Goal: Information Seeking & Learning: Learn about a topic

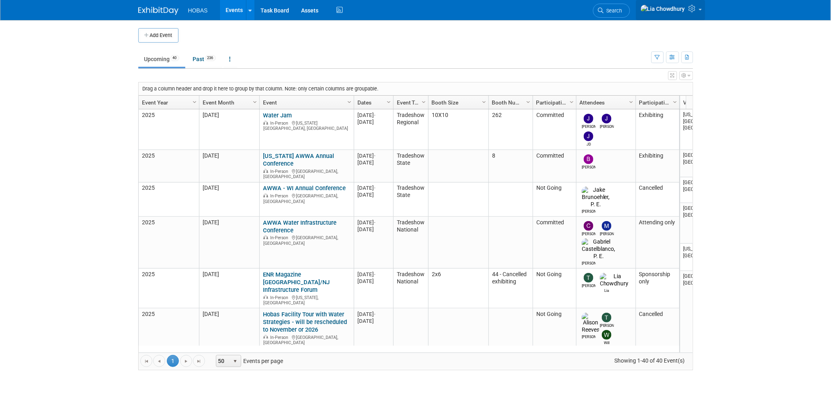
click at [697, 7] on icon at bounding box center [692, 8] width 9 height 7
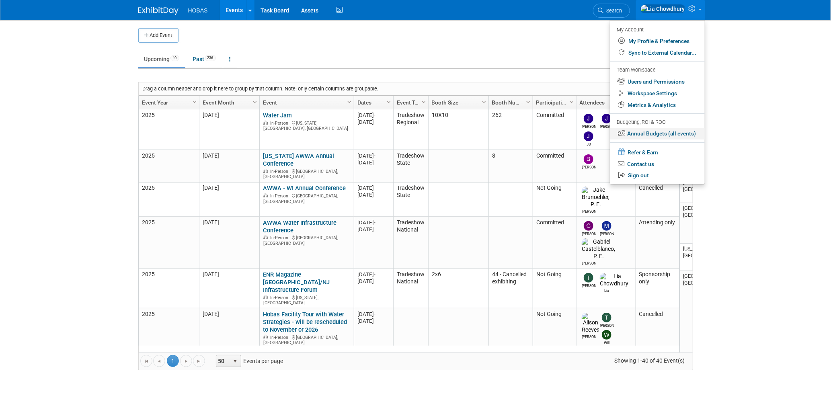
click at [650, 132] on link "Annual Budgets (all events)" at bounding box center [657, 134] width 94 height 12
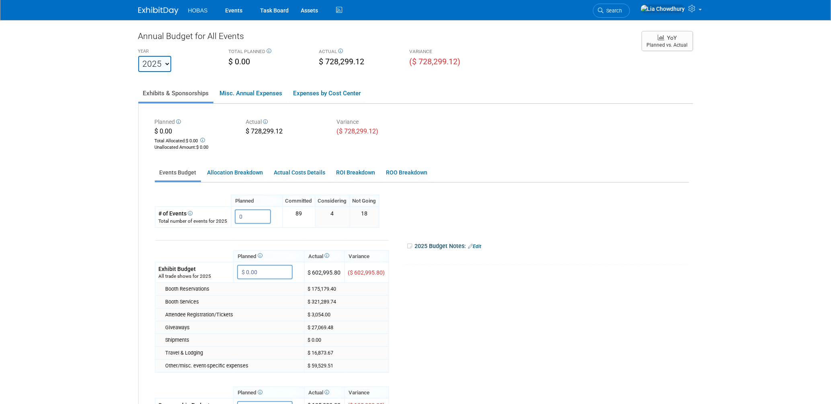
scroll to position [89, 0]
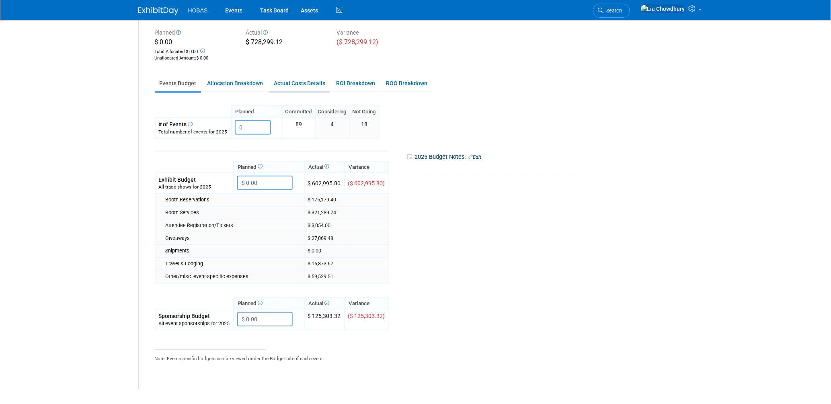
click at [305, 81] on link "Actual Costs Details" at bounding box center [299, 84] width 61 height 16
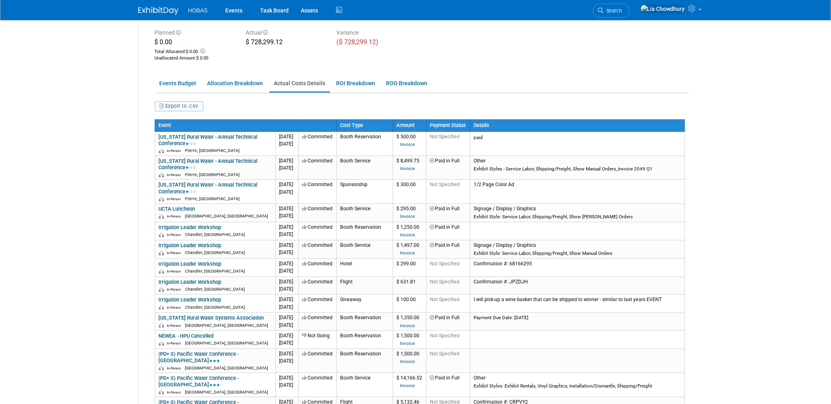
click at [192, 104] on button "Export to .csv" at bounding box center [179, 106] width 49 height 10
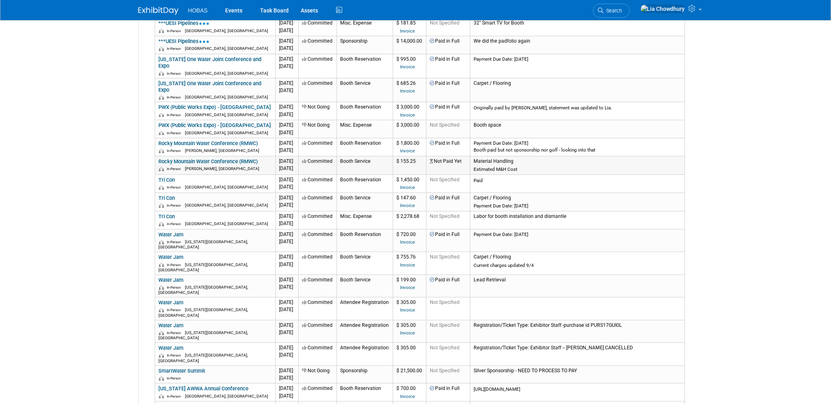
scroll to position [3081, 0]
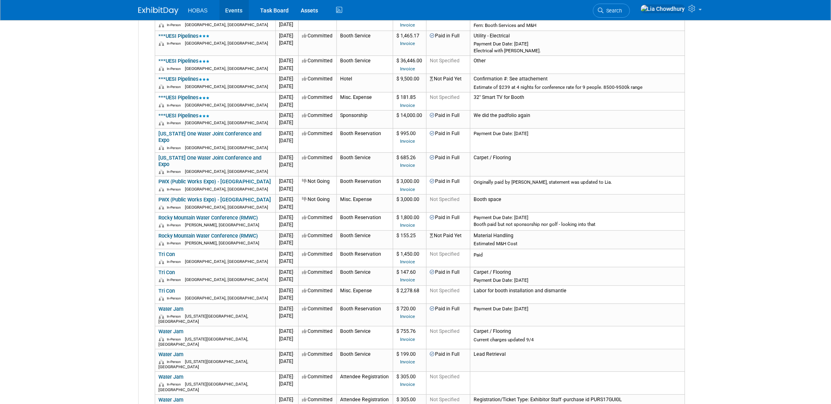
click at [230, 9] on link "Events" at bounding box center [233, 10] width 29 height 20
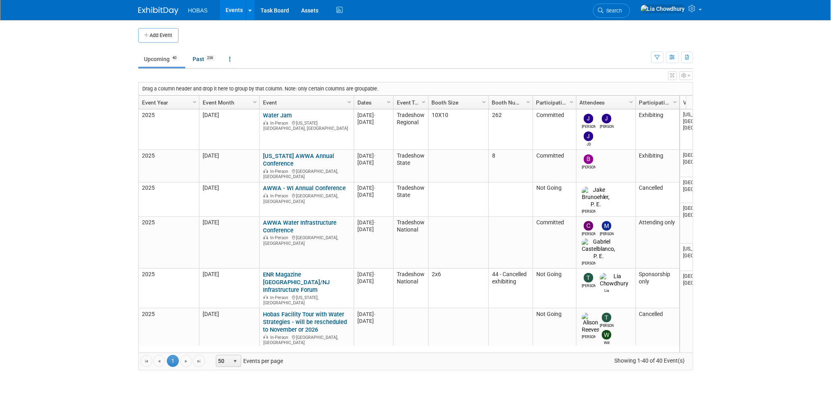
scroll to position [267, 0]
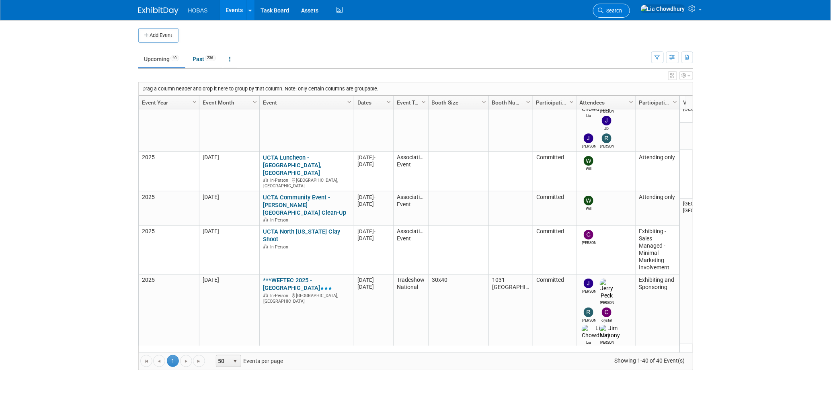
drag, startPoint x: 638, startPoint y: 17, endPoint x: 644, endPoint y: 12, distance: 8.2
click at [630, 16] on li "Search" at bounding box center [611, 10] width 37 height 20
click at [622, 11] on span "Search" at bounding box center [613, 11] width 18 height 6
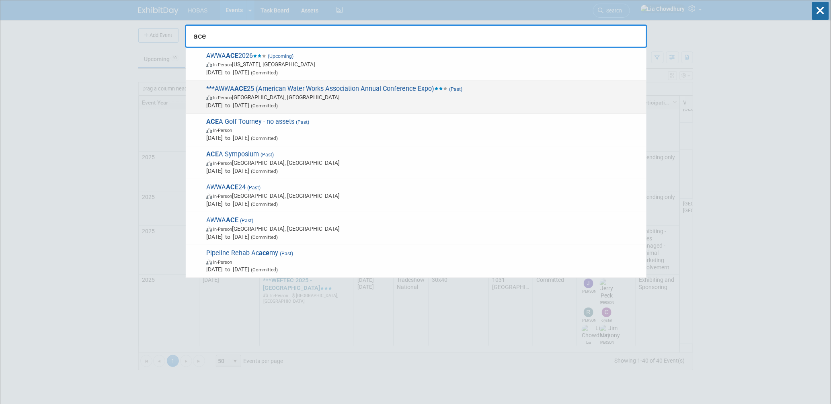
type input "ace"
click at [394, 89] on span "***AWWA ACE 25 (American Water Works Association Annual Conference Expo) (Past)…" at bounding box center [423, 97] width 438 height 25
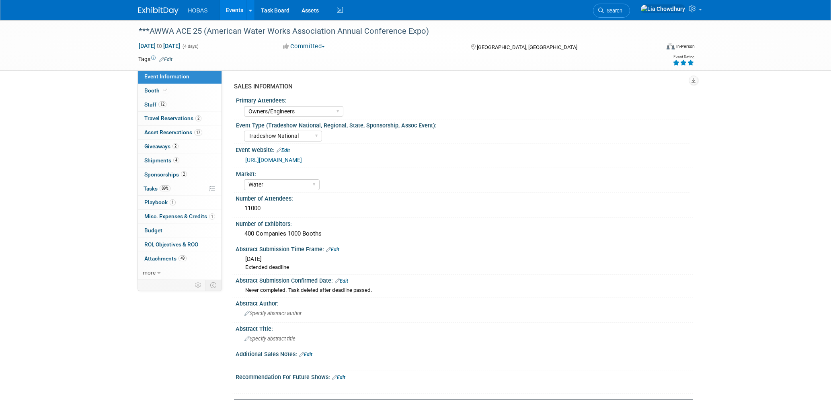
select select "Owners/Engineers"
select select "Tradeshow National"
select select "Water"
click at [147, 92] on span "Booth" at bounding box center [156, 90] width 25 height 6
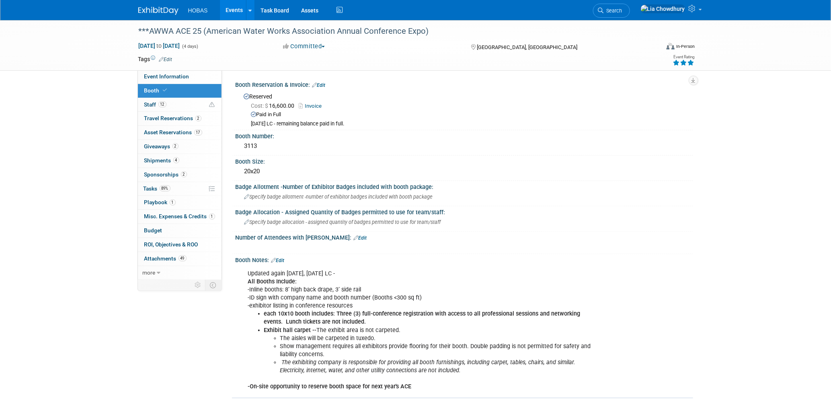
click at [312, 104] on link "Invoice" at bounding box center [312, 106] width 27 height 6
click at [155, 106] on span "Staff 12" at bounding box center [155, 104] width 22 height 6
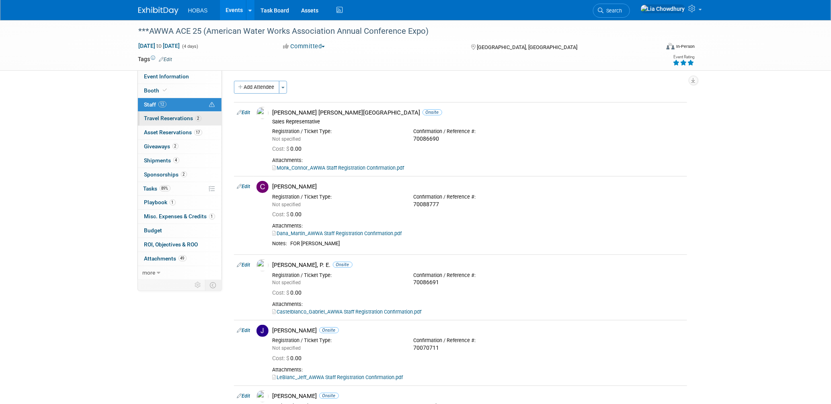
click at [161, 119] on span "Travel Reservations 2" at bounding box center [172, 118] width 57 height 6
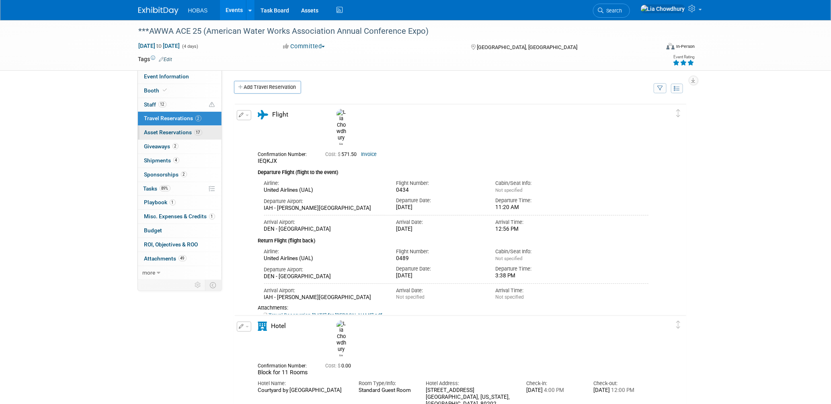
click at [167, 131] on span "Asset Reservations 17" at bounding box center [173, 132] width 58 height 6
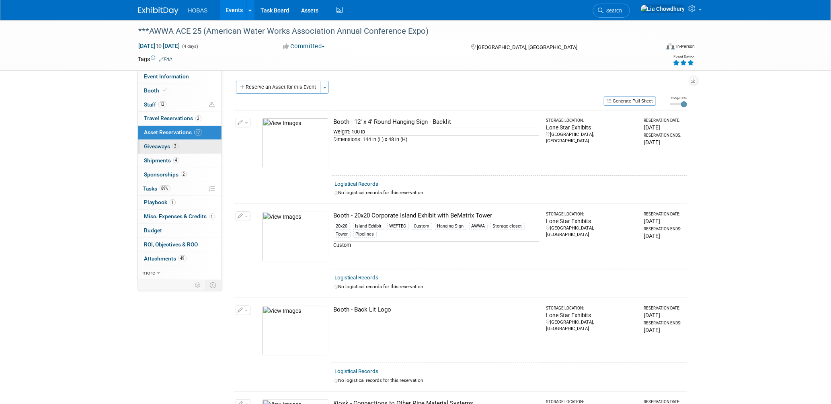
click at [154, 146] on span "Giveaways 2" at bounding box center [161, 146] width 34 height 6
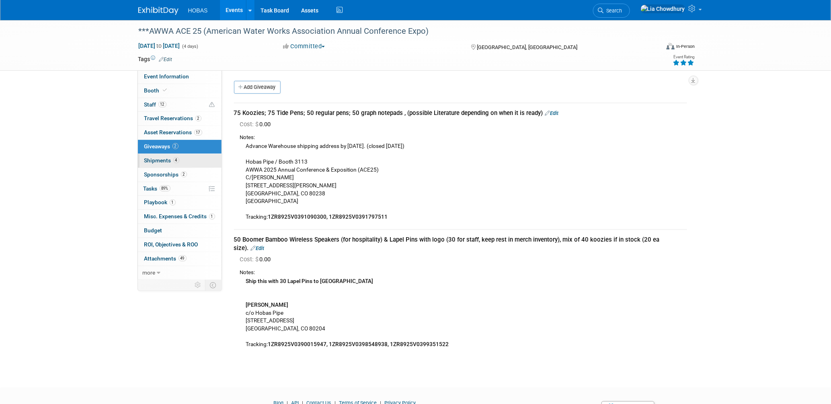
click at [160, 159] on span "Shipments 4" at bounding box center [161, 160] width 35 height 6
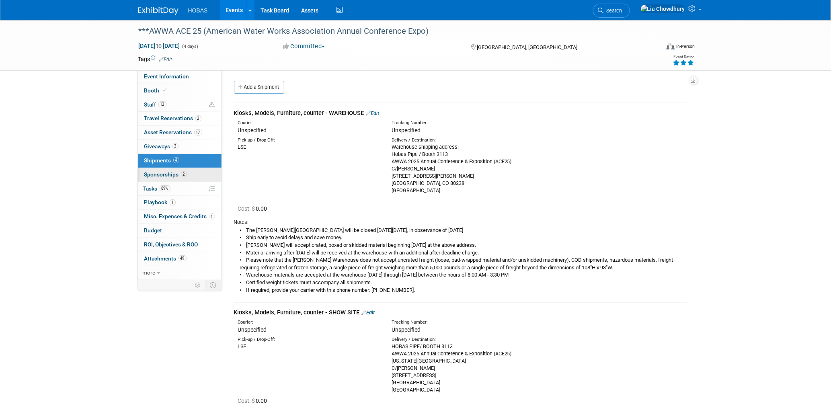
click at [162, 172] on span "Sponsorships 2" at bounding box center [165, 174] width 43 height 6
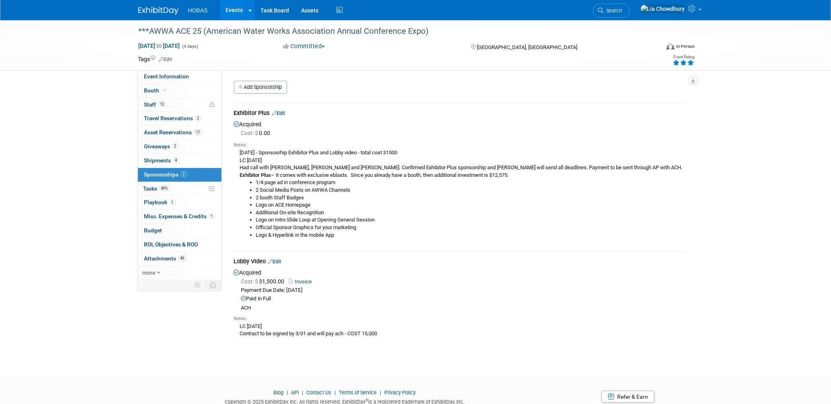
click at [305, 281] on link "Invoice" at bounding box center [302, 281] width 26 height 6
click at [157, 76] on span "Event Information" at bounding box center [166, 76] width 45 height 6
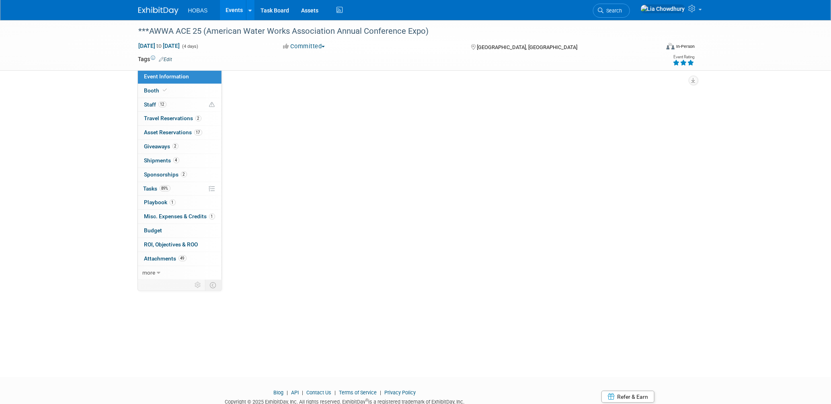
select select "Owners/Engineers"
select select "Tradeshow National"
select select "Water"
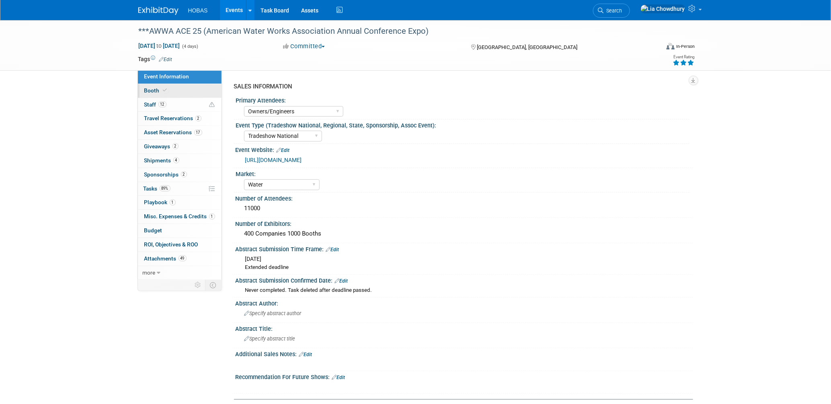
click at [150, 87] on span "Booth" at bounding box center [156, 90] width 25 height 6
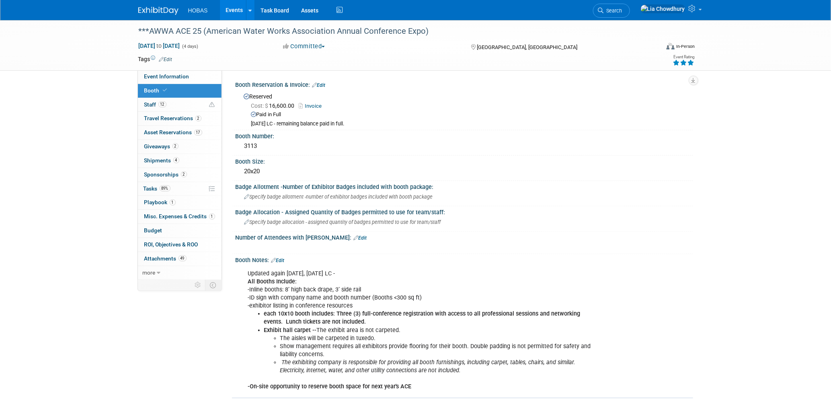
click at [307, 107] on link "Invoice" at bounding box center [312, 106] width 27 height 6
click at [169, 174] on span "Sponsorships 2" at bounding box center [165, 174] width 43 height 6
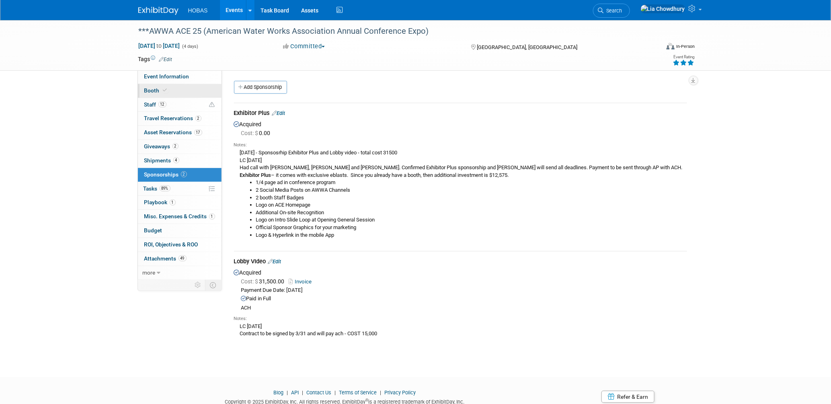
click at [154, 86] on link "Booth" at bounding box center [180, 91] width 84 height 14
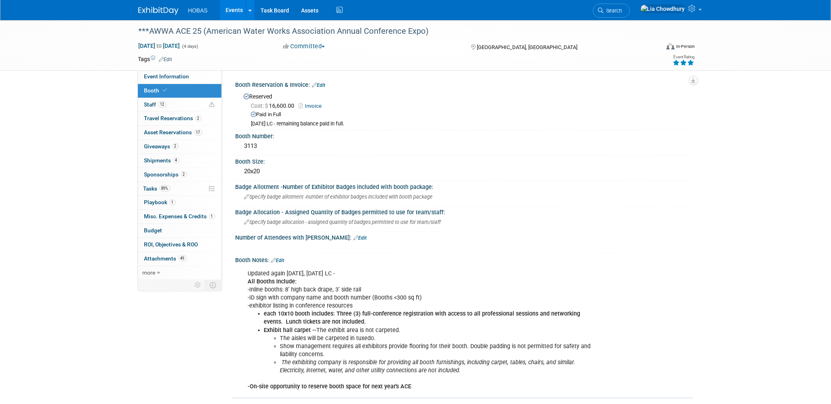
click at [311, 105] on link "Invoice" at bounding box center [312, 106] width 27 height 6
click at [168, 258] on span "Attachments 49" at bounding box center [165, 258] width 42 height 6
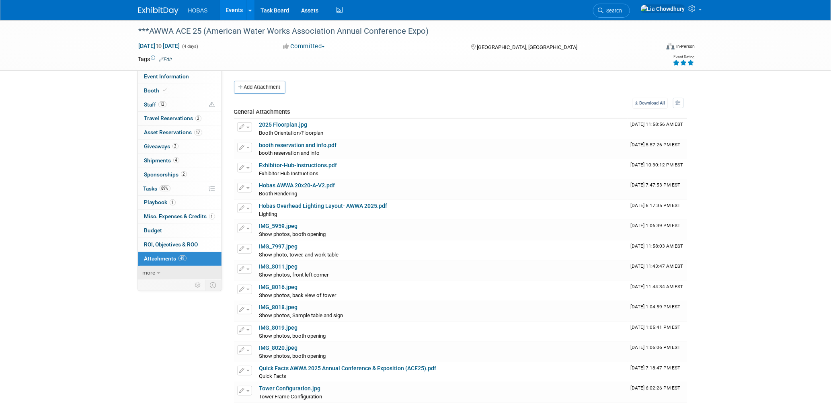
click at [155, 272] on span "more" at bounding box center [149, 272] width 13 height 6
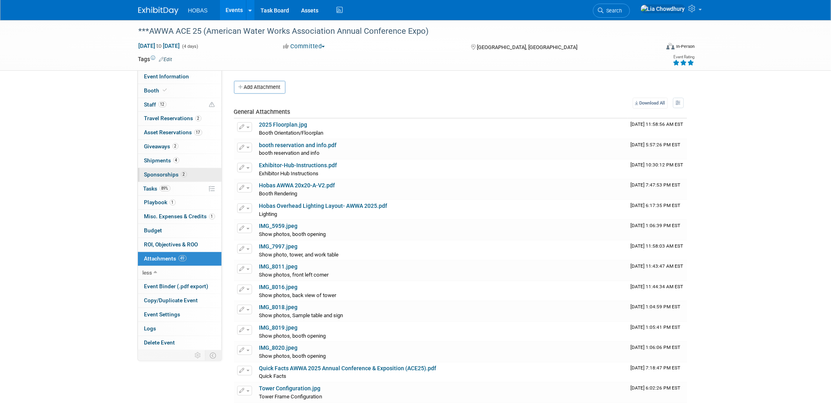
click at [163, 175] on span "Sponsorships 2" at bounding box center [165, 174] width 43 height 6
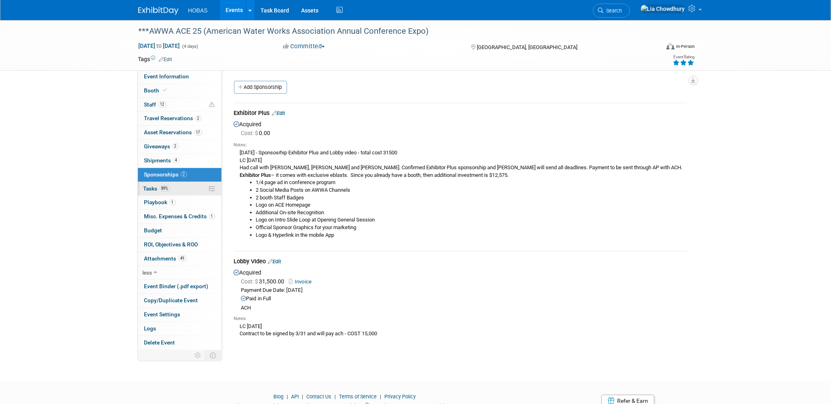
click at [163, 188] on span "89%" at bounding box center [165, 188] width 11 height 6
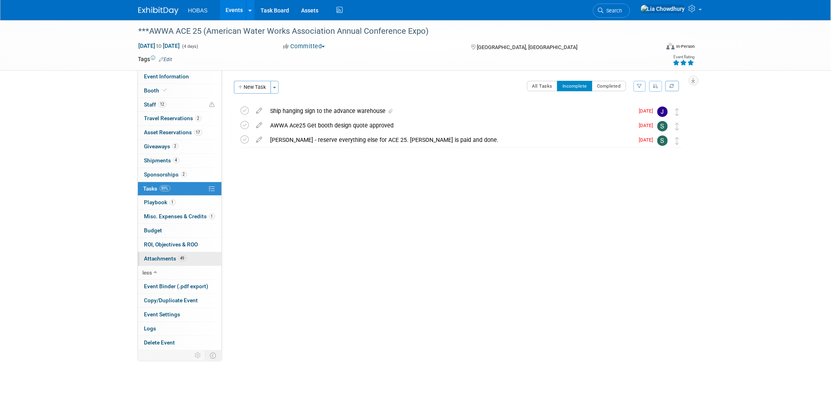
click at [171, 253] on link "49 Attachments 49" at bounding box center [180, 259] width 84 height 14
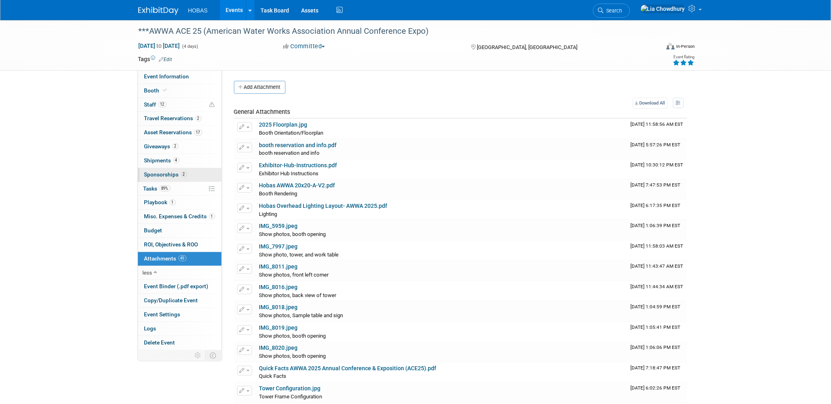
click at [160, 176] on span "Sponsorships 2" at bounding box center [165, 174] width 43 height 6
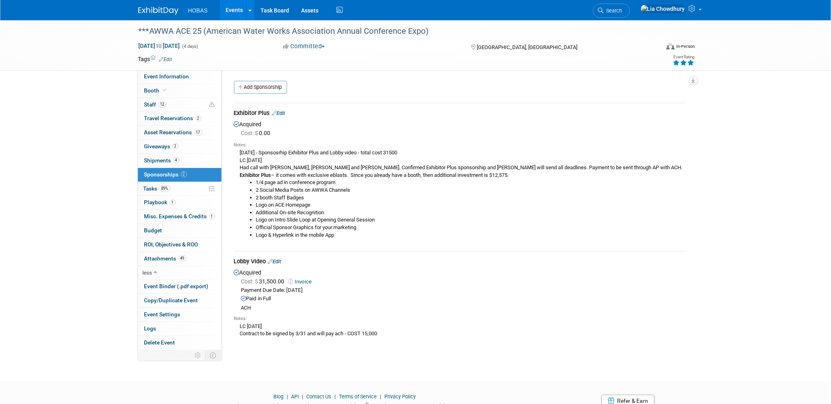
click at [307, 278] on link "Invoice" at bounding box center [302, 281] width 26 height 6
click at [186, 90] on link "Booth" at bounding box center [180, 91] width 84 height 14
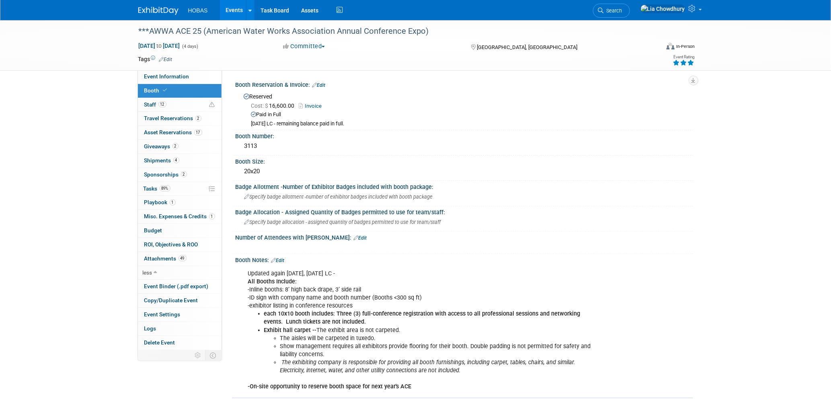
click at [317, 103] on link "Invoice" at bounding box center [312, 106] width 27 height 6
click at [323, 85] on link "Edit" at bounding box center [318, 85] width 13 height 6
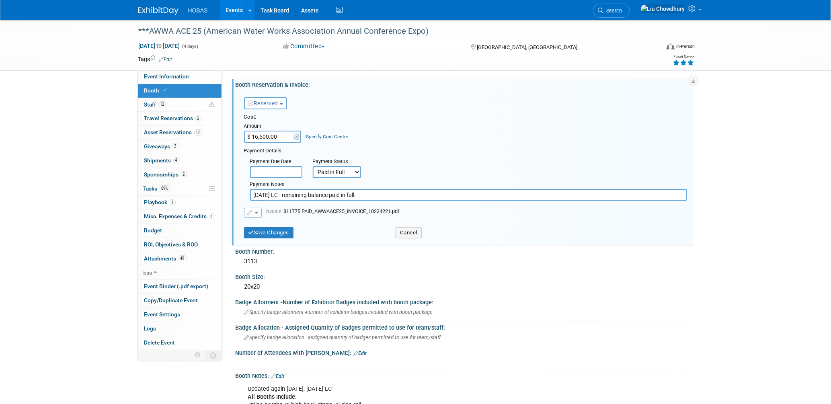
click at [256, 212] on span "button" at bounding box center [256, 213] width 3 height 2
click at [258, 220] on link "Replace with a new file" at bounding box center [284, 225] width 80 height 11
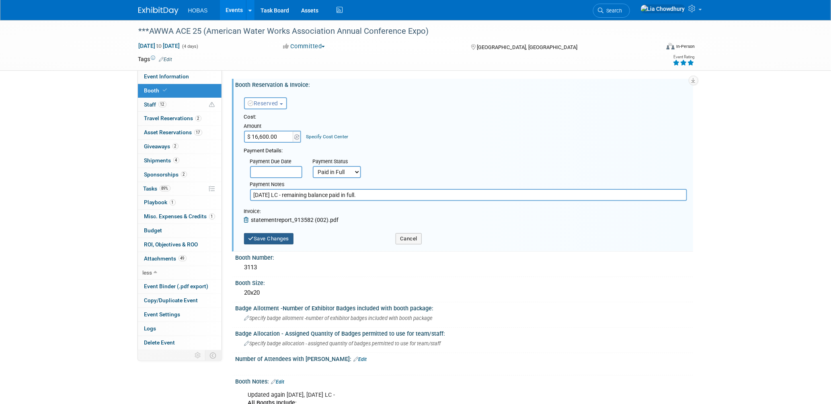
click at [291, 233] on button "Save Changes" at bounding box center [269, 238] width 50 height 11
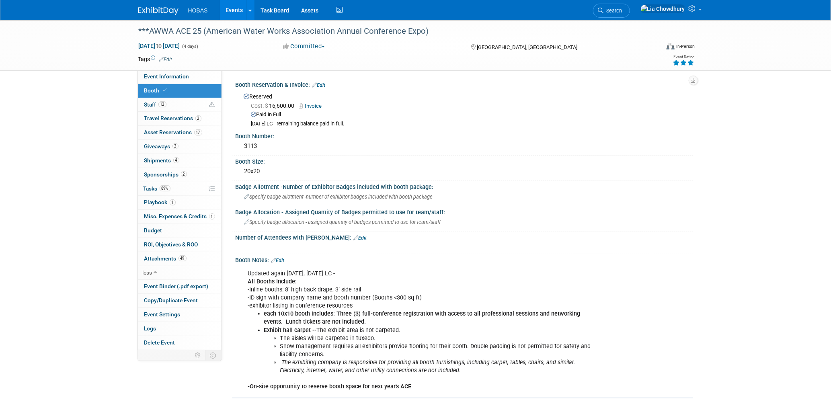
click at [310, 104] on link "Invoice" at bounding box center [312, 106] width 27 height 6
click at [323, 86] on link "Edit" at bounding box center [318, 85] width 13 height 6
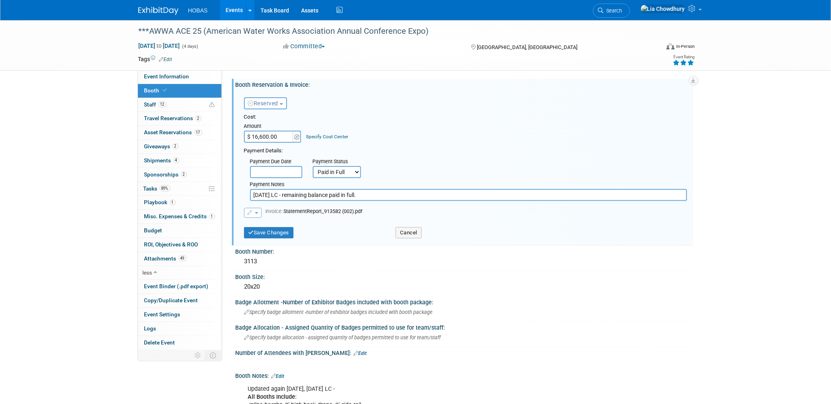
click at [273, 139] on input "$ 16,600.00" at bounding box center [269, 137] width 50 height 12
type input "$ 12,675.00"
click at [306, 192] on input "3/12/25 LC - remaining balance paid in full." at bounding box center [468, 195] width 437 height 12
click at [375, 192] on input "3/12/25 LC - remaining balance paid in full." at bounding box center [468, 195] width 437 height 12
type input "[DATE] LC - remaining balance paid in full. Discount applied when Sponsorship p…"
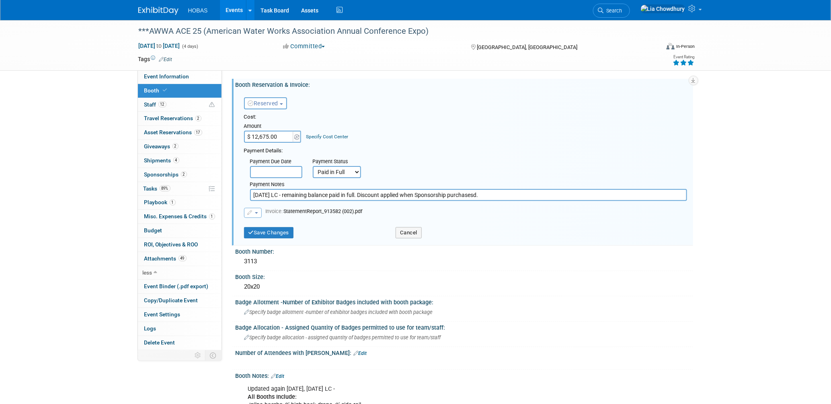
click at [296, 232] on div "Save Changes" at bounding box center [314, 230] width 152 height 16
click at [291, 231] on button "Save Changes" at bounding box center [269, 232] width 50 height 11
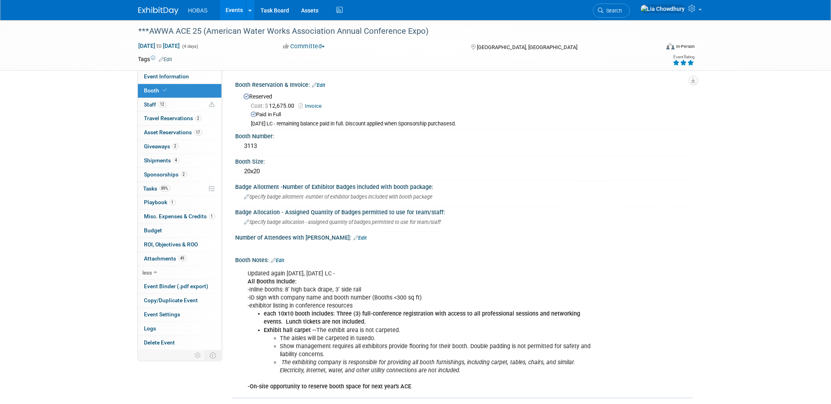
click at [316, 104] on link "Invoice" at bounding box center [312, 106] width 27 height 6
click at [154, 103] on span "Staff 12" at bounding box center [155, 104] width 22 height 6
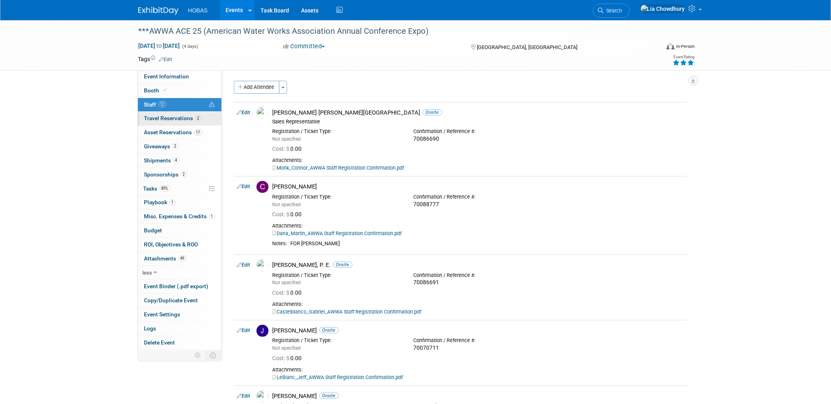
click at [157, 116] on span "Travel Reservations 2" at bounding box center [172, 118] width 57 height 6
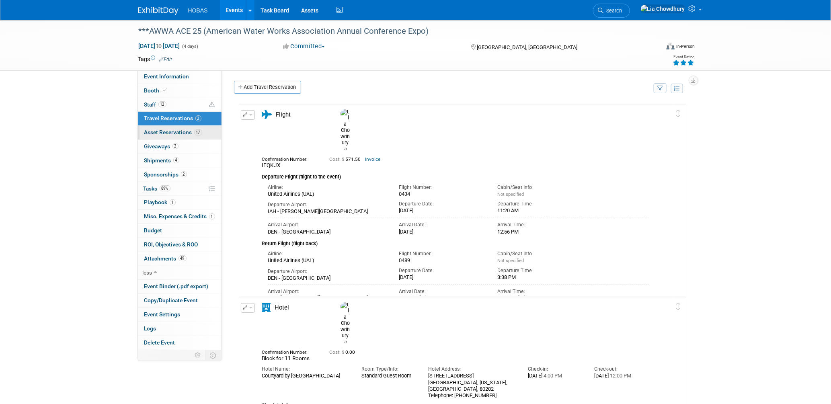
click at [154, 137] on link "17 Asset Reservations 17" at bounding box center [180, 133] width 84 height 14
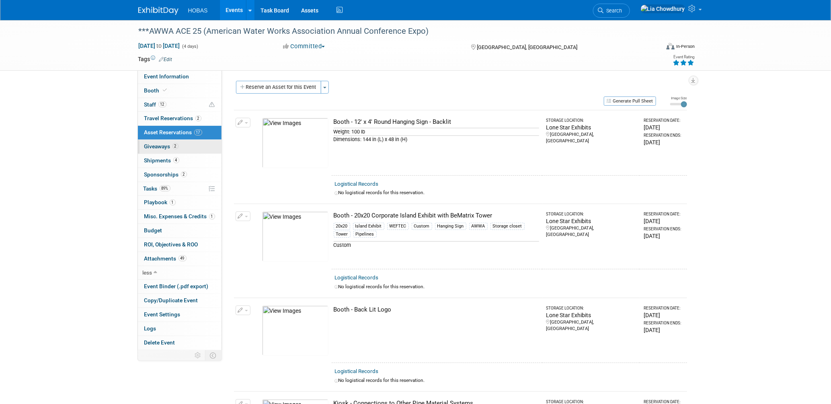
click at [155, 144] on span "Giveaways 2" at bounding box center [161, 146] width 34 height 6
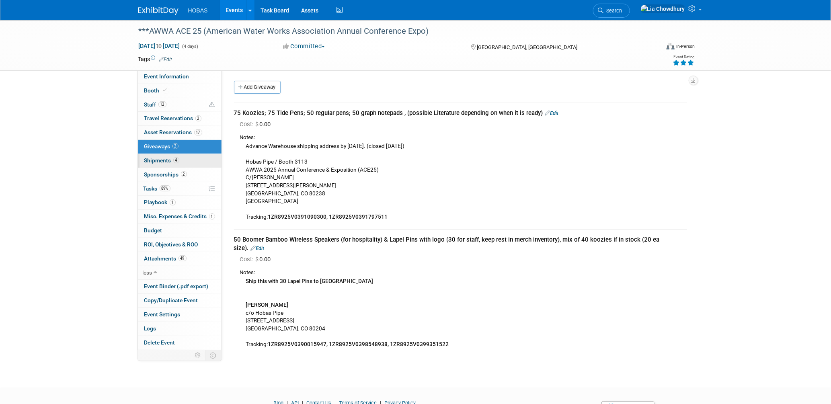
click at [164, 159] on span "Shipments 4" at bounding box center [161, 160] width 35 height 6
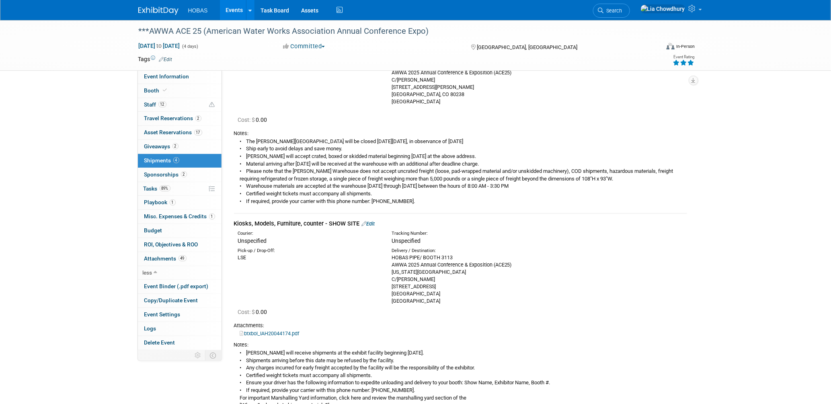
scroll to position [89, 0]
click at [165, 171] on span "Sponsorships 2" at bounding box center [165, 174] width 43 height 6
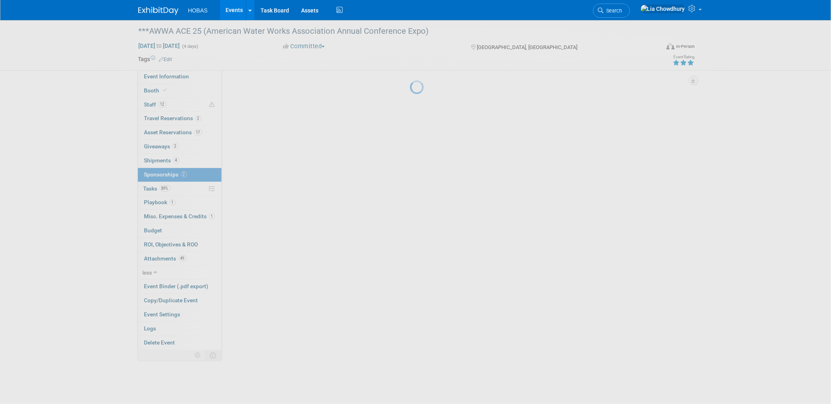
scroll to position [0, 0]
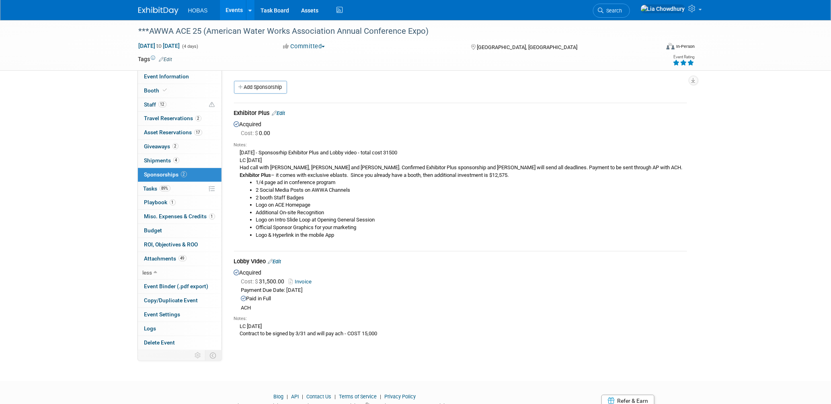
click at [283, 113] on link "Edit" at bounding box center [278, 113] width 13 height 6
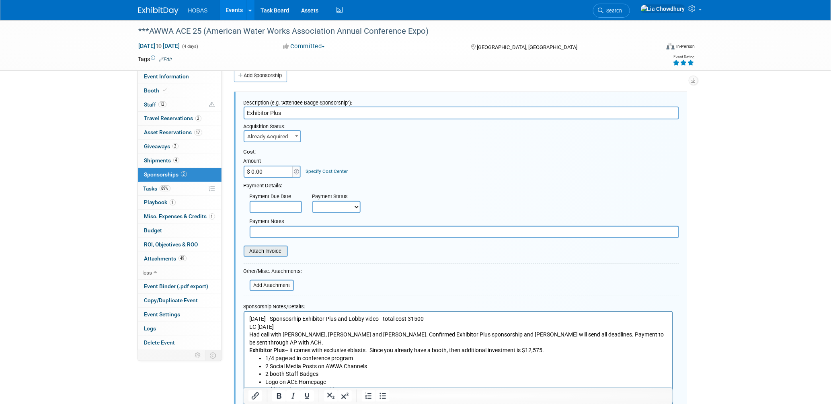
click at [263, 249] on input "file" at bounding box center [239, 251] width 96 height 10
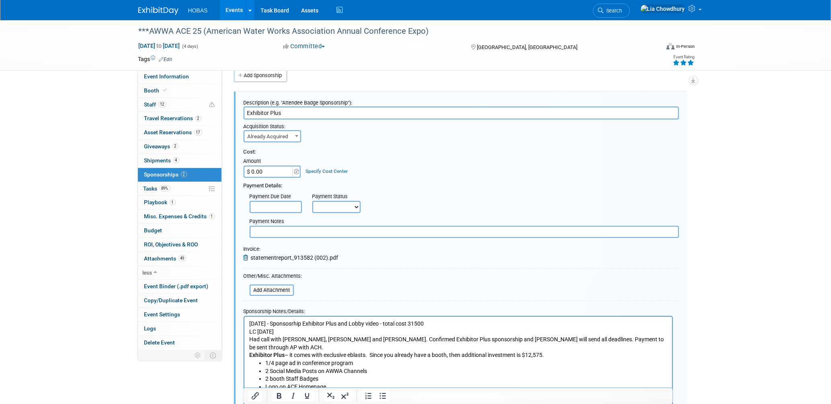
click at [270, 171] on input "$ 0.00" at bounding box center [269, 172] width 50 height 12
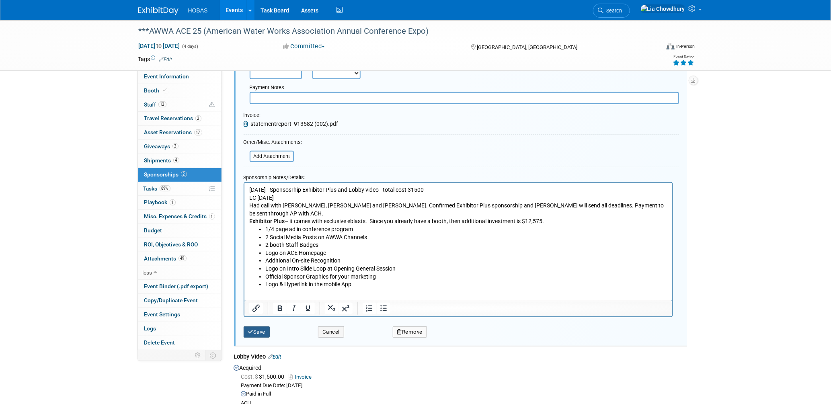
type input "$ 31,500.00"
click at [258, 328] on button "Save" at bounding box center [257, 331] width 27 height 11
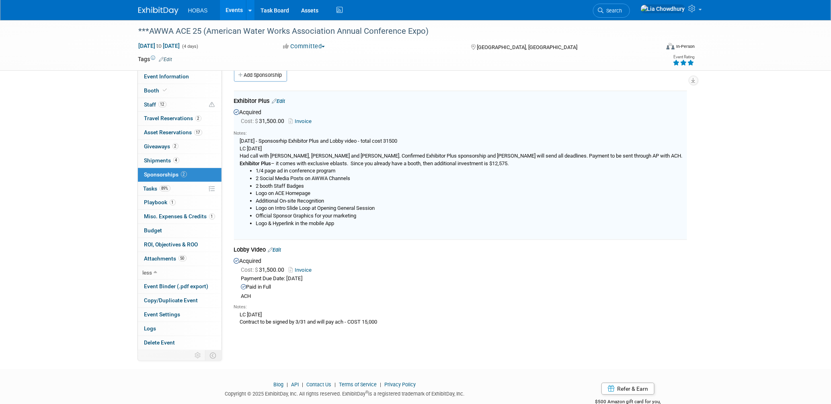
scroll to position [12, 0]
click at [303, 267] on link "Invoice" at bounding box center [302, 270] width 26 height 6
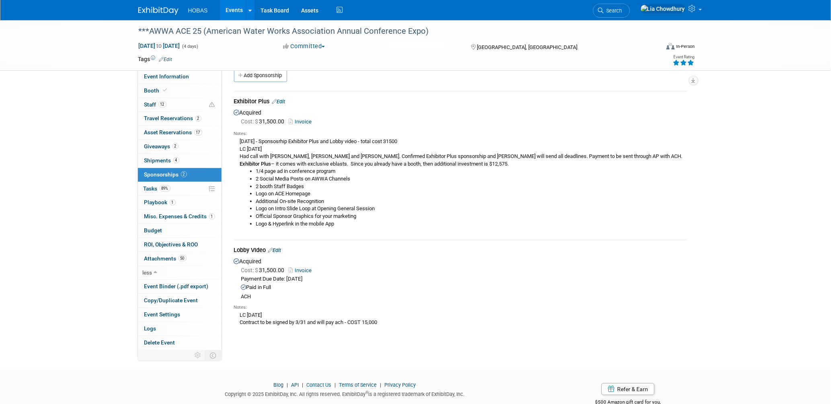
click at [277, 248] on link "Edit" at bounding box center [274, 250] width 13 height 6
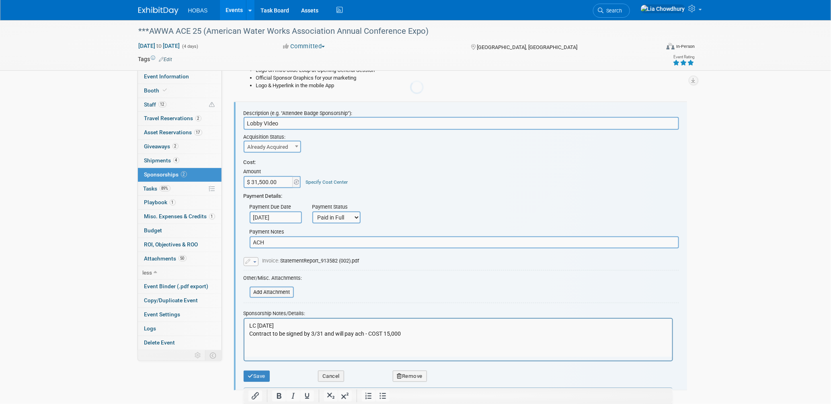
scroll to position [160, 0]
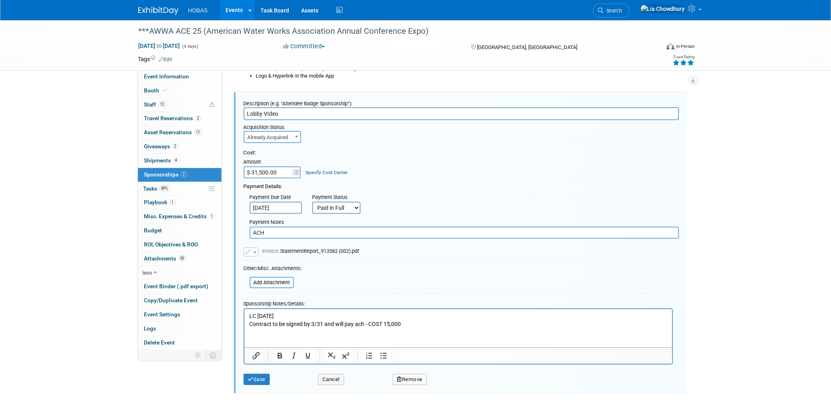
click at [397, 377] on icon "button" at bounding box center [399, 379] width 5 height 5
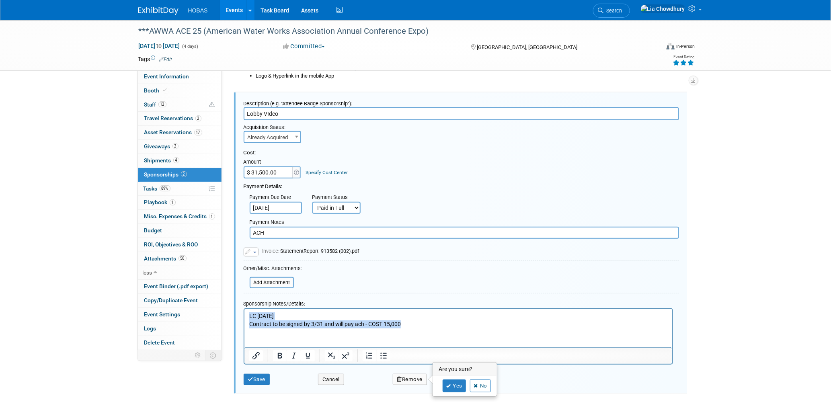
drag, startPoint x: 418, startPoint y: 326, endPoint x: 216, endPoint y: 311, distance: 202.3
click at [244, 311] on html "LC 3/25/25 Contract to be signed by 3/31 and will pay ach - COST 15,000" at bounding box center [458, 318] width 428 height 19
copy p "LC 3/25/25 Contract to be signed by 3/31 and will pay ach - COST 15,000"
click at [416, 374] on button "Remove" at bounding box center [410, 379] width 35 height 11
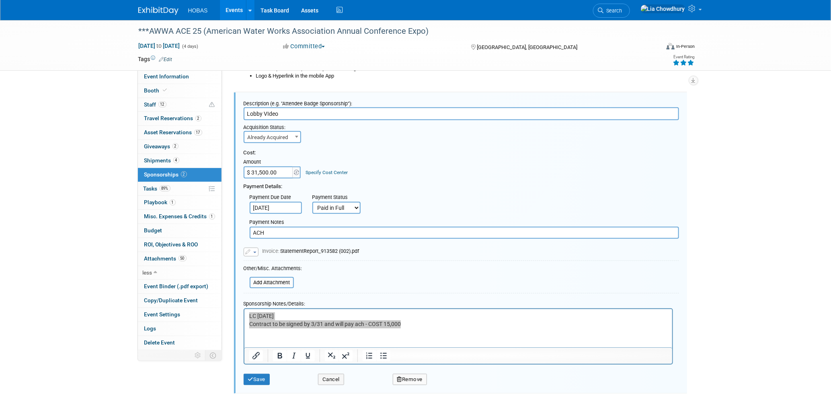
click at [414, 375] on button "Remove" at bounding box center [410, 379] width 35 height 11
click at [453, 379] on link "Yes" at bounding box center [453, 385] width 23 height 13
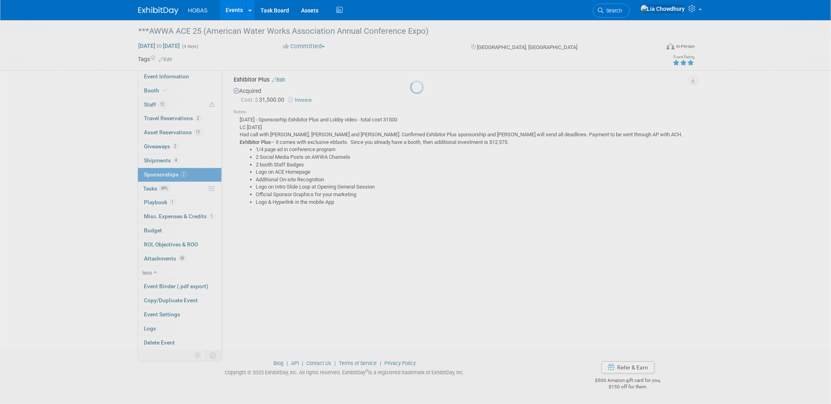
scroll to position [33, 0]
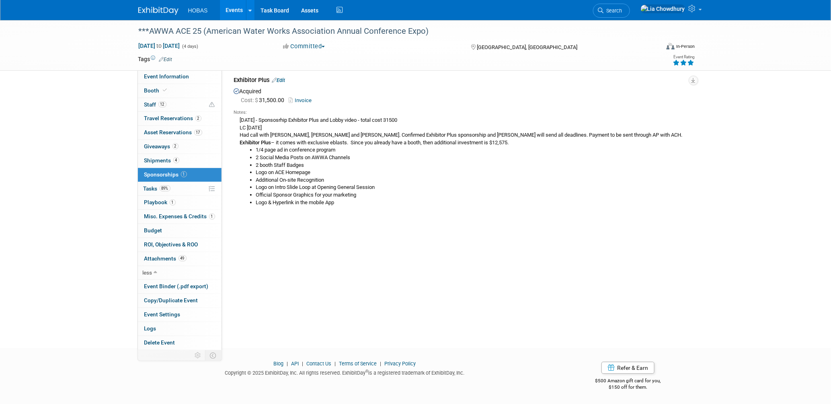
click at [281, 80] on link "Edit" at bounding box center [278, 80] width 13 height 6
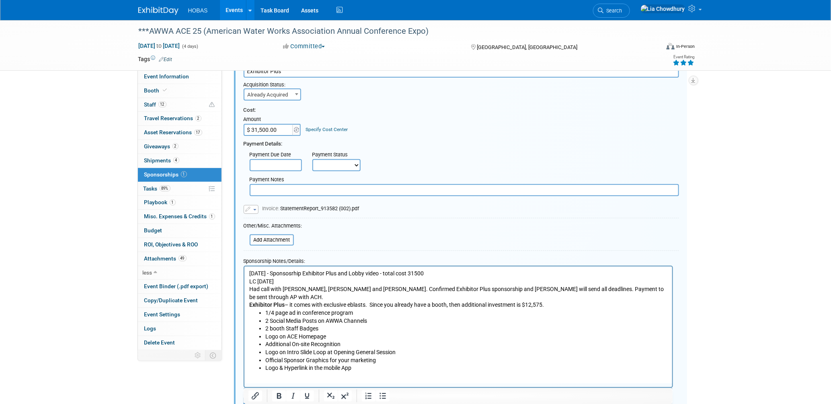
scroll to position [101, 0]
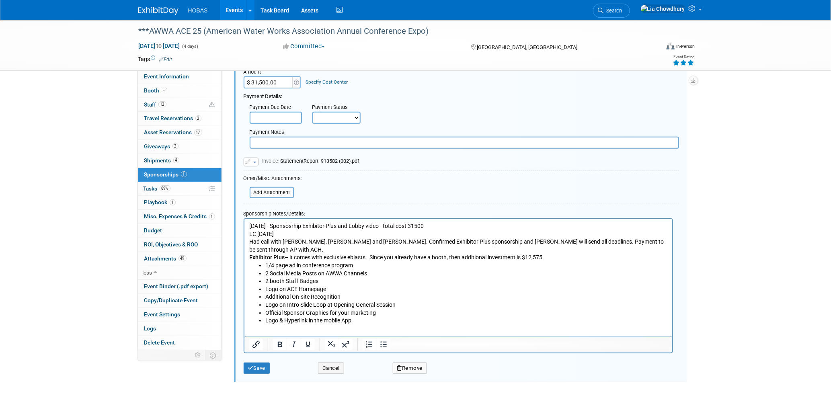
click at [372, 320] on html "5/4/25 - Sponsosrhip Exhibitor Plus and Lobby video - total cost 31500 LC 3/25/…" at bounding box center [458, 272] width 428 height 106
click at [370, 316] on li "Logo & Hyperlink in the mobile App" at bounding box center [466, 320] width 402 height 8
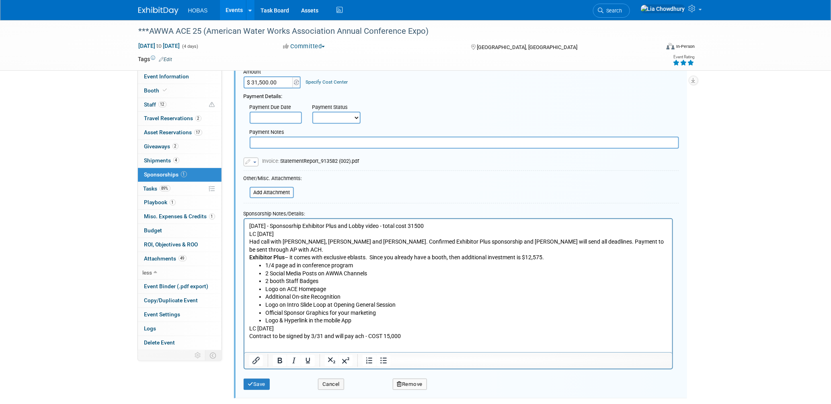
click at [248, 327] on body "5/4/25 - Sponsosrhip Exhibitor Plus and Lobby video - total cost 31500 LC 3/25/…" at bounding box center [457, 281] width 419 height 118
click at [249, 381] on icon "submit" at bounding box center [251, 383] width 6 height 5
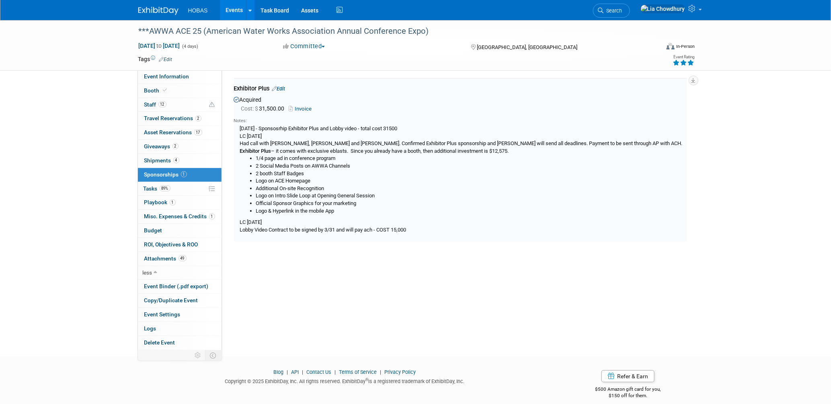
scroll to position [12, 0]
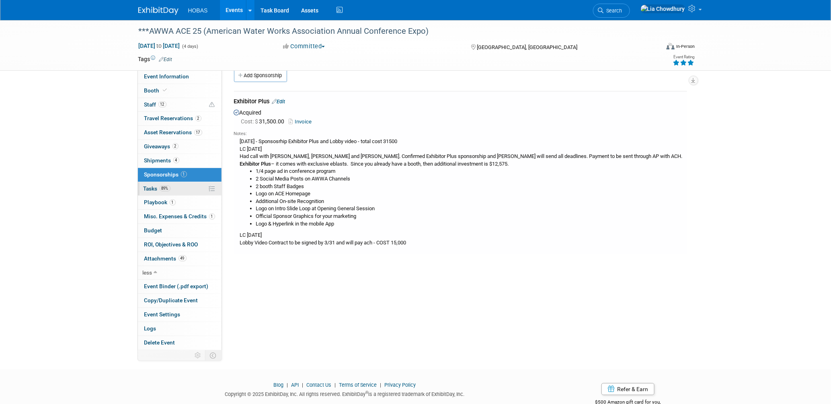
click at [152, 188] on span "Tasks 89%" at bounding box center [156, 188] width 27 height 6
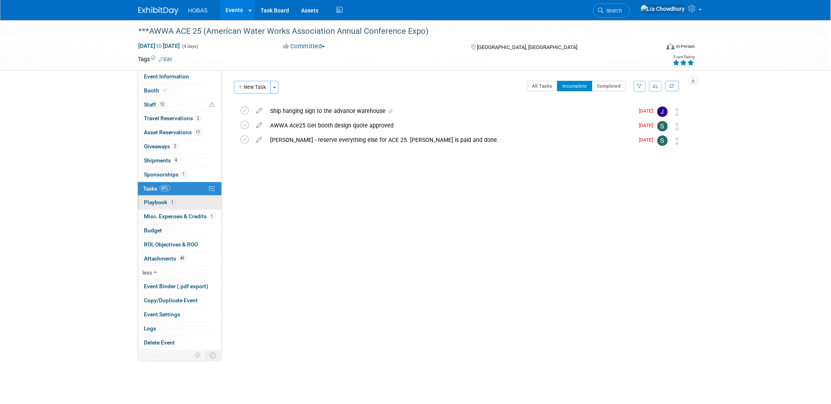
click at [146, 203] on span "Playbook 1" at bounding box center [159, 202] width 31 height 6
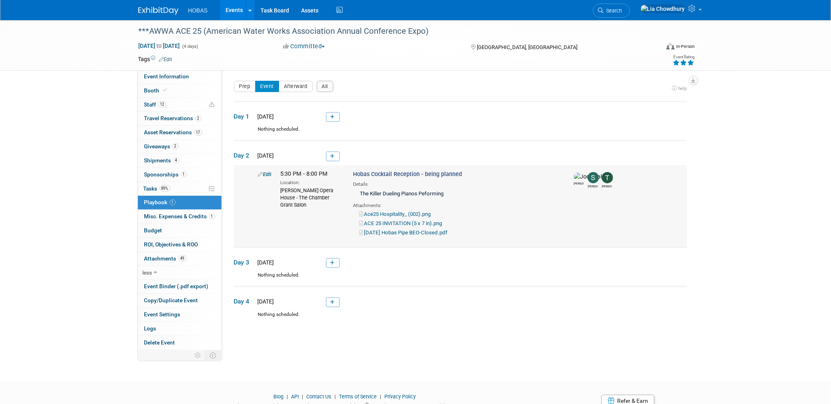
click at [267, 172] on link "Edit" at bounding box center [265, 174] width 14 height 6
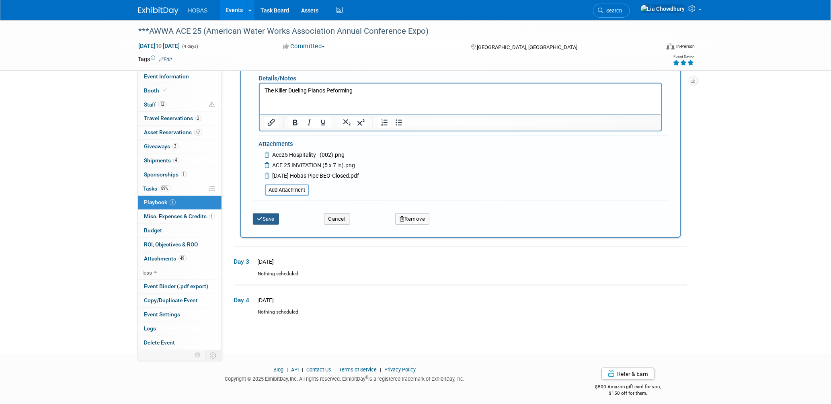
click at [271, 213] on button "Save" at bounding box center [266, 218] width 27 height 11
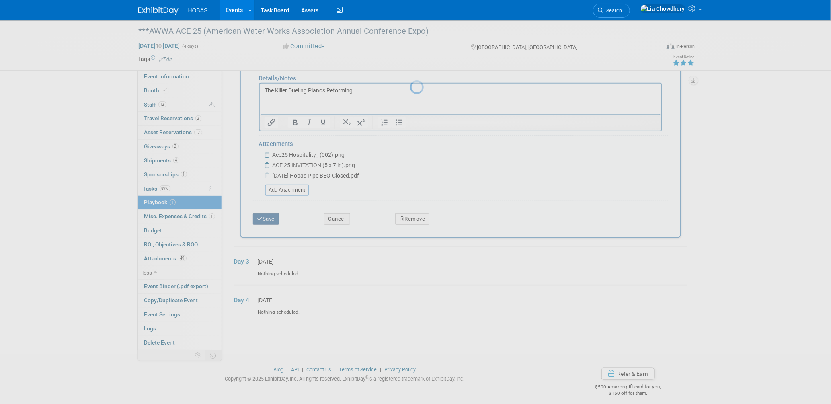
scroll to position [33, 0]
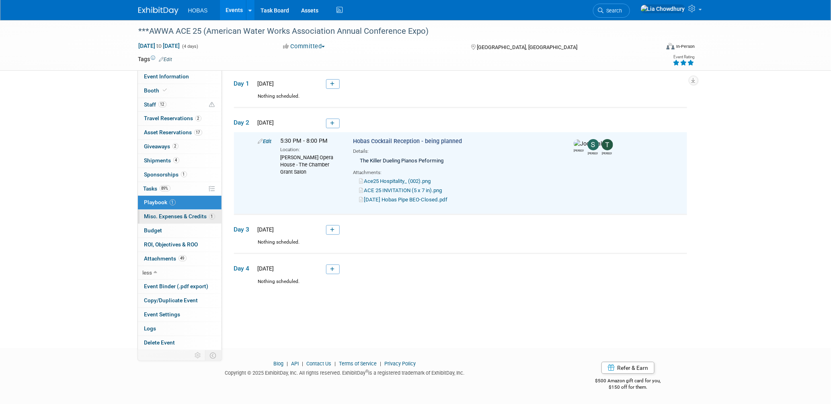
click at [160, 213] on span "Misc. Expenses & Credits 1" at bounding box center [179, 216] width 71 height 6
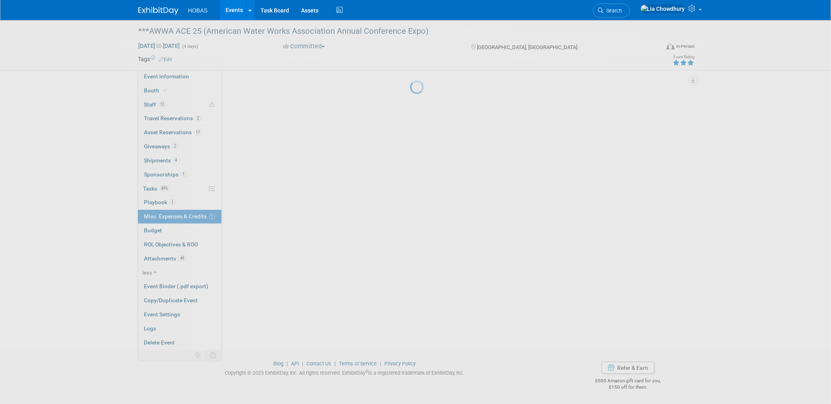
scroll to position [0, 0]
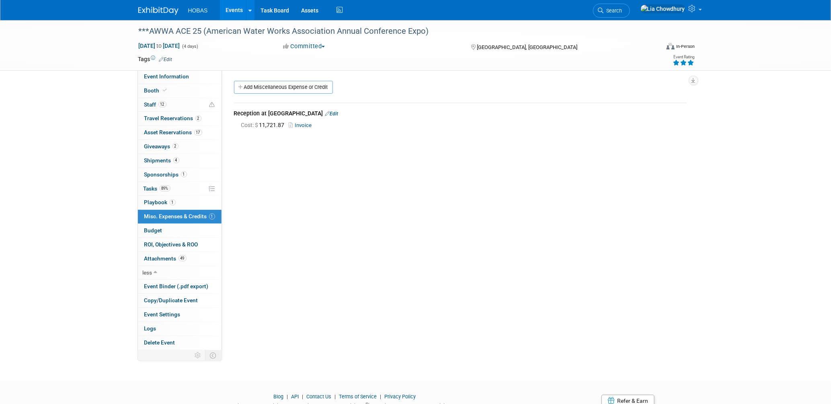
click at [325, 113] on link "Edit" at bounding box center [331, 114] width 13 height 6
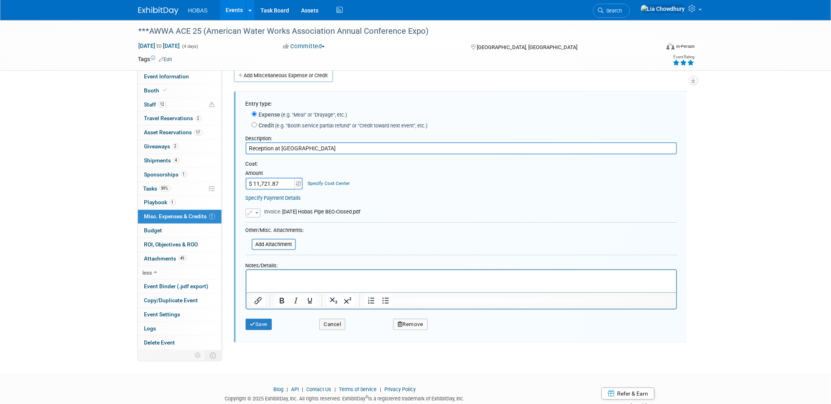
click at [267, 182] on input "$ 11,721.87" at bounding box center [271, 184] width 50 height 12
paste input "3,176.24"
type input "$ 13,176.24"
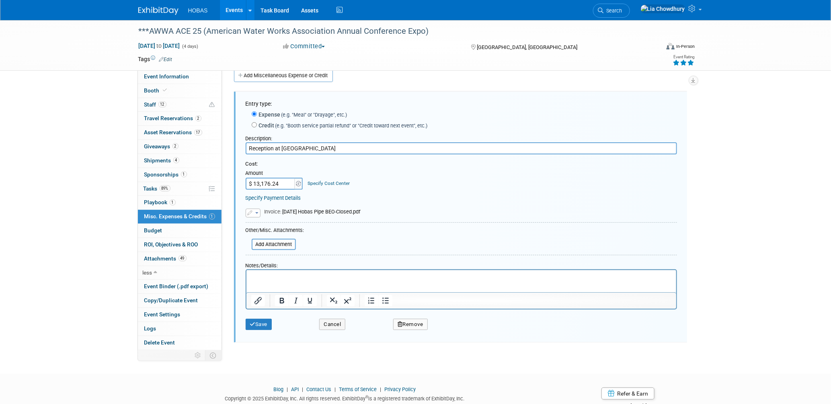
click at [260, 214] on td "Invoice : 06.09.25 Hobas Pipe BEO-Closed.pdf" at bounding box center [310, 212] width 100 height 9
click at [257, 211] on button "button" at bounding box center [253, 213] width 15 height 9
click at [261, 221] on link "Replace with a new file" at bounding box center [286, 224] width 80 height 11
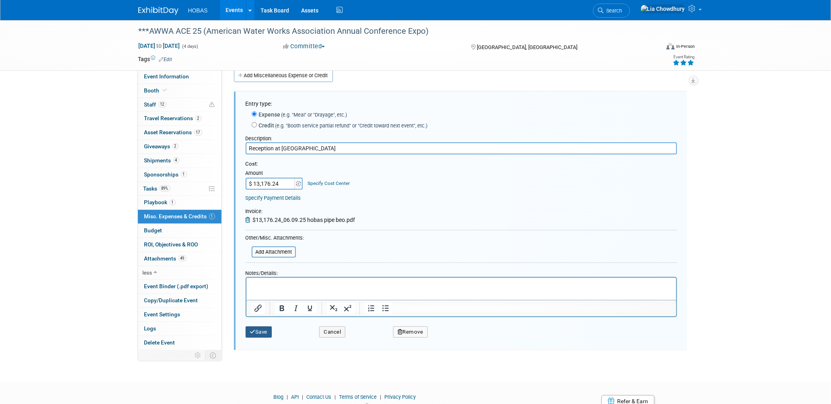
click at [266, 327] on button "Save" at bounding box center [259, 331] width 27 height 11
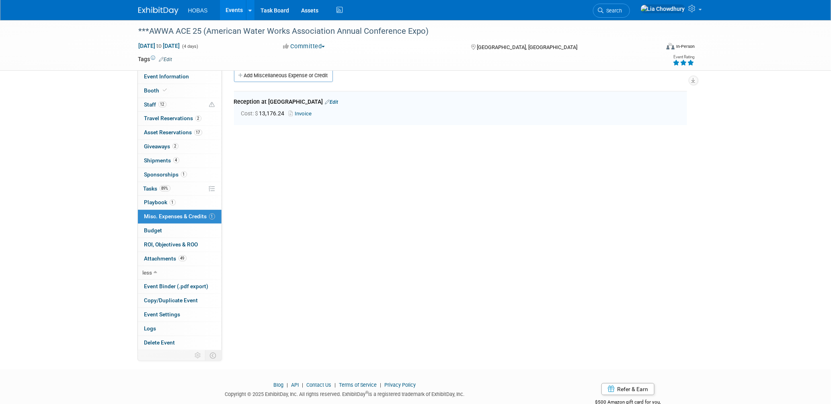
click at [325, 102] on link "Edit" at bounding box center [331, 102] width 13 height 6
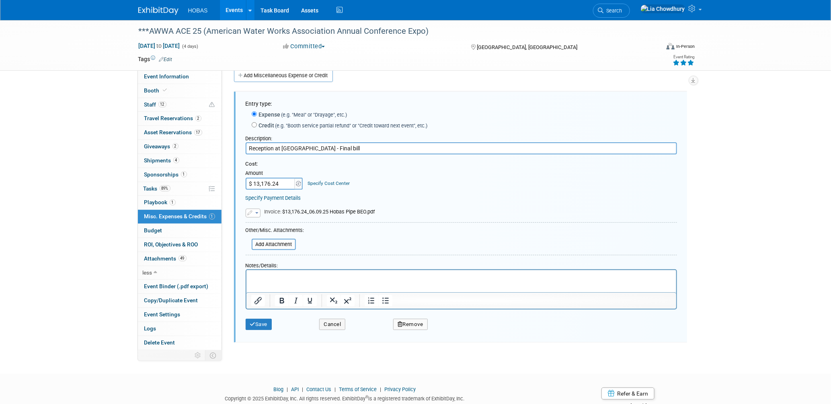
click at [261, 306] on div at bounding box center [461, 300] width 430 height 16
click at [355, 149] on input "Reception at Opera House - Final bill" at bounding box center [461, 148] width 431 height 12
type input "Reception at Opera House - Final bill (Food, rental, beverage)"
click at [253, 316] on div "Save" at bounding box center [277, 321] width 74 height 16
click at [253, 321] on icon "submit" at bounding box center [253, 323] width 6 height 5
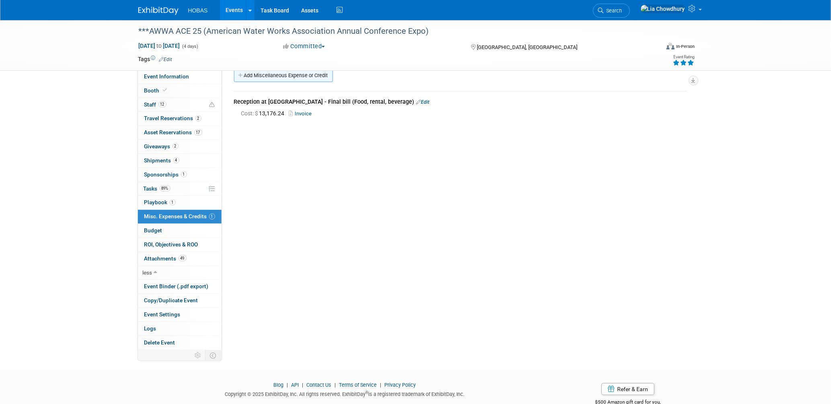
click at [293, 80] on link "Add Miscellaneous Expense or Credit" at bounding box center [283, 75] width 99 height 13
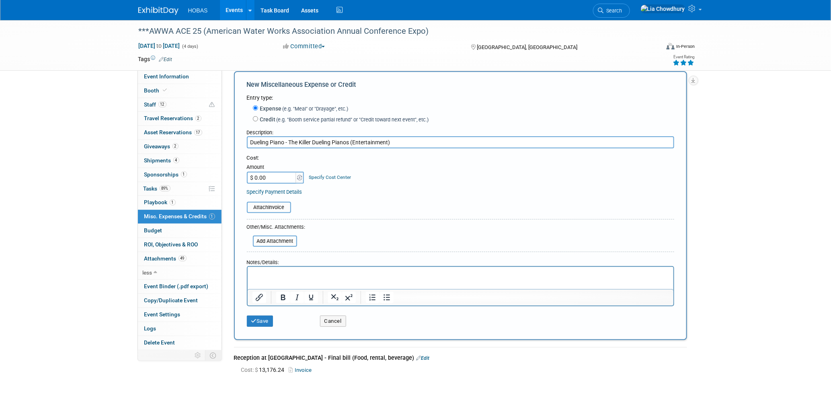
type input "Dueling Piano - The Killer Dueling Pianos (Entertainment)"
click at [270, 175] on input "$ 0.00" at bounding box center [272, 178] width 50 height 12
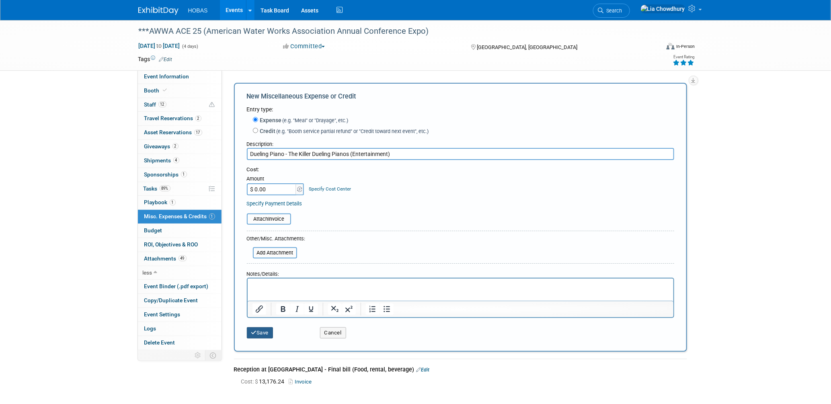
click at [262, 333] on button "Save" at bounding box center [260, 332] width 27 height 11
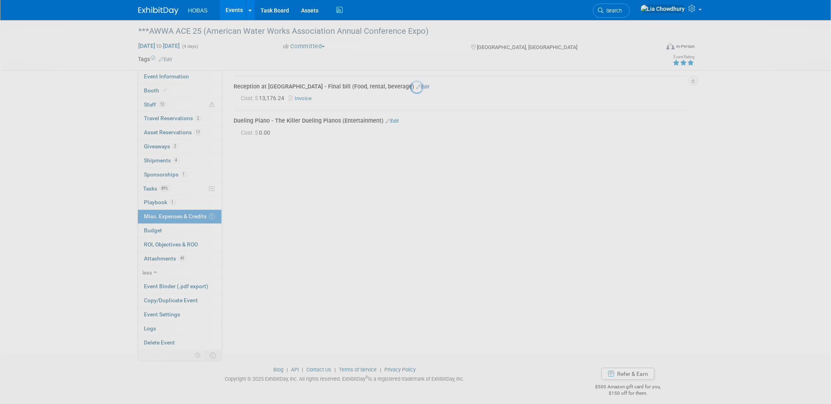
scroll to position [33, 0]
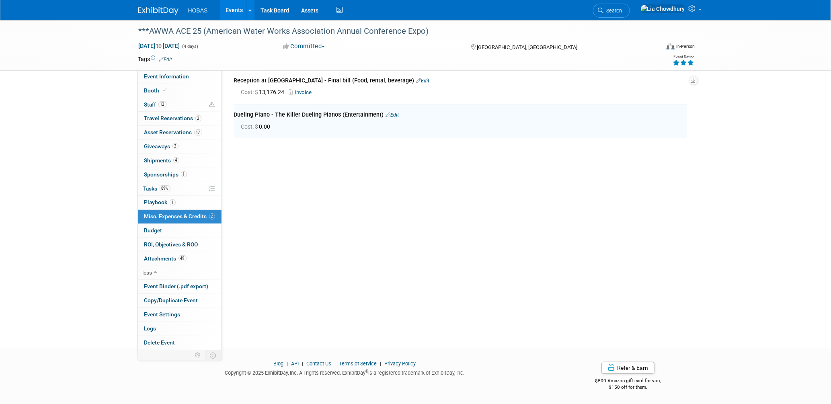
click at [299, 90] on link "Invoice" at bounding box center [302, 92] width 26 height 6
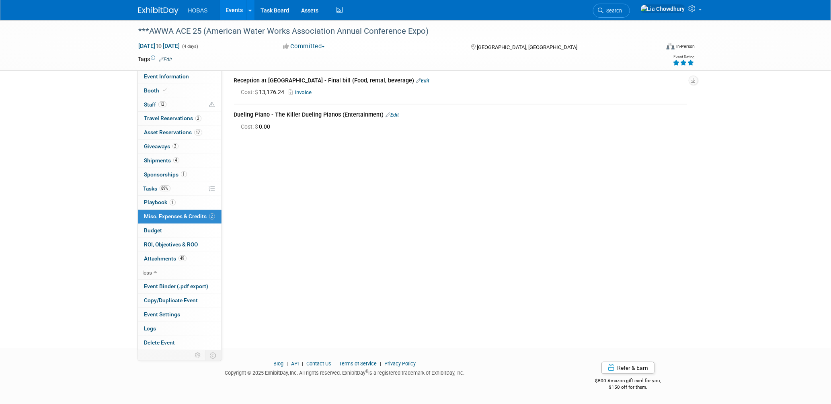
click at [416, 78] on link "Edit" at bounding box center [422, 81] width 13 height 6
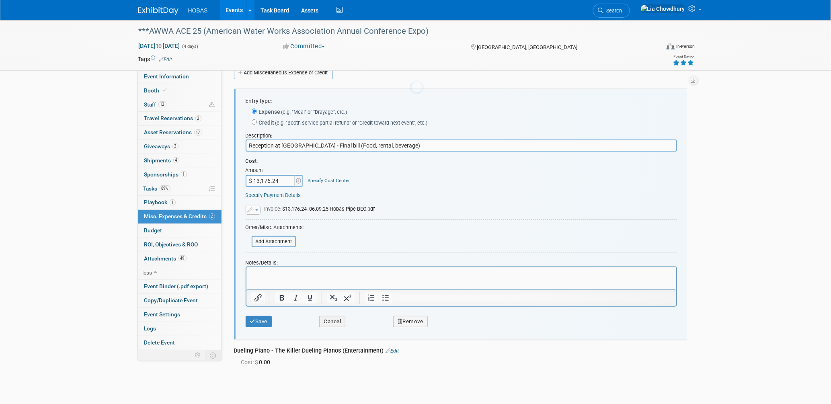
scroll to position [0, 0]
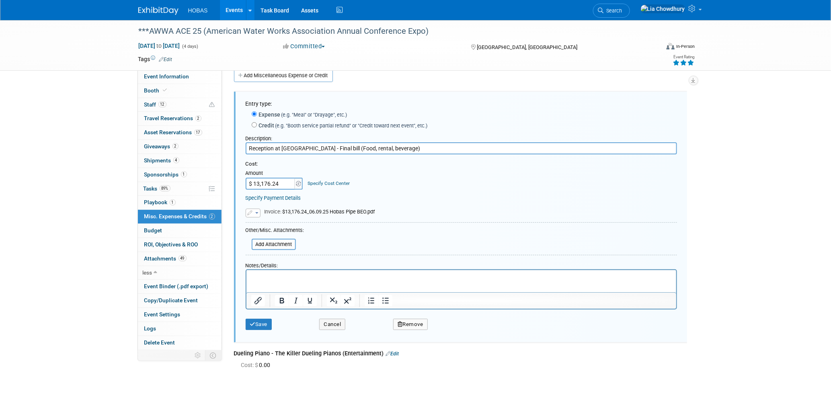
click at [279, 184] on input "$ 13,176.24" at bounding box center [271, 184] width 50 height 12
paste input "1,721.87"
type input "$ 11,721.87"
click at [257, 319] on button "Save" at bounding box center [259, 324] width 27 height 11
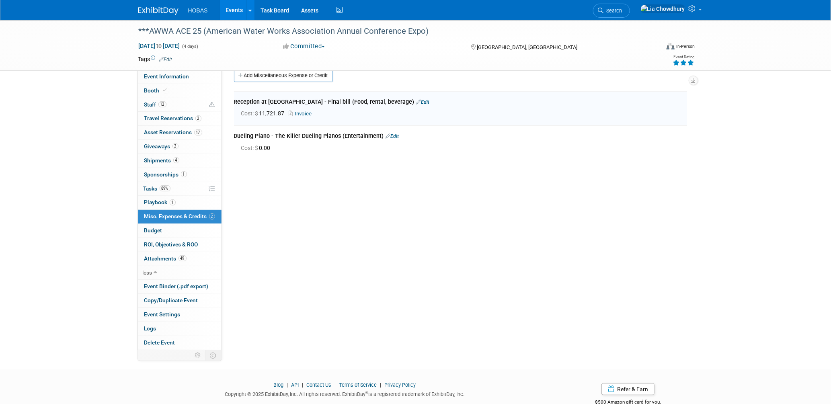
click at [416, 100] on link "Edit" at bounding box center [422, 102] width 13 height 6
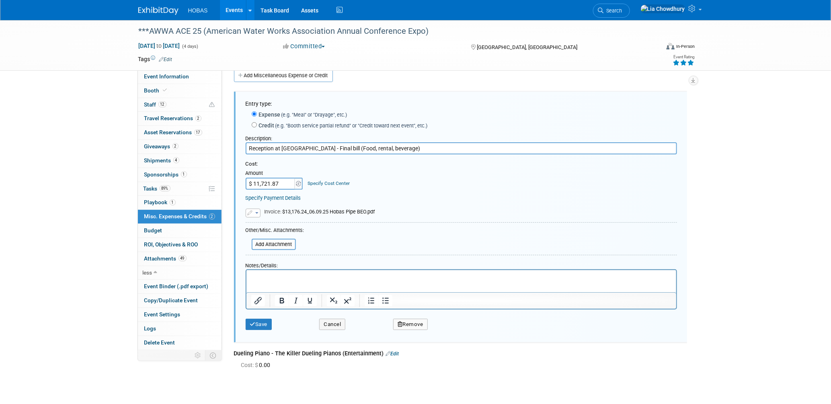
click at [257, 213] on span "button" at bounding box center [256, 213] width 3 height 2
click at [266, 225] on link "Replace with a new file" at bounding box center [286, 224] width 80 height 11
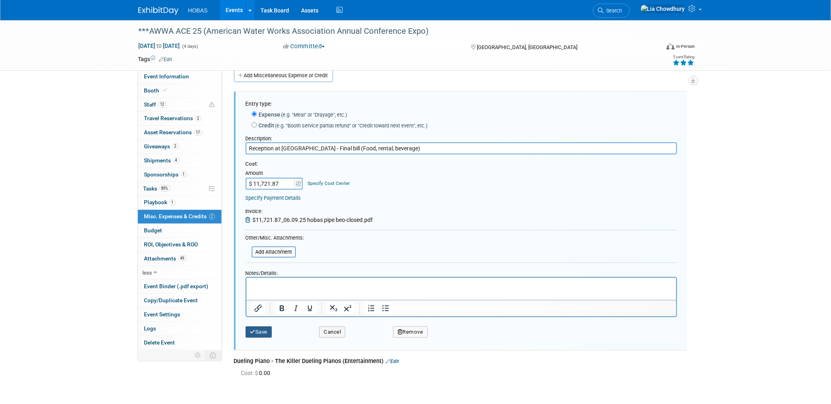
drag, startPoint x: 270, startPoint y: 330, endPoint x: 275, endPoint y: 327, distance: 5.6
click at [270, 330] on button "Save" at bounding box center [259, 331] width 27 height 11
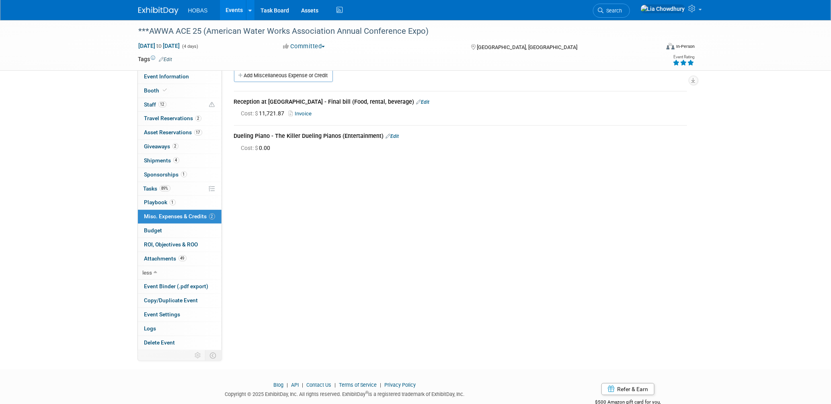
click at [394, 135] on link "Edit" at bounding box center [392, 136] width 13 height 6
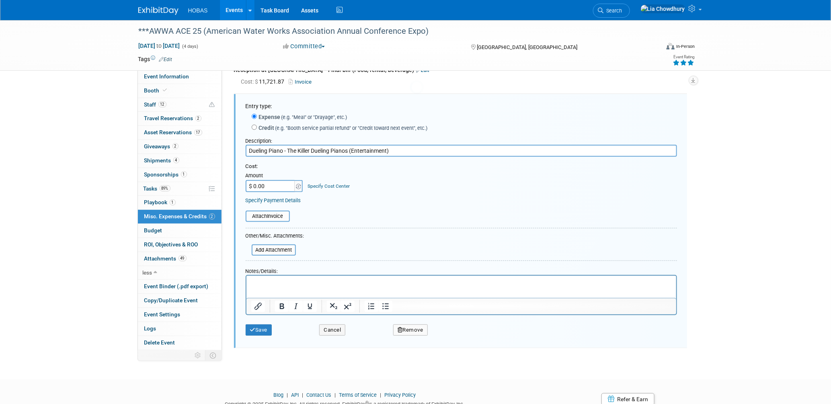
scroll to position [45, 0]
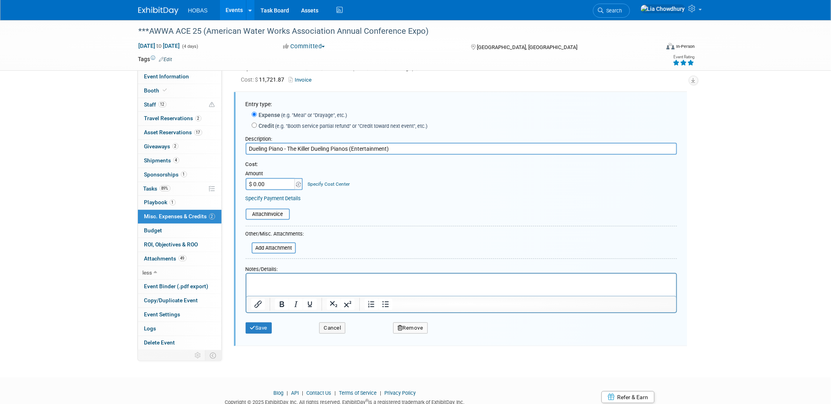
click at [273, 181] on input "$ 0.00" at bounding box center [271, 184] width 50 height 12
click at [266, 210] on input "file" at bounding box center [241, 214] width 96 height 10
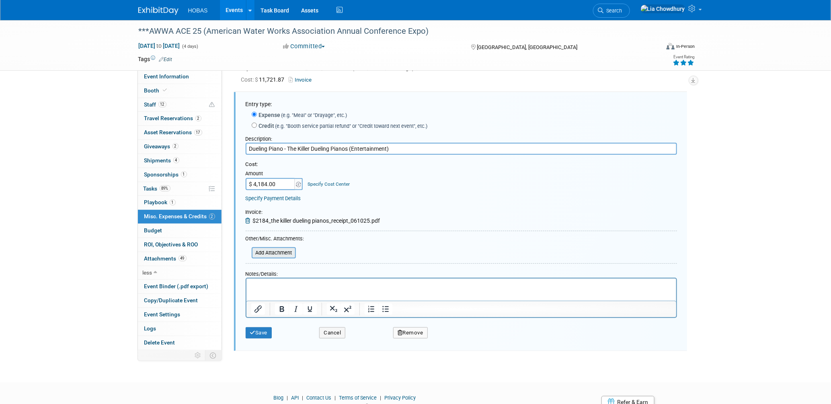
click at [268, 251] on input "file" at bounding box center [247, 253] width 96 height 10
click at [283, 248] on input "file" at bounding box center [247, 253] width 96 height 10
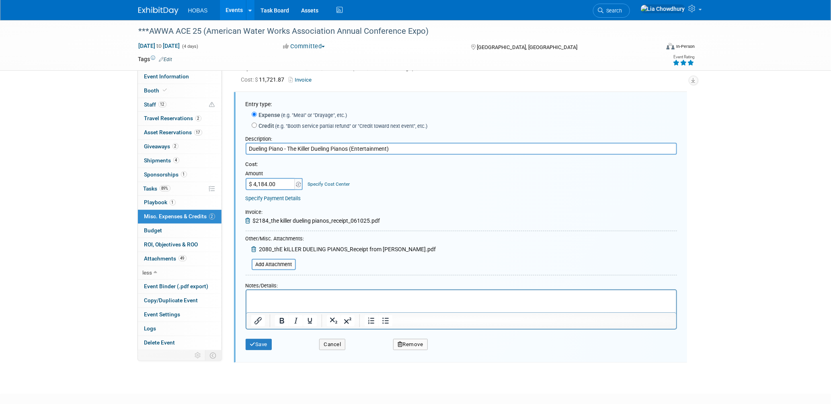
click at [275, 183] on input "$ 4,184.00" at bounding box center [271, 184] width 50 height 12
drag, startPoint x: 281, startPoint y: 180, endPoint x: 233, endPoint y: 180, distance: 47.4
click at [234, 180] on div "Entry type: Expense (e.g. "Meal" or "Drayage", etc.) Credit (e.g. "Booth servic…" at bounding box center [460, 227] width 453 height 270
type input "$ 4,264.00"
click at [267, 301] on html at bounding box center [461, 295] width 430 height 11
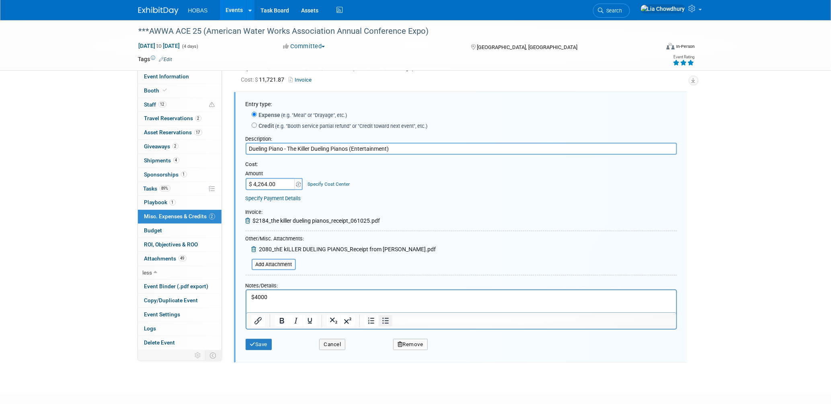
drag, startPoint x: 387, startPoint y: 319, endPoint x: 141, endPoint y: 21, distance: 386.3
drag, startPoint x: 141, startPoint y: 21, endPoint x: 387, endPoint y: 319, distance: 386.3
click at [387, 319] on icon "Bullet list" at bounding box center [385, 321] width 10 height 10
click at [261, 340] on button "Save" at bounding box center [259, 344] width 27 height 11
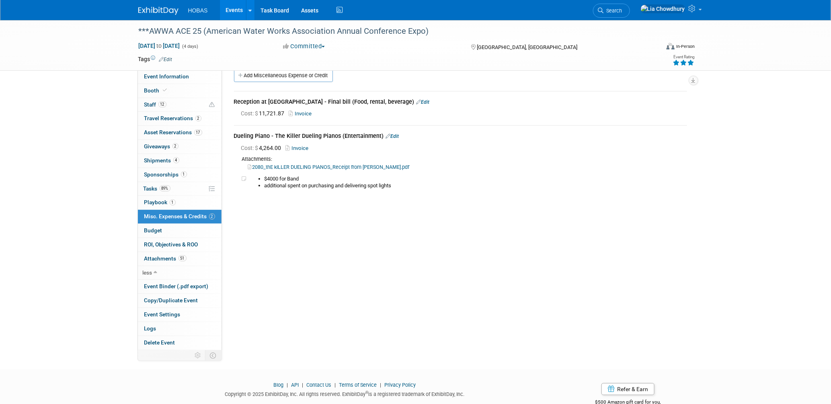
scroll to position [0, 0]
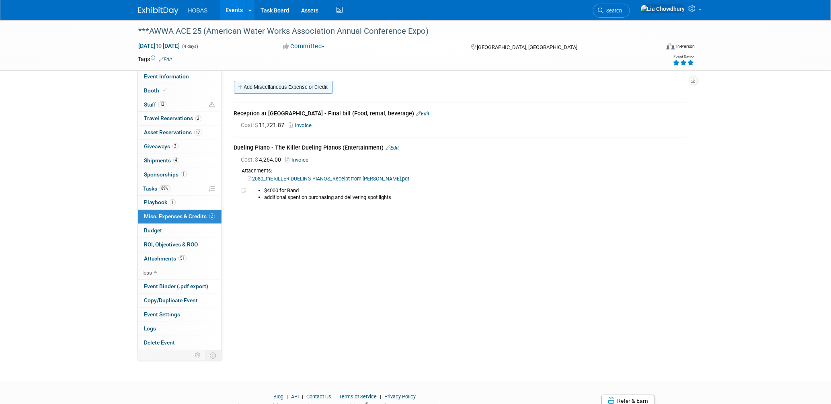
click at [266, 87] on link "Add Miscellaneous Expense or Credit" at bounding box center [283, 87] width 99 height 13
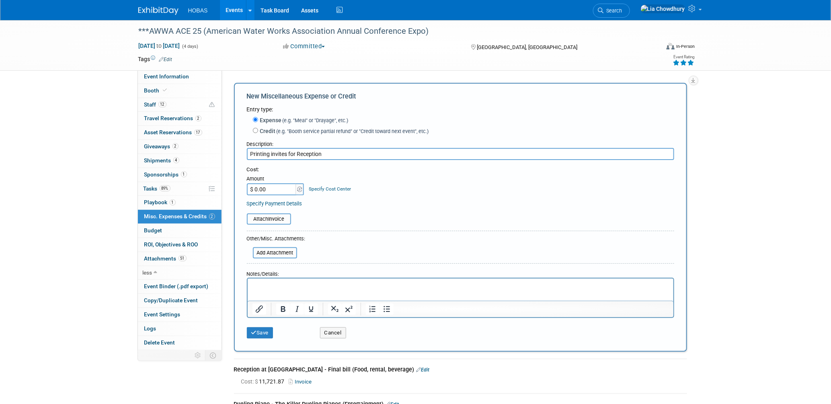
type input "Printing invites for Reception"
click at [271, 187] on input "$ 0.00" at bounding box center [272, 189] width 50 height 12
paste input "295"
type input "$ 295.00"
click at [277, 286] on p "Rich Text Area. Press ALT-0 for help." at bounding box center [460, 286] width 416 height 8
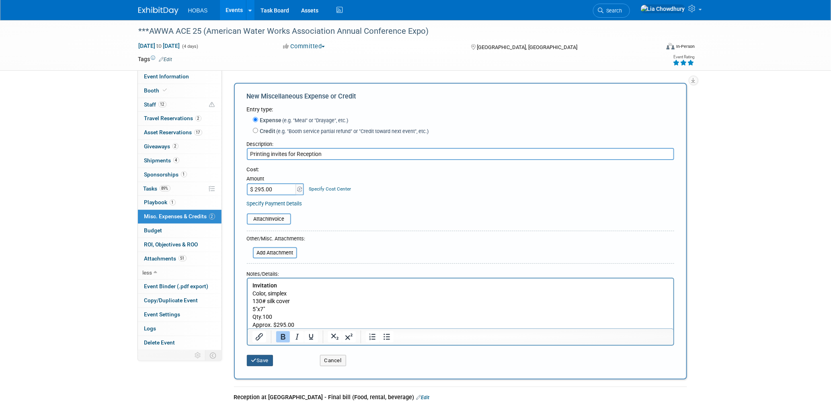
click at [259, 356] on button "Save" at bounding box center [260, 360] width 27 height 11
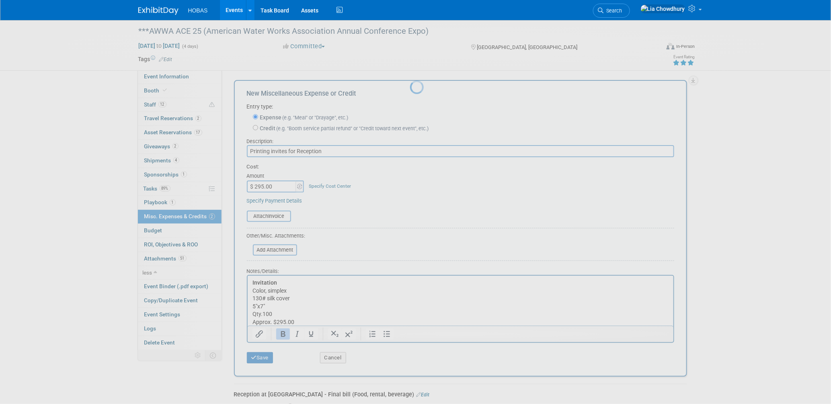
scroll to position [33, 0]
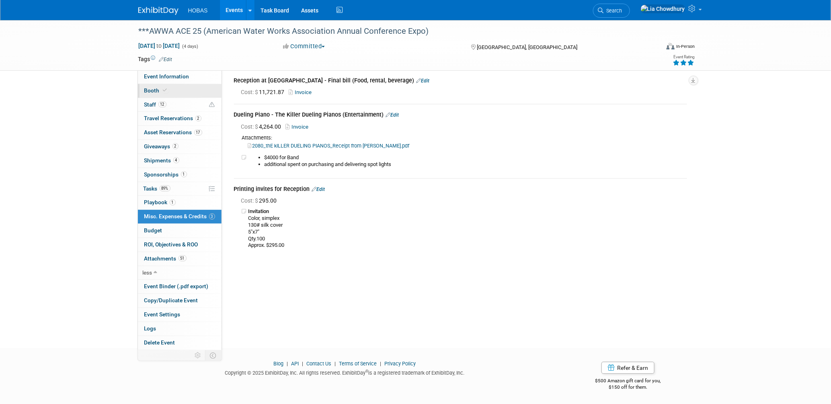
click at [154, 89] on span "Booth" at bounding box center [156, 90] width 25 height 6
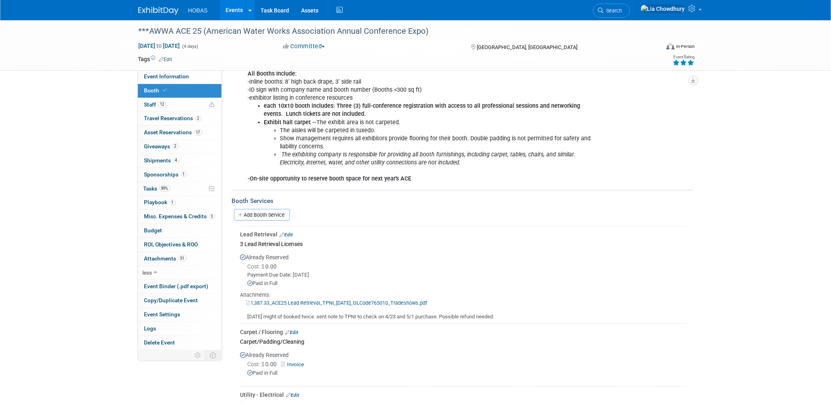
scroll to position [223, 0]
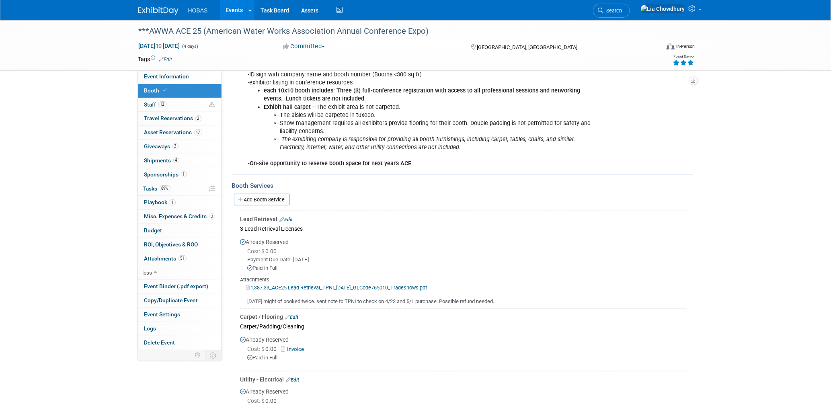
click at [288, 217] on link "Edit" at bounding box center [286, 220] width 13 height 6
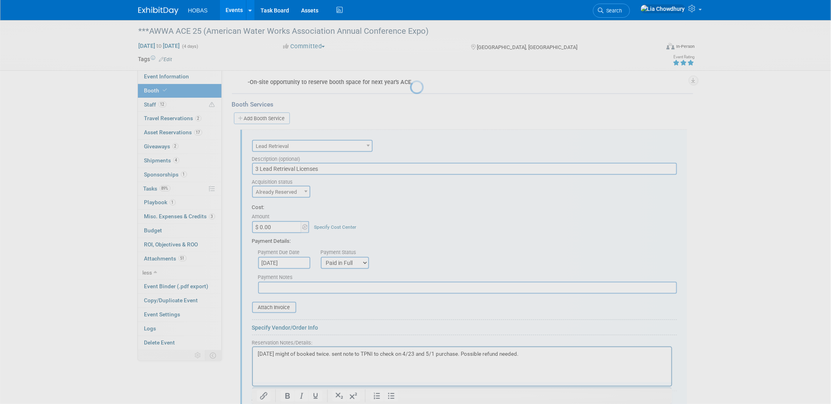
scroll to position [339, 0]
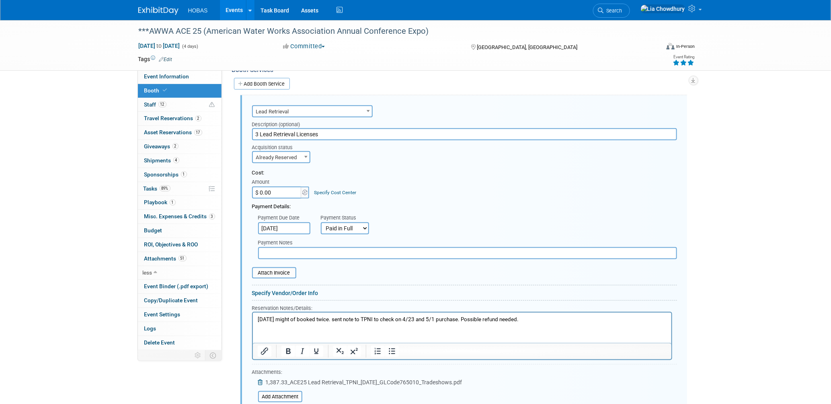
click at [289, 186] on input "$ 0.00" at bounding box center [277, 192] width 50 height 12
paste input "1,414.53"
type input "$ 2,801.86"
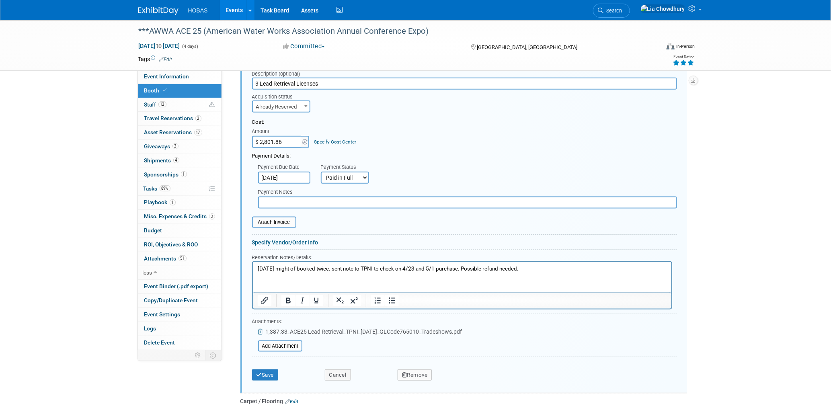
scroll to position [383, 0]
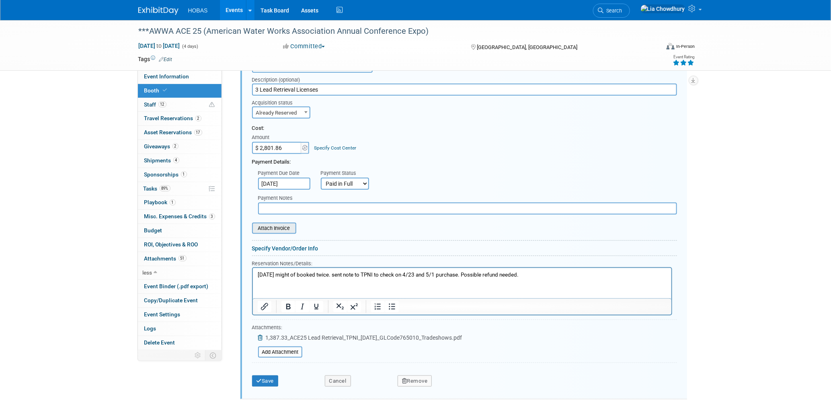
click at [273, 223] on input "file" at bounding box center [248, 228] width 96 height 10
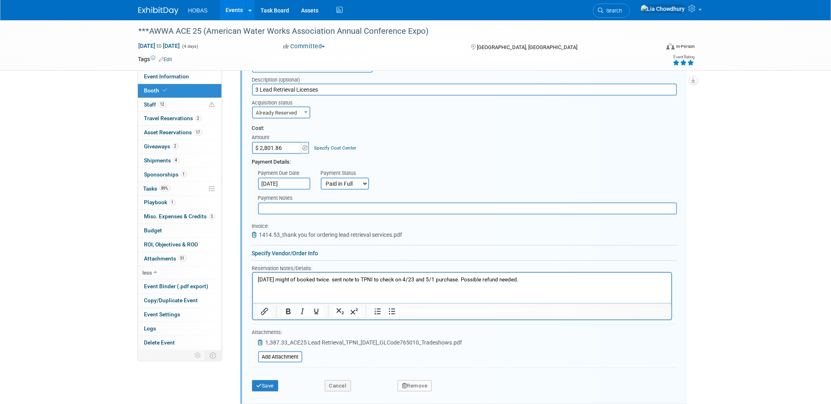
click at [526, 278] on p "5/4/25 might of booked twice. sent note to TPNI to check on 4/23 and 5/1 purcha…" at bounding box center [461, 280] width 409 height 8
click at [279, 375] on div "Save" at bounding box center [282, 383] width 73 height 16
click at [276, 380] on button "Save" at bounding box center [265, 385] width 27 height 11
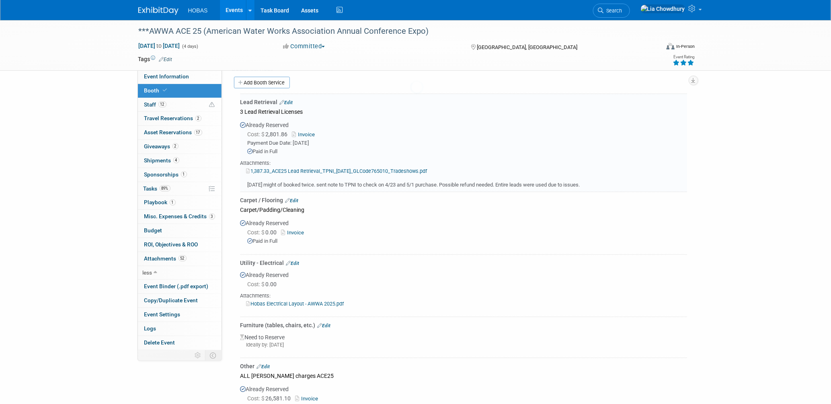
scroll to position [339, 0]
click at [312, 168] on div "1,387.33_ACE25 Lead Retrieval_TPNI_5.1.25_GLCode765010_Tradeshows.pdf" at bounding box center [463, 172] width 446 height 8
click at [313, 169] on link "1,387.33_ACE25 Lead Retrieval_TPNI_5.1.25_GLCode765010_Tradeshows.pdf" at bounding box center [336, 172] width 181 height 6
click at [157, 231] on span "Budget" at bounding box center [153, 230] width 18 height 6
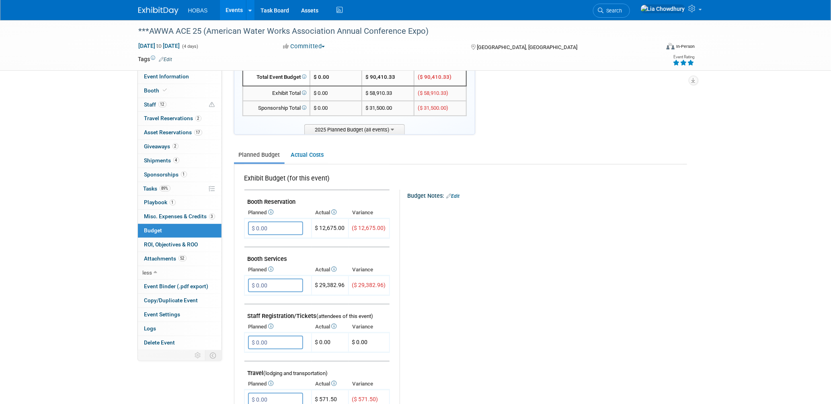
scroll to position [89, 0]
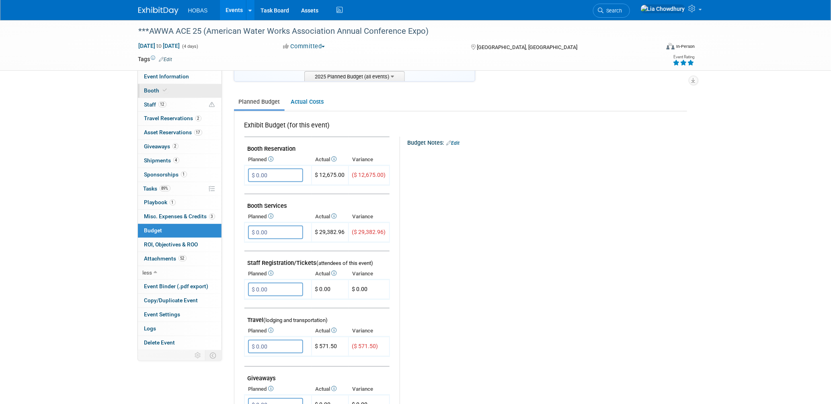
click at [149, 92] on span "Booth" at bounding box center [156, 90] width 25 height 6
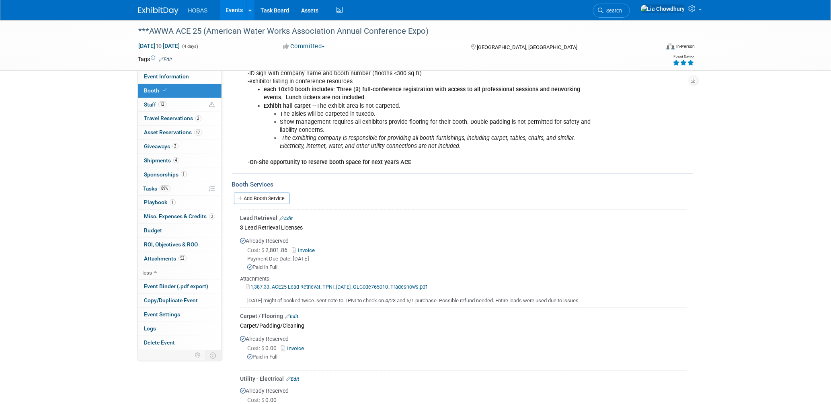
scroll to position [223, 0]
click at [272, 197] on link "Add Booth Service" at bounding box center [262, 200] width 56 height 12
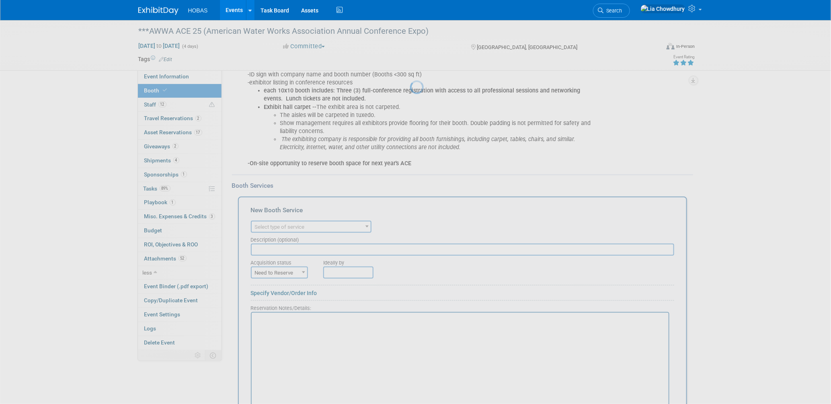
scroll to position [0, 0]
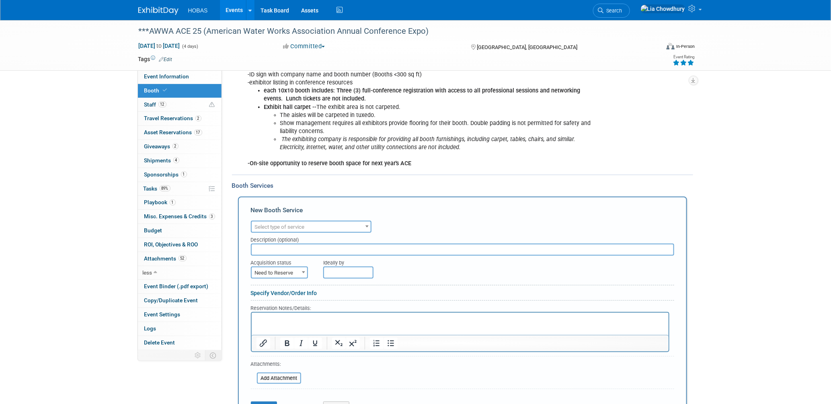
click at [284, 224] on span "Select type of service" at bounding box center [280, 227] width 50 height 6
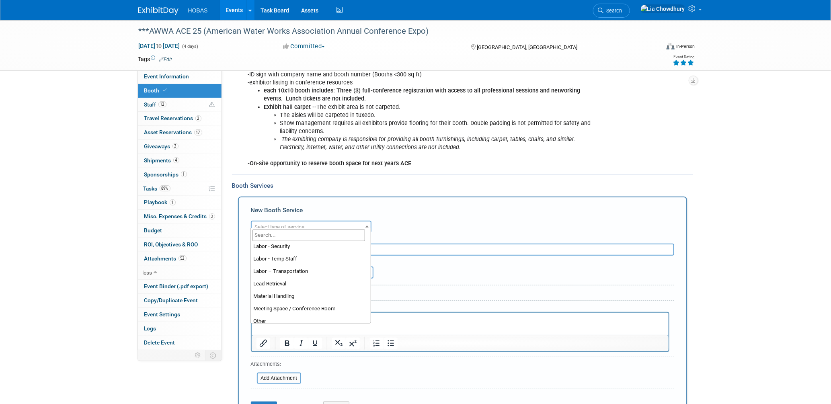
scroll to position [205, 0]
select select "1"
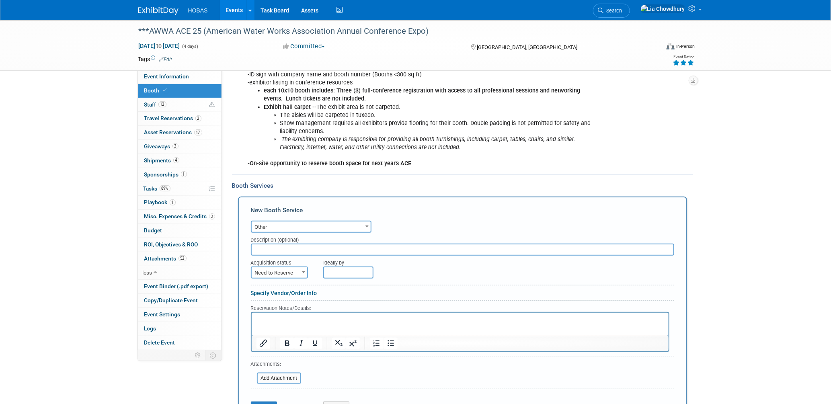
click at [273, 244] on input "text" at bounding box center [462, 250] width 423 height 12
type input "Exhibit Style:"
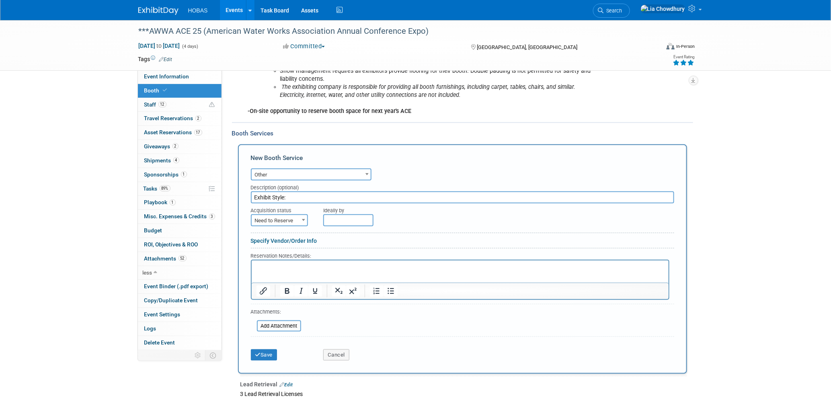
scroll to position [357, 0]
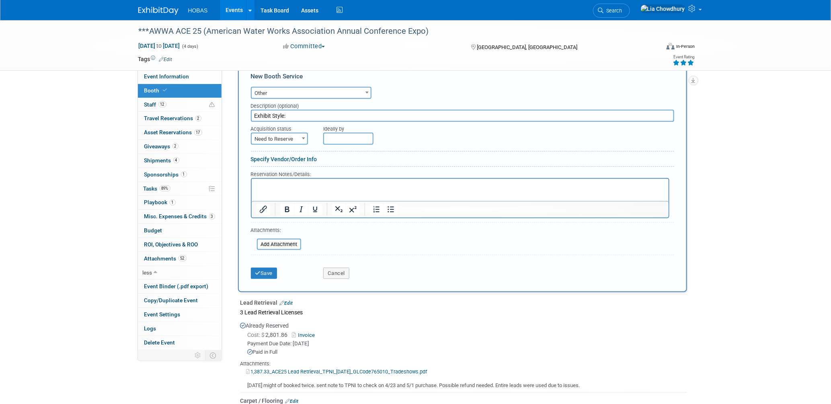
click at [293, 135] on span "Need to Reserve" at bounding box center [279, 138] width 55 height 11
select select "2"
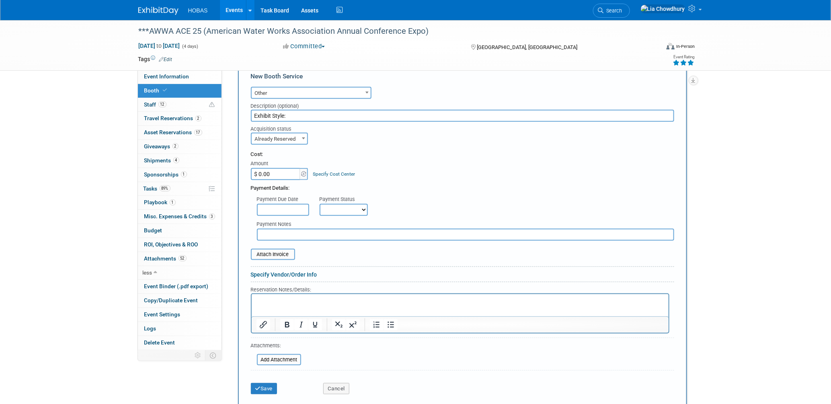
click at [334, 204] on select "Not Paid Yet Partially Paid Paid in Full" at bounding box center [343, 210] width 48 height 12
select select "1"
click at [319, 204] on select "Not Paid Yet Partially Paid Paid in Full" at bounding box center [343, 210] width 48 height 12
click at [279, 171] on input "$ 0.00" at bounding box center [276, 174] width 50 height 12
type input "$ 48,469.00"
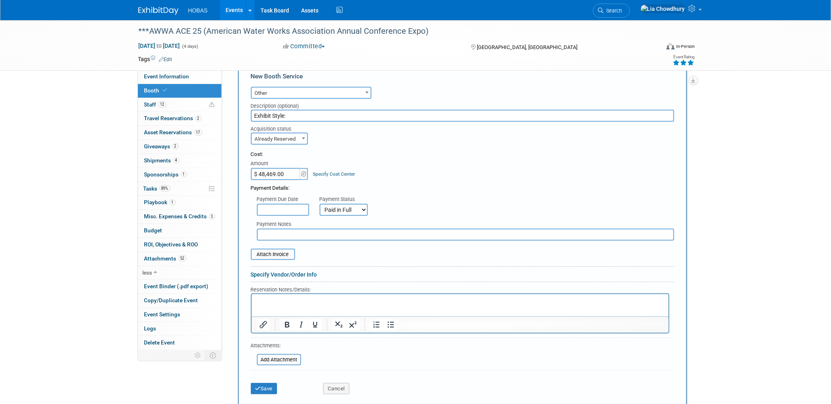
click at [304, 111] on input "Exhibit Style:" at bounding box center [462, 116] width 423 height 12
click at [266, 250] on input "file" at bounding box center [247, 255] width 96 height 10
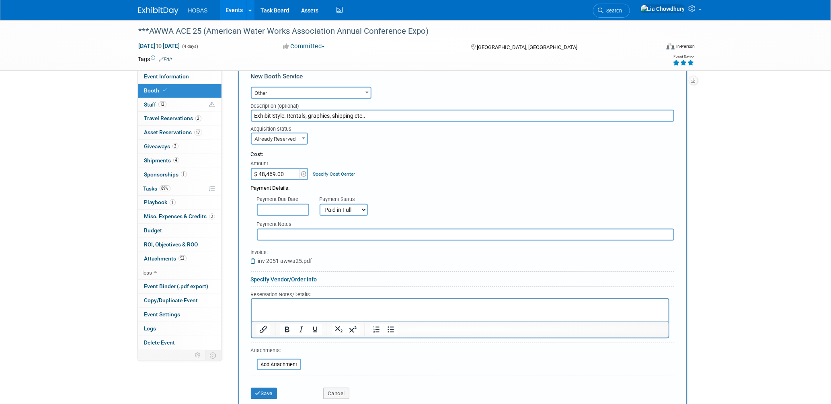
click at [380, 110] on input "Exhibit Style: Rentals, graphics, shipping etc.." at bounding box center [462, 116] width 423 height 12
drag, startPoint x: 412, startPoint y: 111, endPoint x: 243, endPoint y: 116, distance: 168.5
click at [241, 113] on div "New Booth Service Audio / Video Carpet / Flooring Catering / Food / Beverage Fl…" at bounding box center [462, 238] width 449 height 350
type input "Exhibit Style: Rentals, graphics, shipping etc.. invoice 2051"
click at [277, 230] on input "text" at bounding box center [465, 235] width 417 height 12
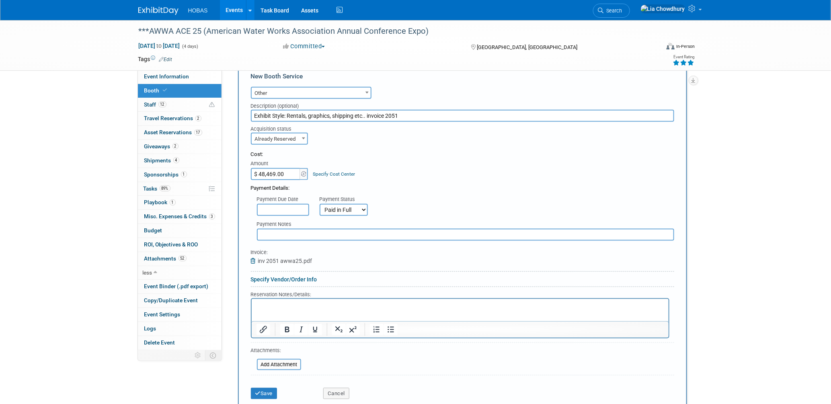
paste input "Exhibit Style: Rentals, graphics, shipping etc.. invoice 2051"
type input "Exhibit Style: Rentals, graphics, shipping etc.. invoice 2051"
click at [259, 391] on icon "submit" at bounding box center [258, 393] width 6 height 5
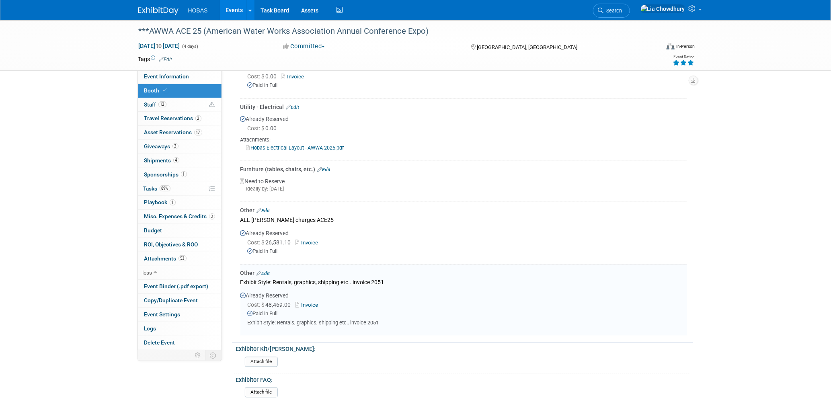
scroll to position [606, 0]
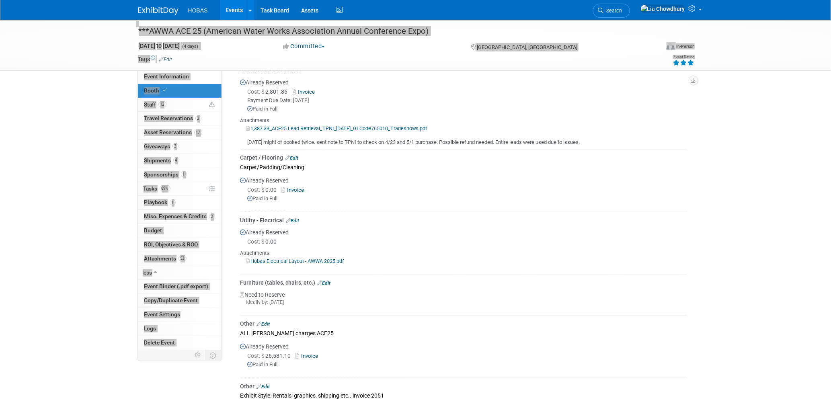
scroll to position [248, 0]
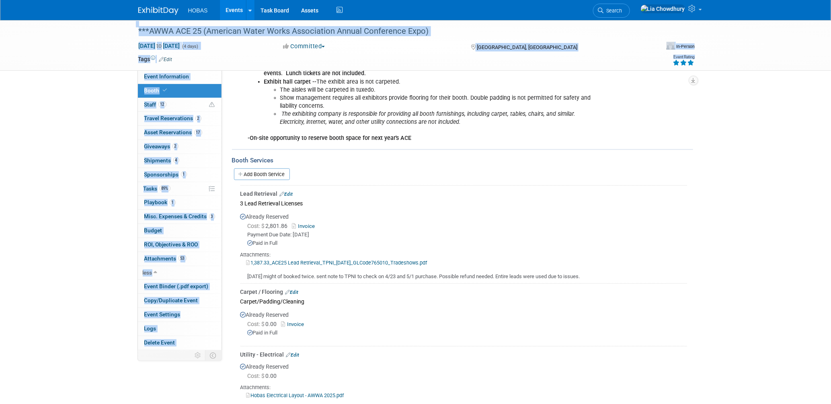
click at [267, 168] on link "Add Booth Service" at bounding box center [262, 174] width 56 height 12
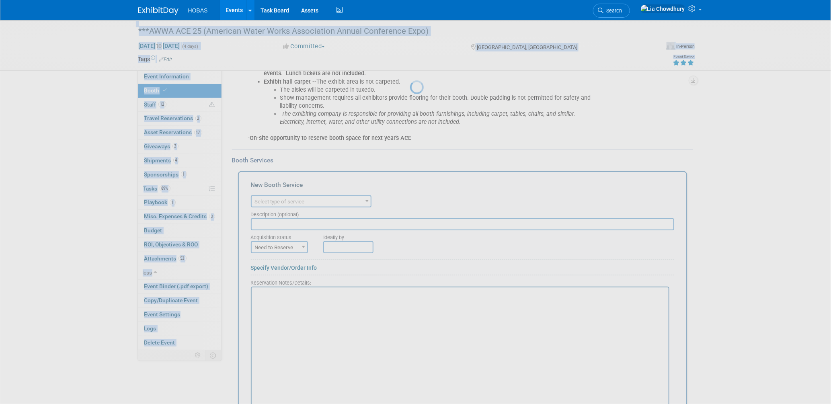
scroll to position [0, 0]
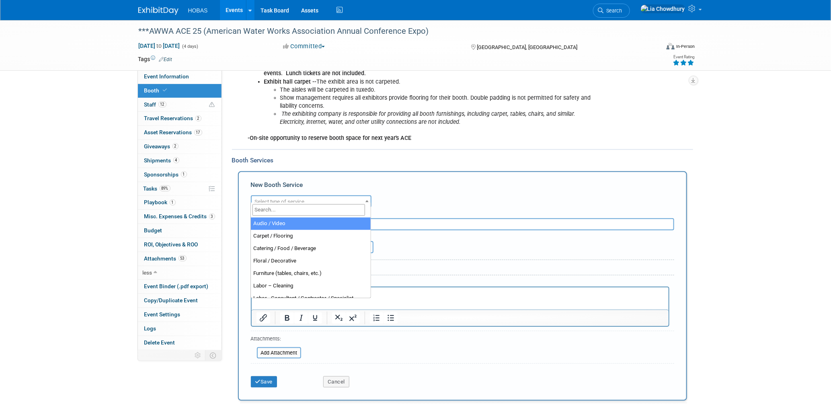
click at [287, 196] on span "Select type of service" at bounding box center [311, 201] width 119 height 11
select select "1"
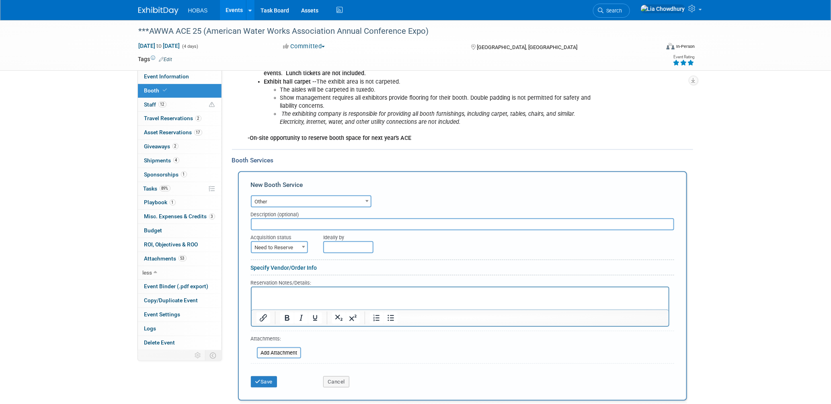
click at [283, 219] on input "text" at bounding box center [462, 224] width 423 height 12
type input "Exhibit Style: Ace Recon"
click at [287, 242] on span "Need to Reserve" at bounding box center [279, 247] width 55 height 11
select select "2"
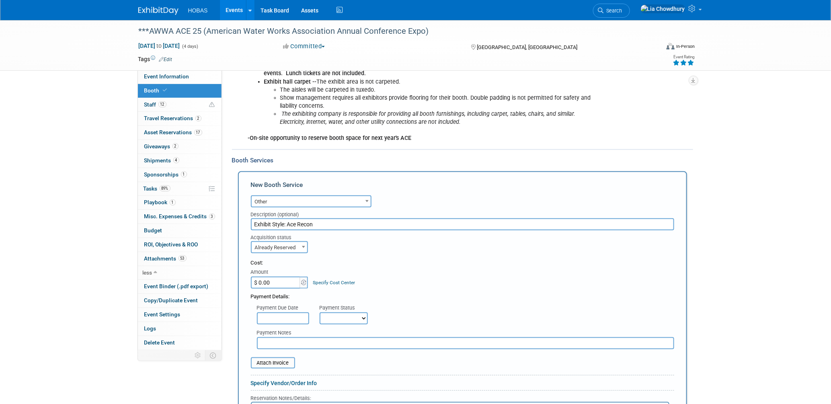
click at [283, 276] on input "$ 0.00" at bounding box center [276, 282] width 50 height 12
paste input "5,506"
type input "$ 5,506.00"
click at [328, 306] on div "Payment Status Not Paid Yet Partially Paid Paid in Full" at bounding box center [343, 312] width 60 height 23
click at [328, 312] on select "Not Paid Yet Partially Paid Paid in Full" at bounding box center [343, 318] width 48 height 12
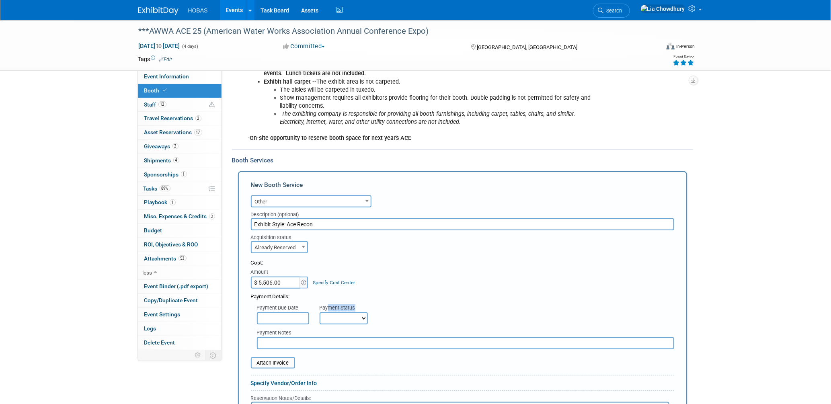
select select "1"
click at [319, 312] on select "Not Paid Yet Partially Paid Paid in Full" at bounding box center [343, 318] width 48 height 12
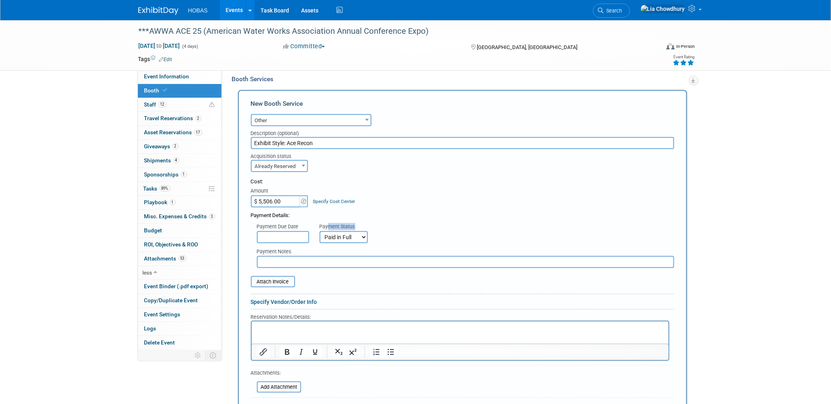
scroll to position [427, 0]
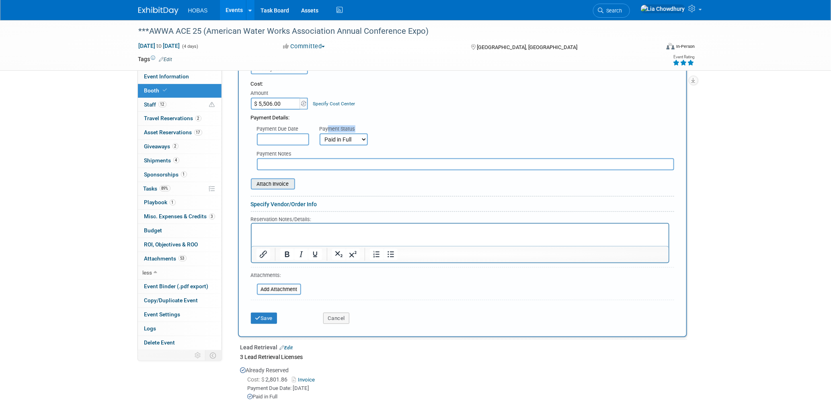
click at [282, 179] on input "file" at bounding box center [247, 184] width 96 height 10
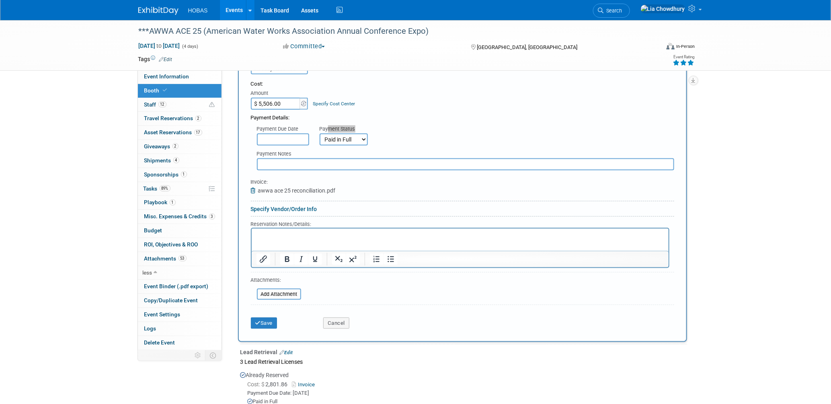
click at [292, 239] on html at bounding box center [459, 233] width 417 height 11
drag, startPoint x: 305, startPoint y: 231, endPoint x: 242, endPoint y: 226, distance: 63.3
click at [251, 228] on html "Shipping/ Service" at bounding box center [459, 233] width 417 height 11
copy p "Shipping/ Service"
click at [282, 158] on input "text" at bounding box center [465, 164] width 417 height 12
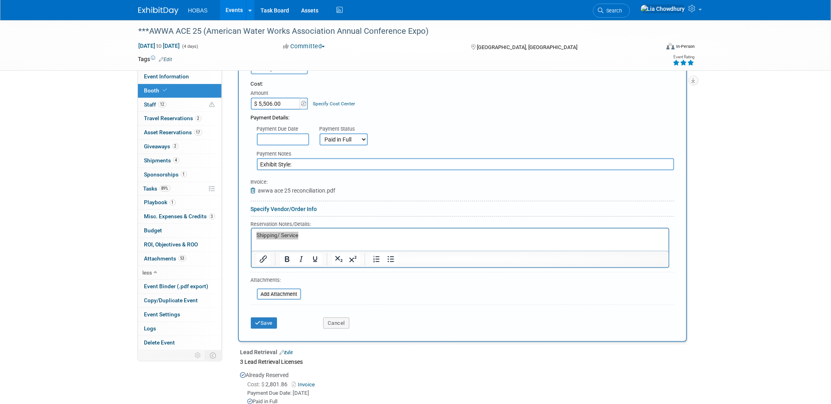
paste input "Shipping/ Service"
type input "Exhibit Style: Shipping/ Service"
click at [266, 317] on button "Save" at bounding box center [264, 322] width 27 height 11
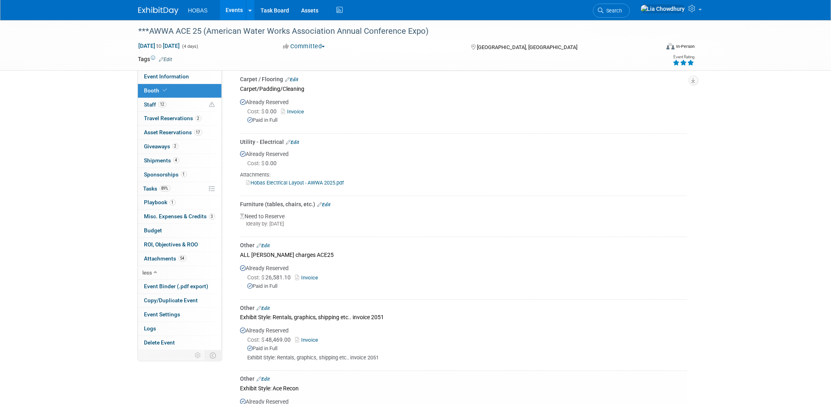
scroll to position [371, 0]
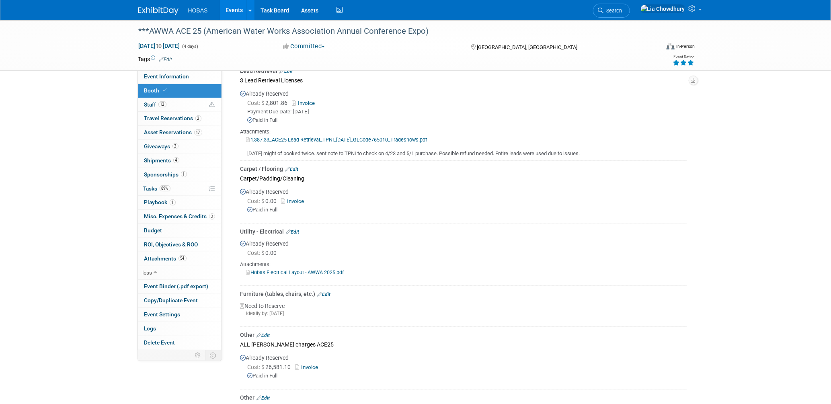
click at [299, 166] on link "Edit" at bounding box center [291, 169] width 13 height 6
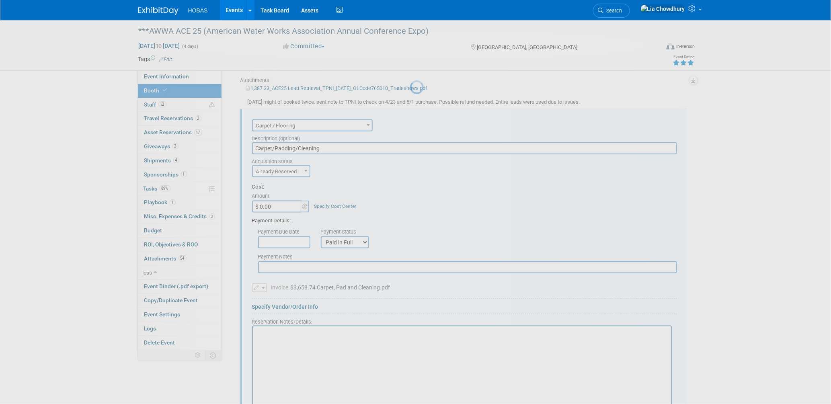
scroll to position [0, 0]
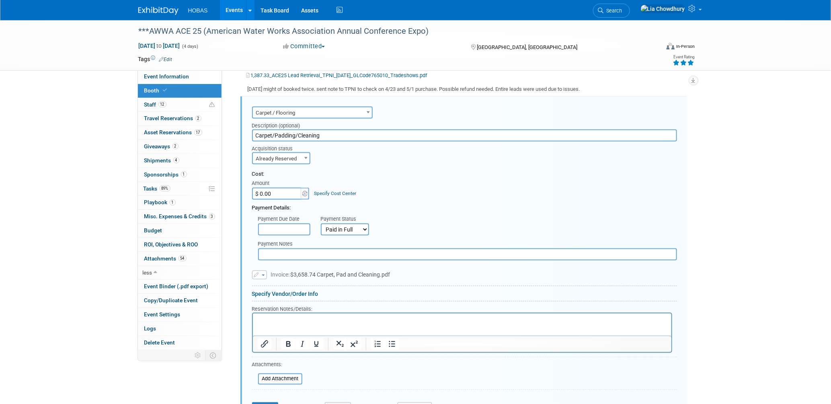
click at [274, 188] on input "$ 0.00" at bounding box center [277, 194] width 50 height 12
paste input "26,581.1"
type input "$ 26,581.10"
click at [289, 131] on input "Carpet/Padding/Cleaning" at bounding box center [464, 135] width 425 height 12
click at [288, 249] on input "text" at bounding box center [467, 254] width 419 height 12
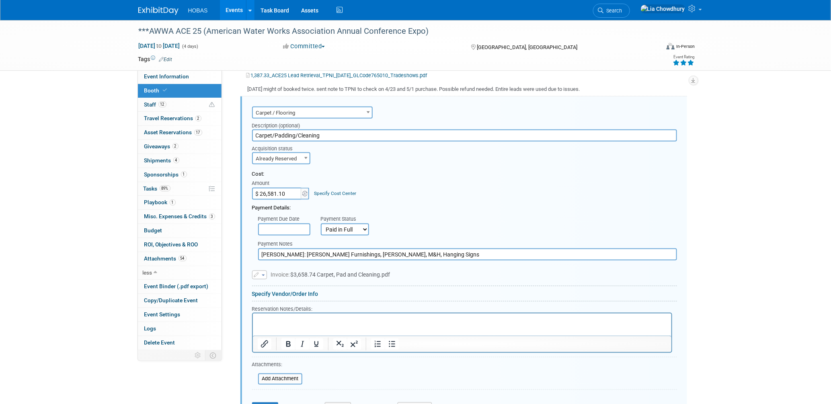
type input "Freeman: Booth Furnishings, Cleaning, M&H, Hanging Signs"
click at [259, 270] on button "button" at bounding box center [259, 274] width 15 height 9
click at [273, 281] on link "Replace with a new file" at bounding box center [292, 286] width 80 height 11
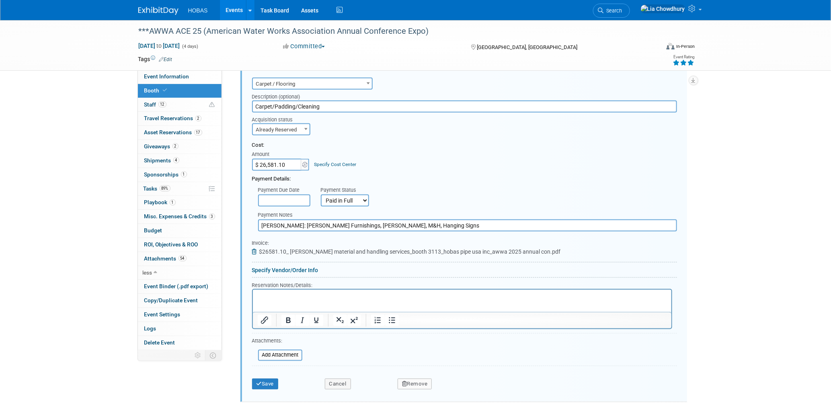
scroll to position [481, 0]
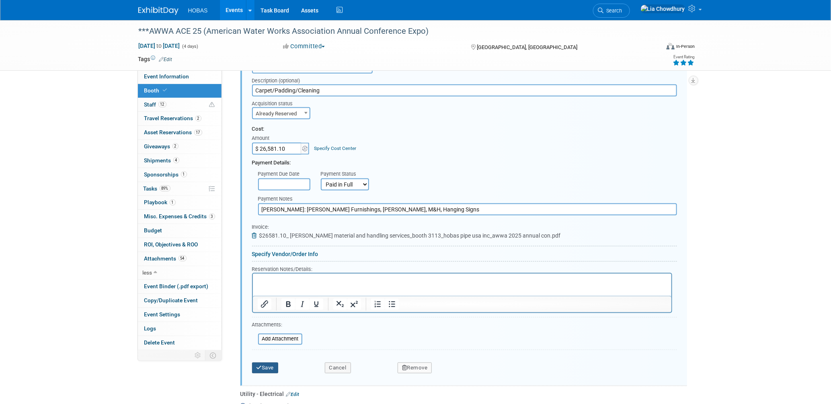
click at [273, 362] on button "Save" at bounding box center [265, 367] width 27 height 11
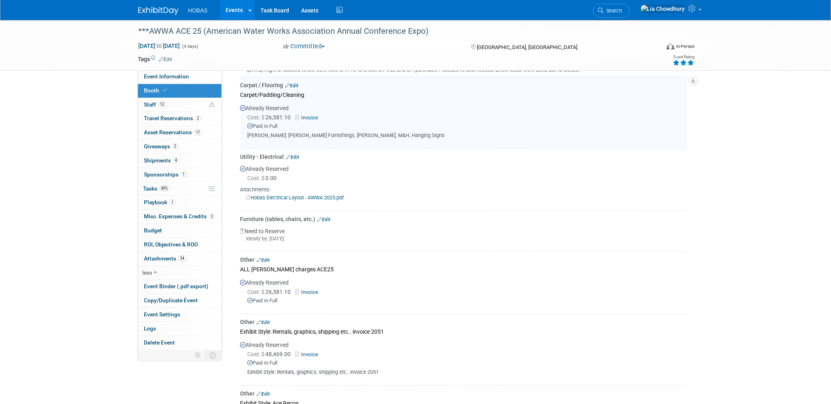
scroll to position [436, 0]
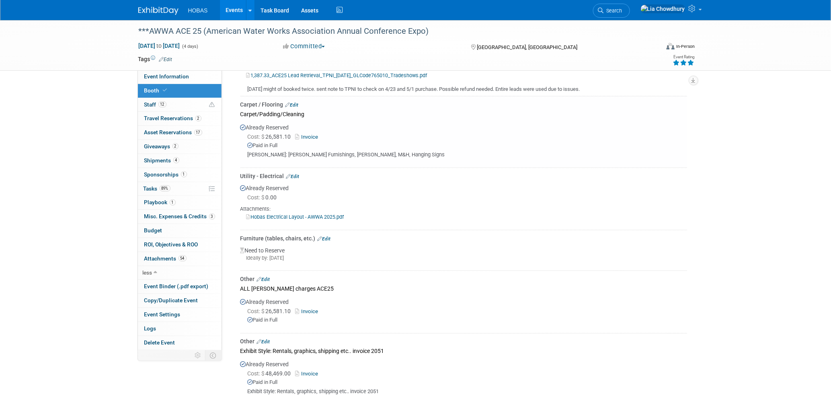
click at [325, 236] on link "Edit" at bounding box center [323, 239] width 13 height 6
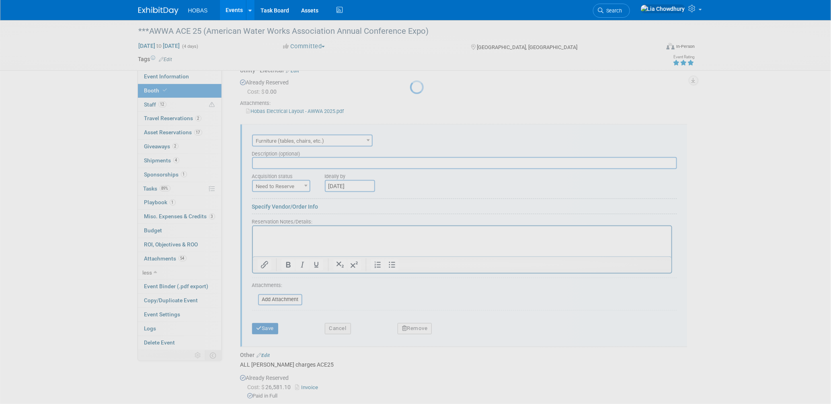
scroll to position [569, 0]
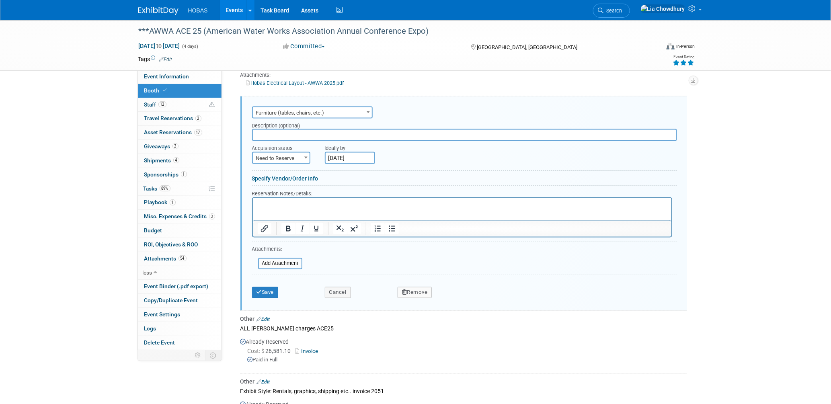
click at [408, 287] on button "Remove" at bounding box center [414, 292] width 35 height 11
click at [455, 296] on link "Yes" at bounding box center [459, 299] width 23 height 13
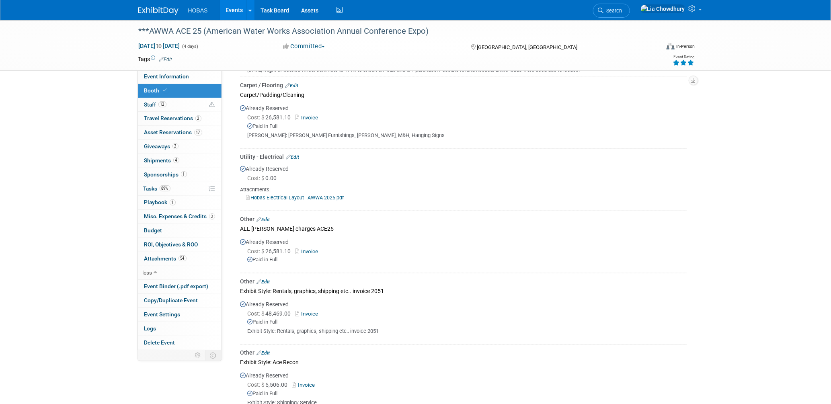
scroll to position [435, 0]
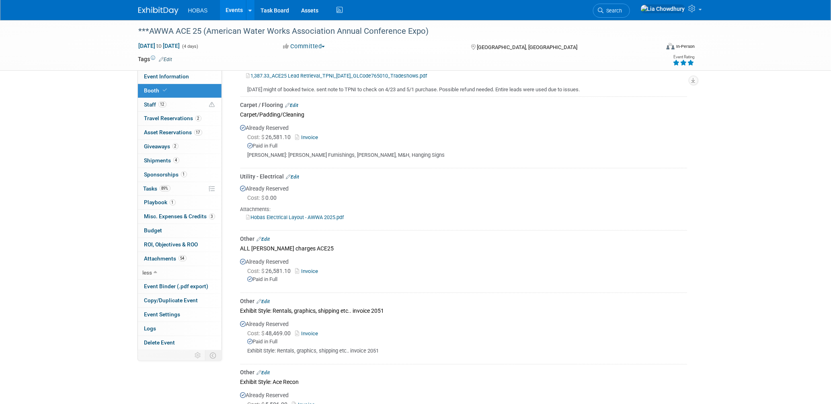
click at [312, 268] on link "Invoice" at bounding box center [308, 271] width 26 height 6
click at [270, 236] on link "Edit" at bounding box center [263, 239] width 13 height 6
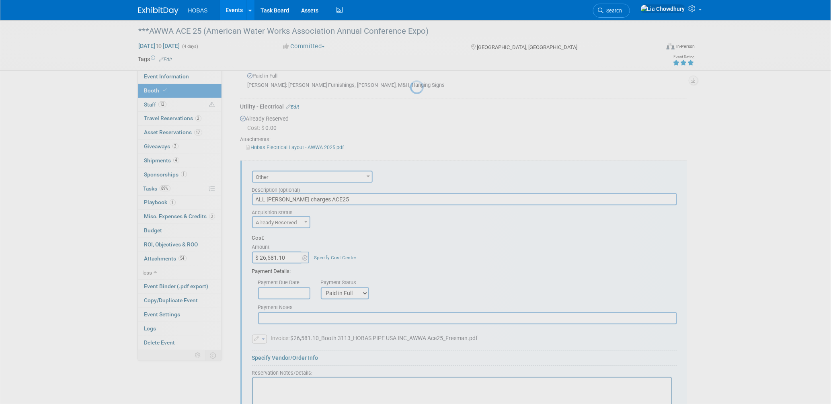
scroll to position [569, 0]
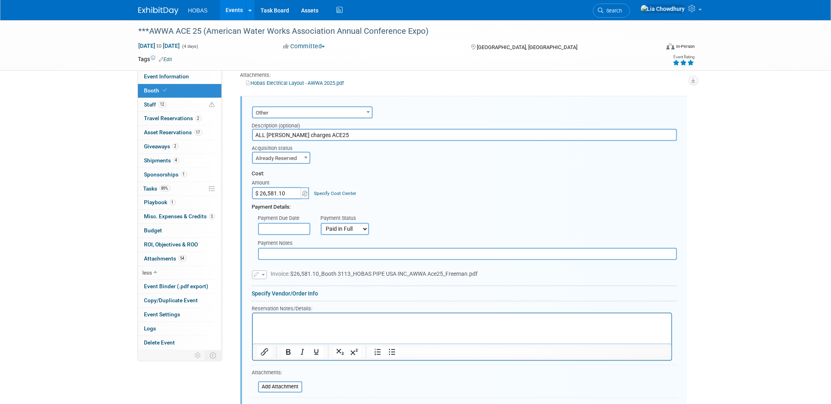
click at [342, 225] on select "Not Paid Yet Partially Paid Paid in Full" at bounding box center [345, 229] width 48 height 12
click at [395, 211] on div "Payment Due Date Payment Status Not Paid Yet Partially Paid Paid in Full Next P…" at bounding box center [464, 223] width 437 height 24
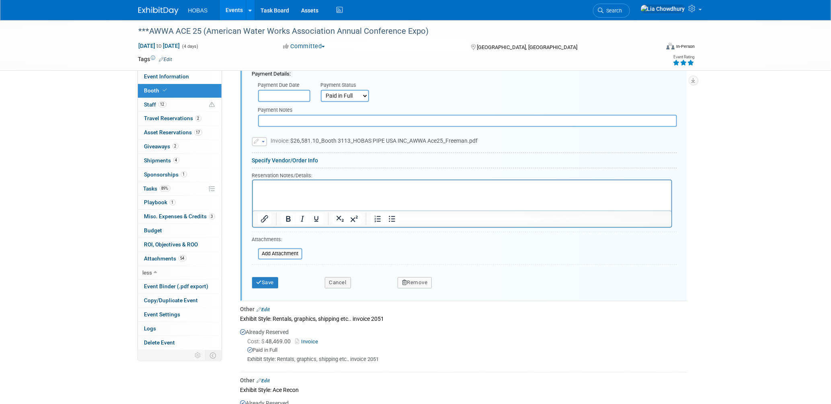
scroll to position [703, 0]
click at [414, 278] on button "Remove" at bounding box center [414, 281] width 35 height 11
click at [457, 282] on link "Yes" at bounding box center [459, 288] width 23 height 13
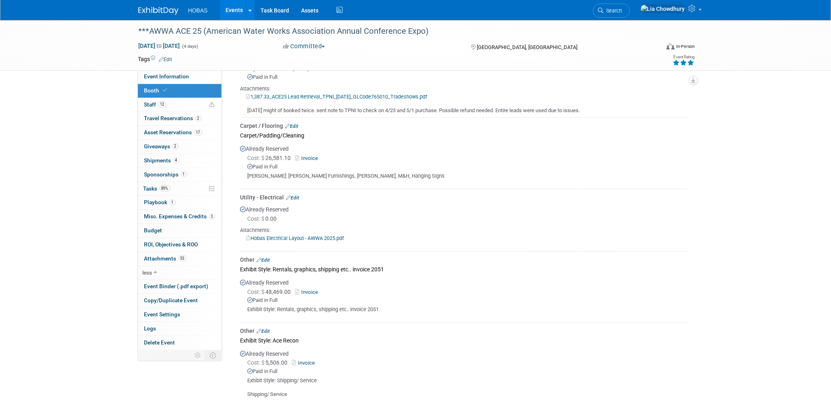
scroll to position [411, 0]
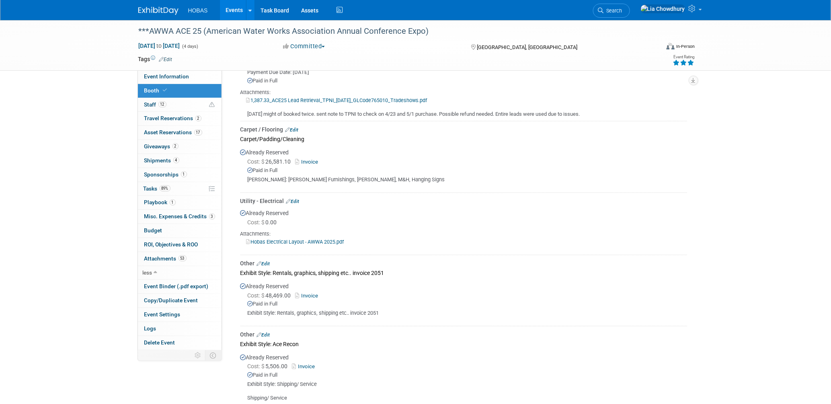
click at [297, 127] on link "Edit" at bounding box center [291, 130] width 13 height 6
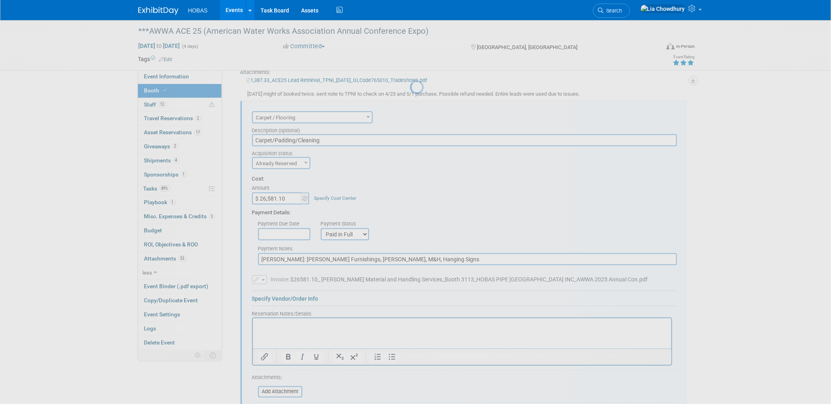
scroll to position [436, 0]
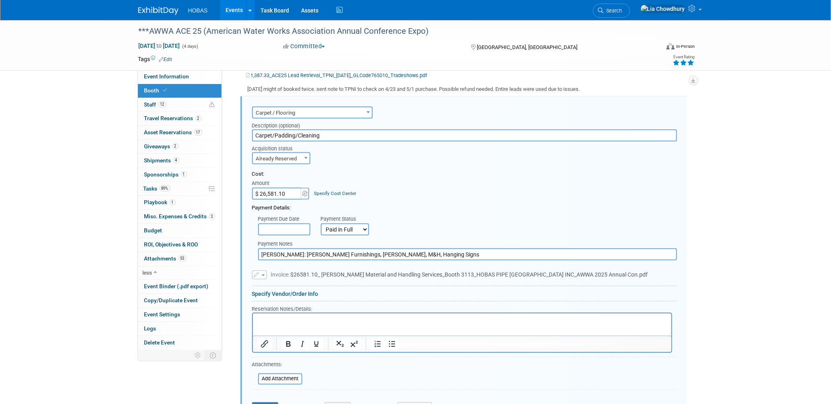
click at [289, 130] on input "Carpet/Padding/Cleaning" at bounding box center [464, 135] width 425 height 12
click at [299, 107] on span "Carpet / Flooring" at bounding box center [312, 112] width 119 height 11
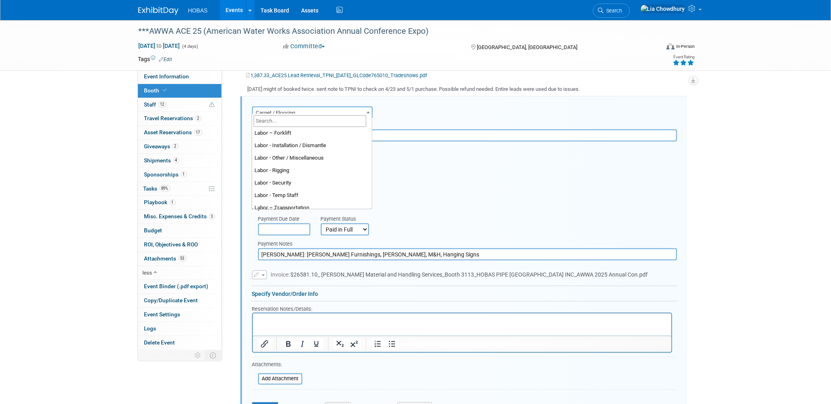
scroll to position [89, 0]
select select "19"
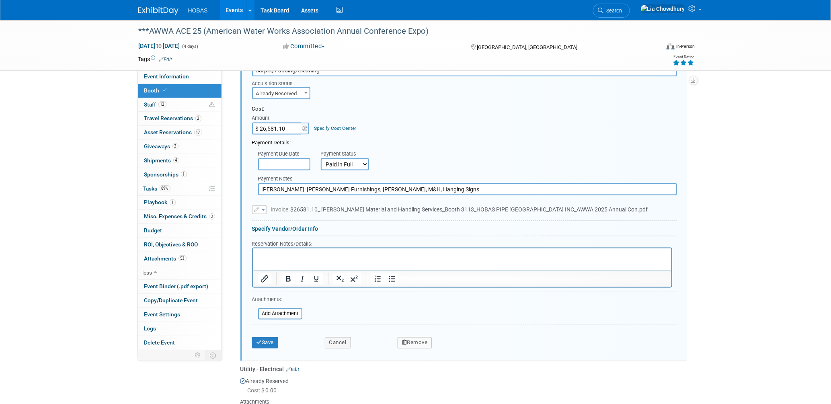
scroll to position [570, 0]
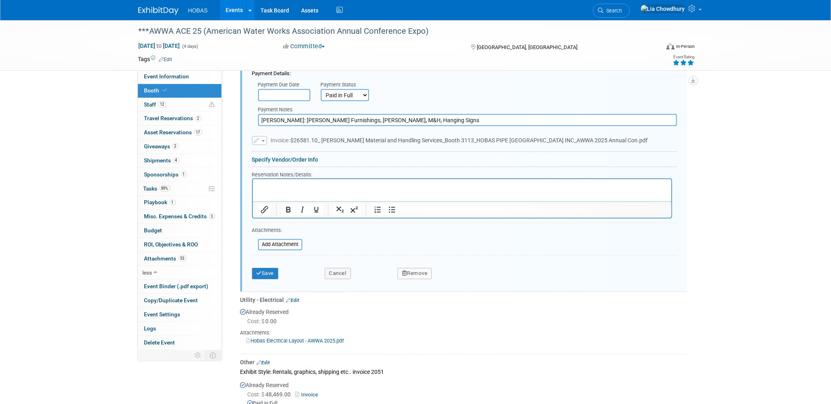
click at [265, 272] on div "Save Cancel Remove" at bounding box center [464, 271] width 425 height 25
click at [265, 268] on button "Save" at bounding box center [265, 273] width 27 height 11
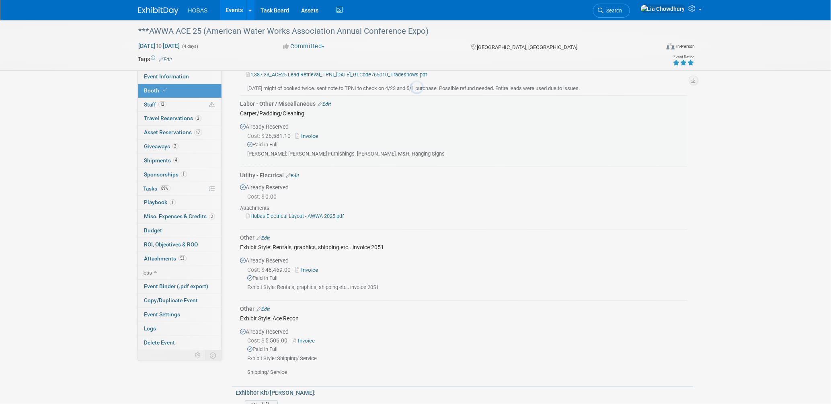
scroll to position [436, 0]
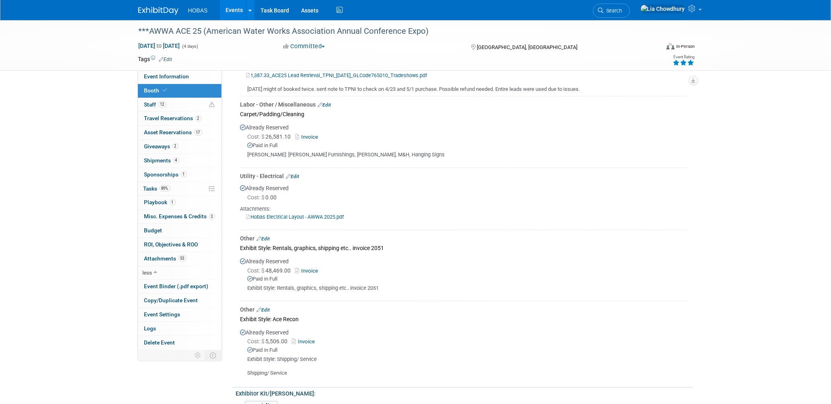
click at [326, 102] on link "Edit" at bounding box center [324, 105] width 13 height 6
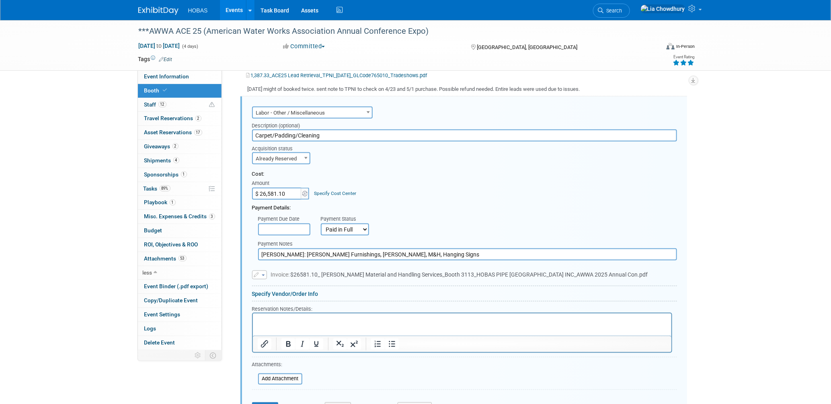
scroll to position [0, 0]
click at [300, 129] on input "Carpet/Padding/Cleaning" at bounding box center [464, 135] width 425 height 12
click at [315, 248] on input "Freeman: Booth Furnishings, Cleaning, M&H, Hanging Signs" at bounding box center [467, 254] width 419 height 12
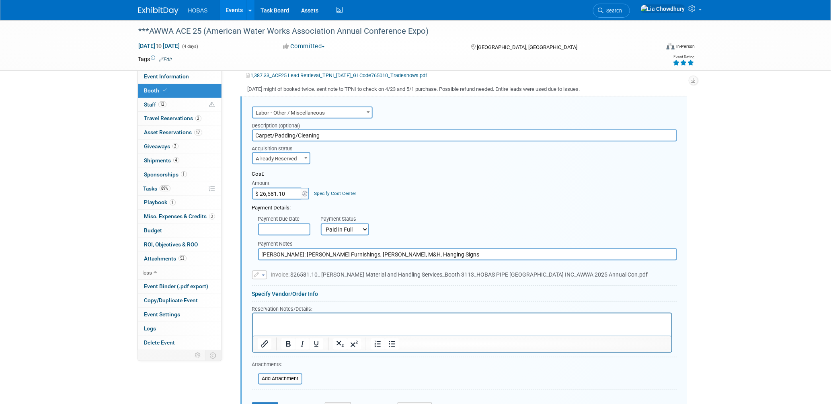
click at [315, 248] on input "Freeman: Booth Furnishings, Cleaning, M&H, Hanging Signs" at bounding box center [467, 254] width 419 height 12
click at [287, 129] on input "Carpet/Padding/Cleaning" at bounding box center [464, 135] width 425 height 12
paste input "Freeman: Booth Furnishings, Cleaning, M&H, Hanging Signs"
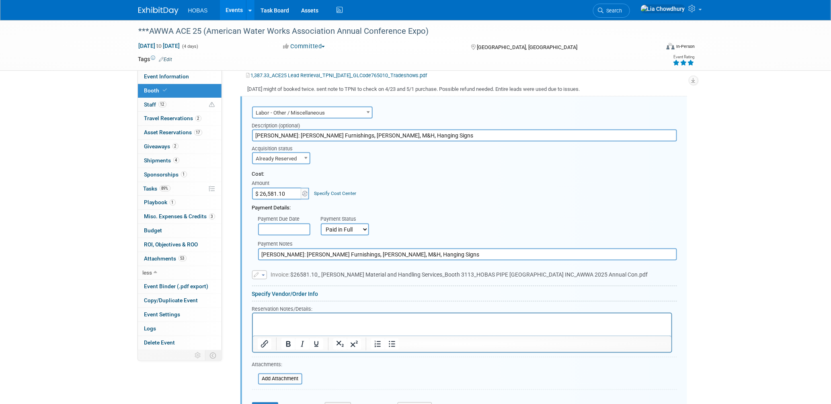
type input "Freeman: Booth Furnishings, Cleaning, M&H, Hanging Signs"
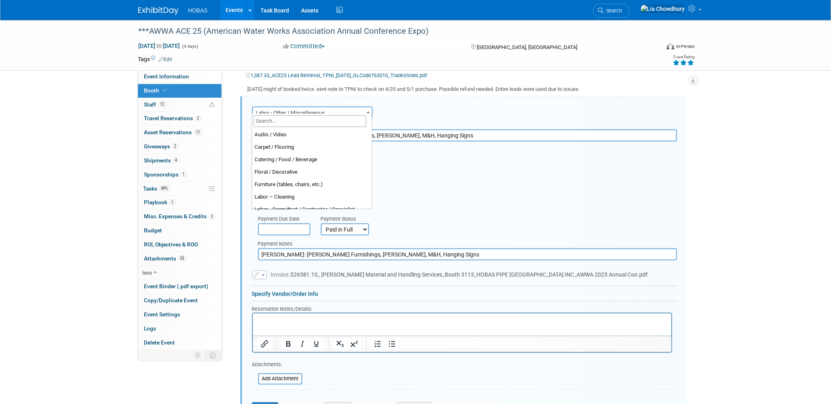
click at [292, 107] on span "Labor - Other / Miscellaneous" at bounding box center [312, 112] width 119 height 11
select select "10"
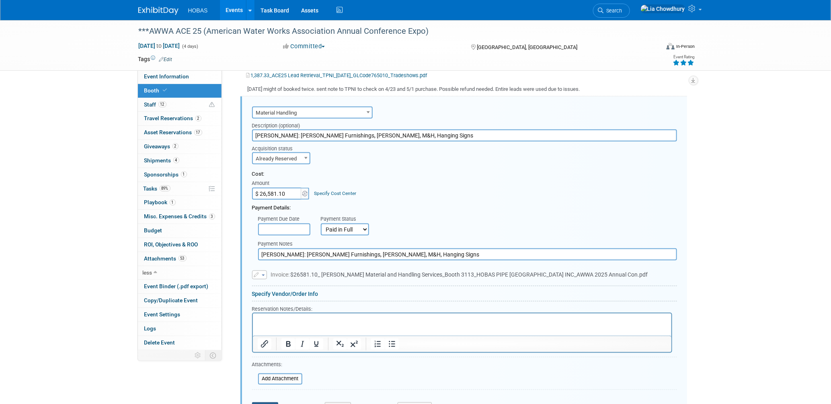
click at [266, 402] on button "Save" at bounding box center [265, 407] width 27 height 11
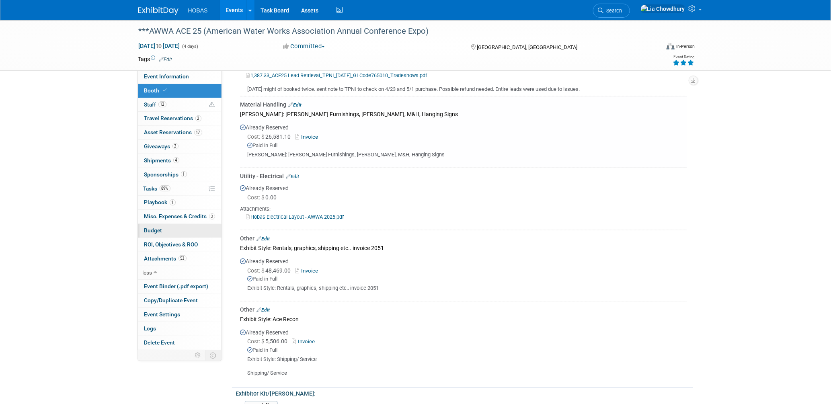
click at [155, 230] on span "Budget" at bounding box center [153, 230] width 18 height 6
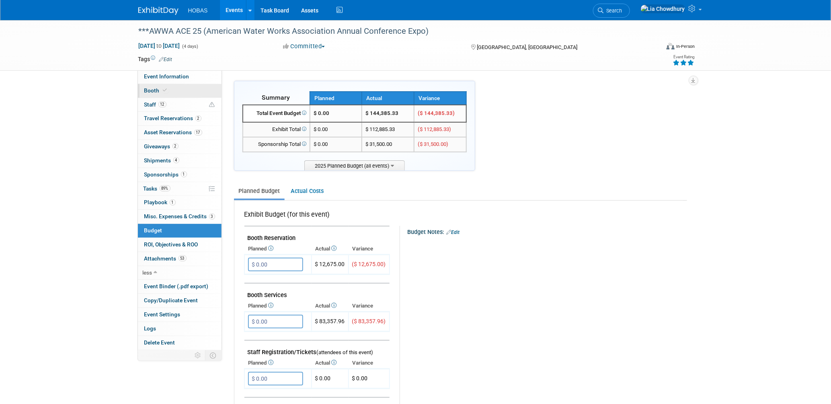
click at [150, 90] on span "Booth" at bounding box center [156, 90] width 25 height 6
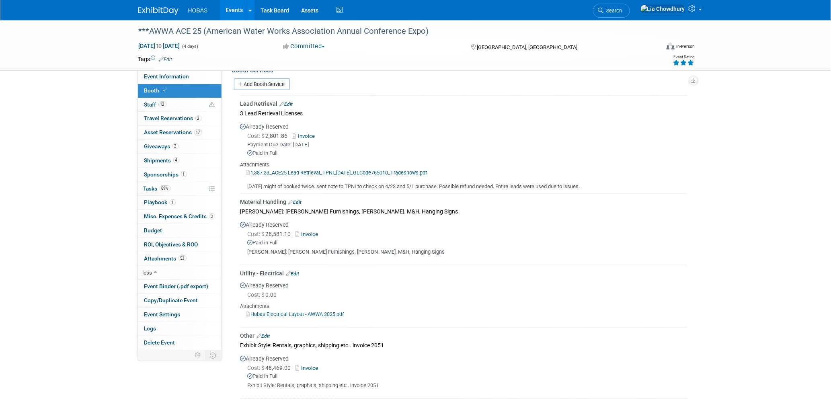
scroll to position [402, 0]
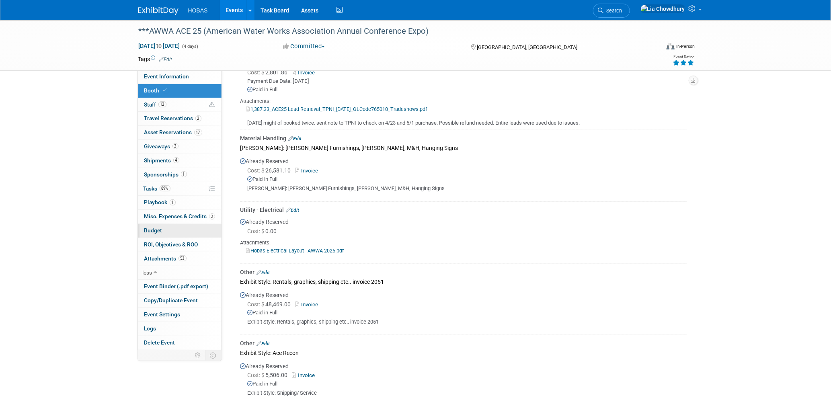
click at [156, 231] on span "Budget" at bounding box center [153, 230] width 18 height 6
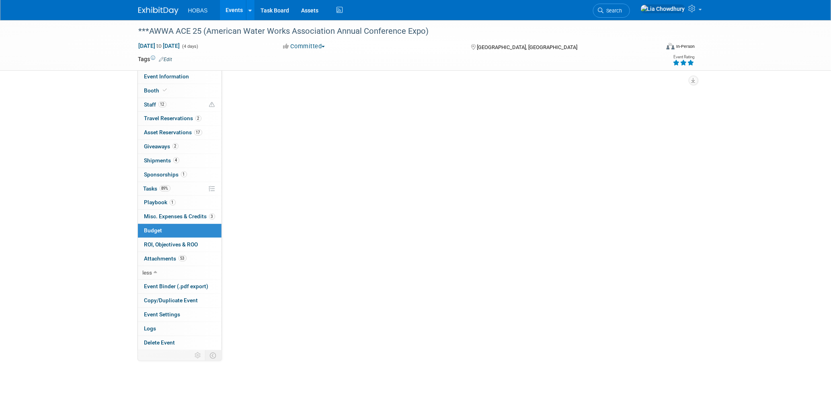
scroll to position [0, 0]
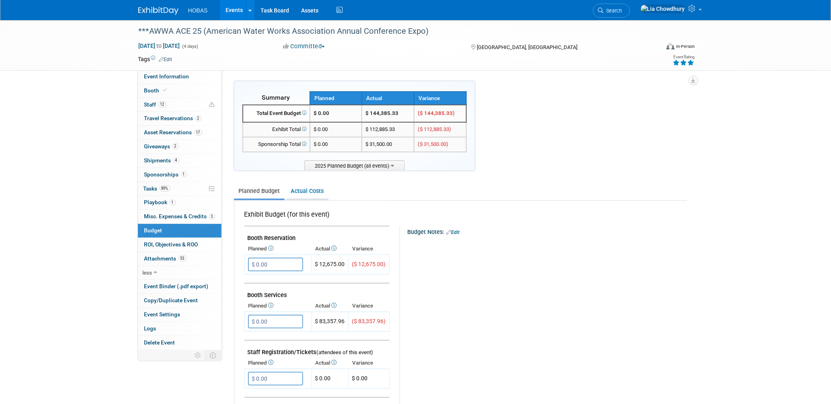
click at [302, 190] on link "Actual Costs" at bounding box center [307, 191] width 42 height 15
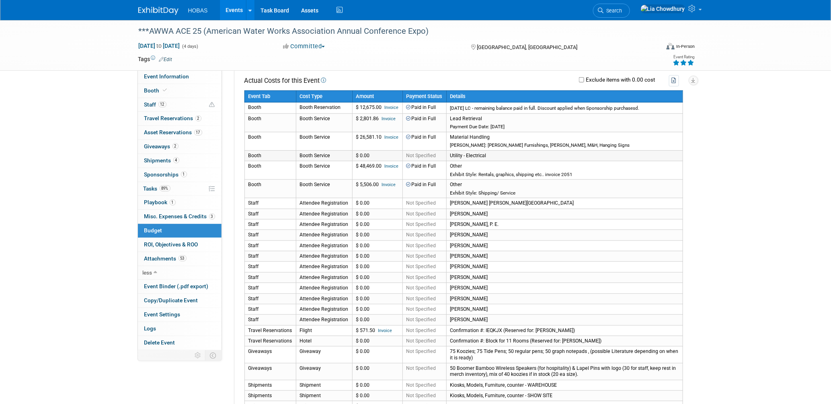
scroll to position [134, 0]
click at [693, 14] on link at bounding box center [670, 10] width 69 height 20
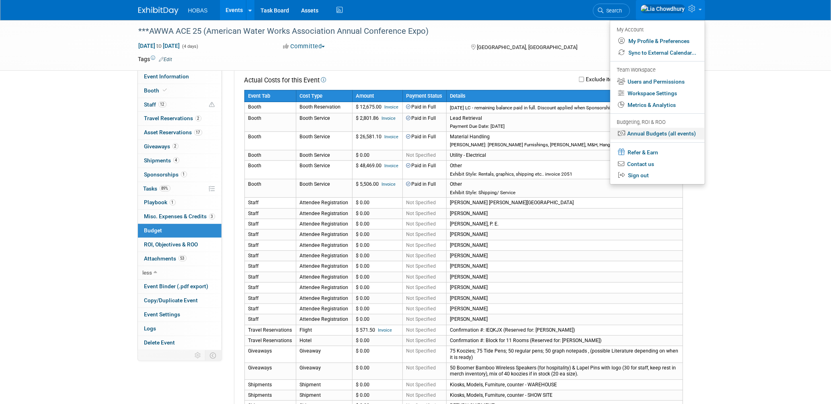
click at [644, 134] on link "Annual Budgets (all events)" at bounding box center [657, 134] width 94 height 12
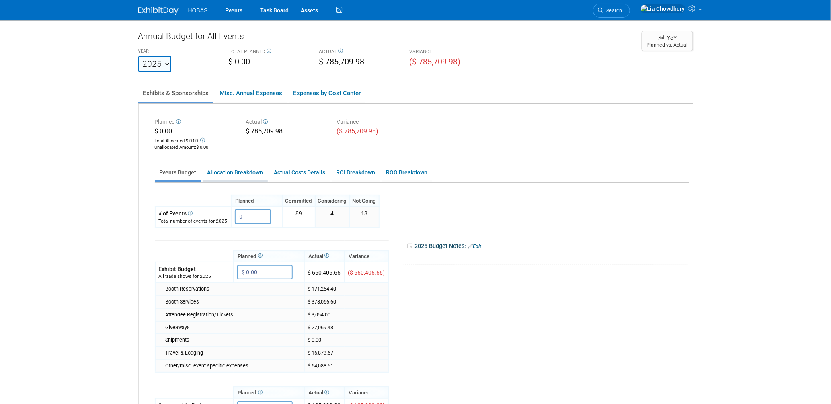
click at [225, 168] on link "Allocation Breakdown" at bounding box center [235, 173] width 65 height 16
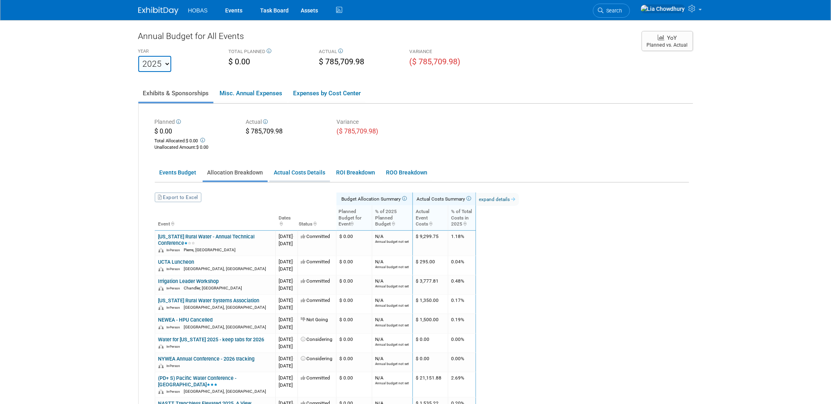
click at [301, 170] on link "Actual Costs Details" at bounding box center [299, 173] width 61 height 16
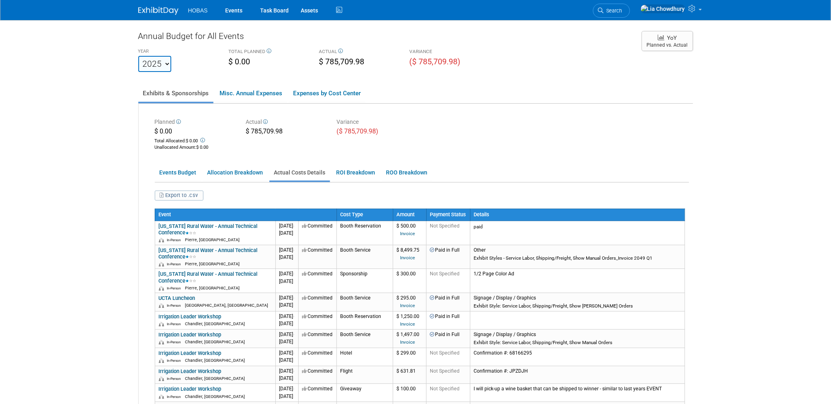
click at [176, 92] on link "Exhibits & Sponsorships" at bounding box center [175, 93] width 75 height 17
click at [183, 170] on link "Events Budget" at bounding box center [178, 173] width 46 height 16
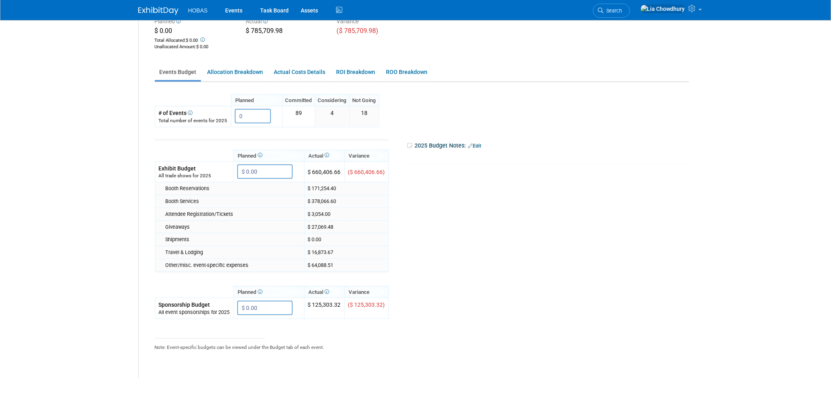
scroll to position [20, 0]
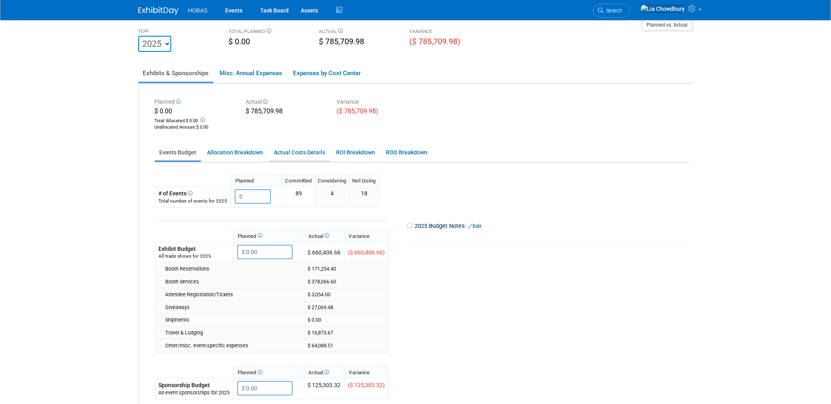
click at [311, 151] on link "Actual Costs Details" at bounding box center [299, 153] width 61 height 16
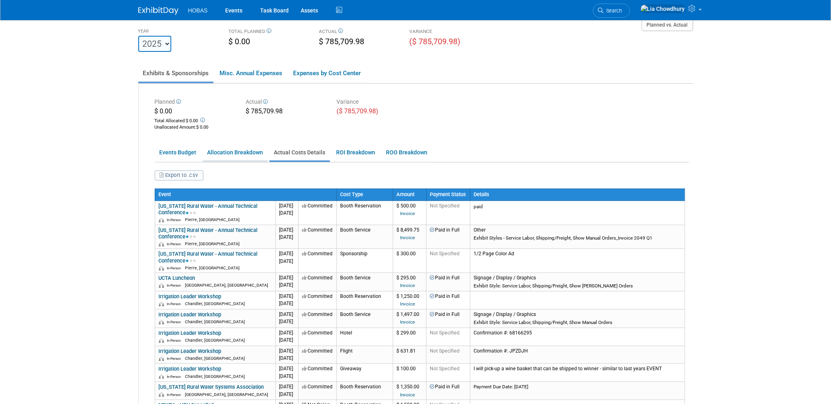
click at [233, 149] on link "Allocation Breakdown" at bounding box center [235, 153] width 65 height 16
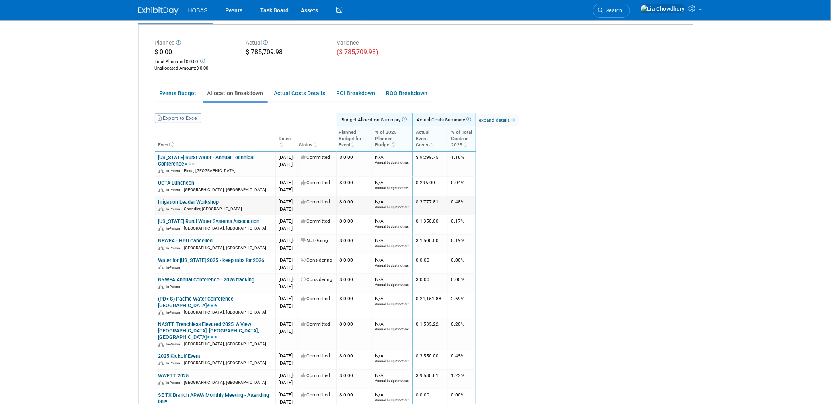
scroll to position [89, 0]
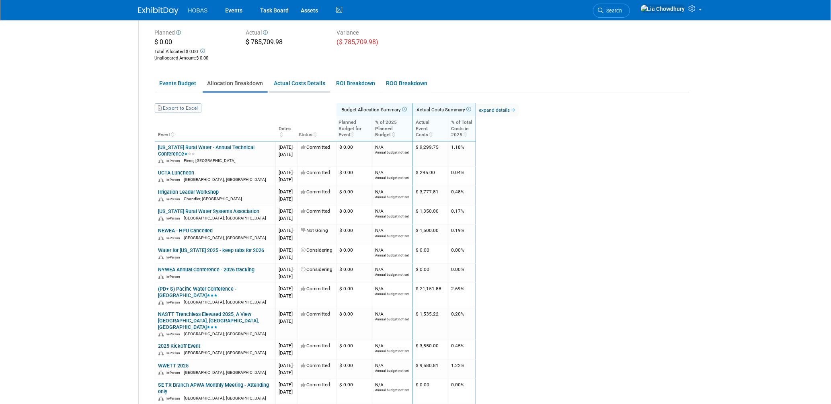
click at [293, 84] on link "Actual Costs Details" at bounding box center [299, 84] width 61 height 16
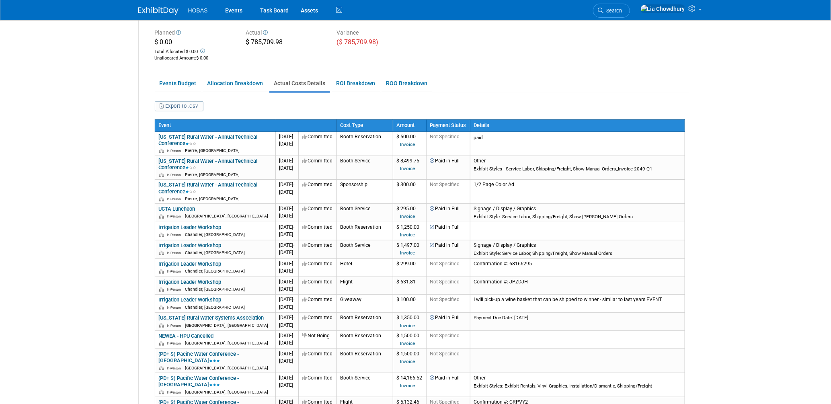
click at [179, 105] on button "Export to .csv" at bounding box center [179, 106] width 49 height 10
click at [604, 11] on icon at bounding box center [601, 11] width 6 height 6
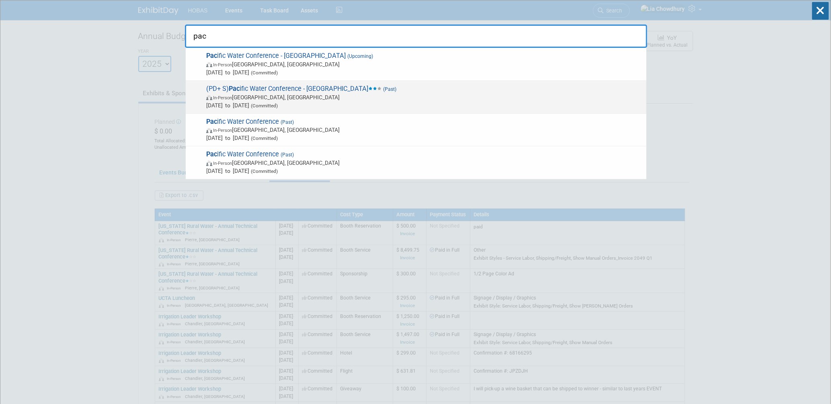
type input "pac"
click at [278, 88] on span "(PD+ S) Pac ific Water Conference - Honolulu (Past) In-Person Honolulu, HI Feb …" at bounding box center [423, 97] width 438 height 25
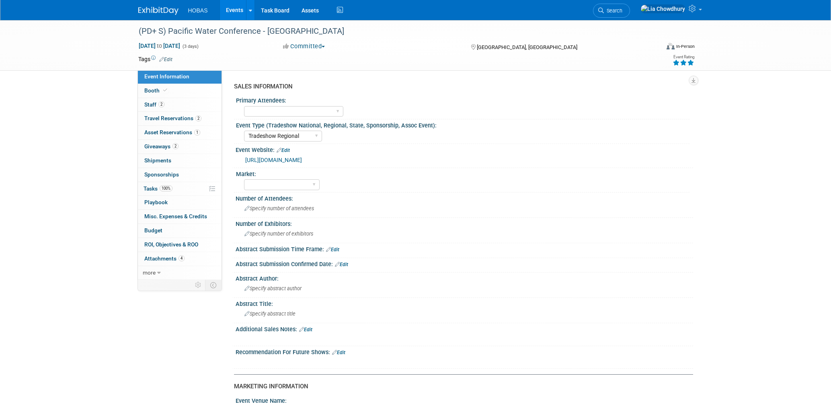
select select "Tradeshow Regional"
click at [178, 118] on span "Travel Reservations 2" at bounding box center [172, 118] width 57 height 6
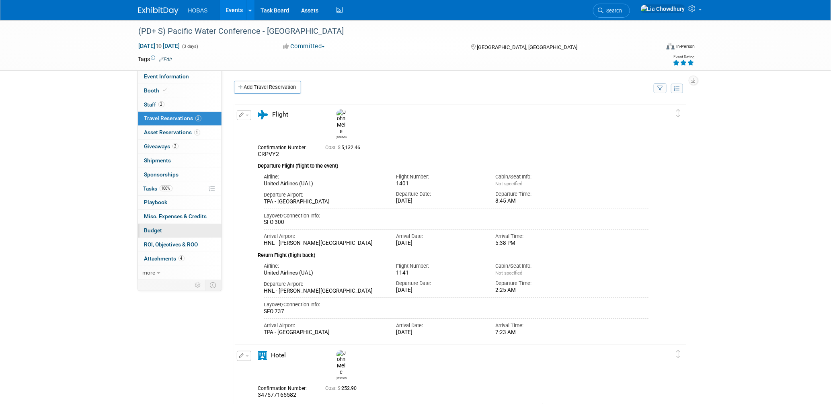
click at [155, 231] on span "Budget" at bounding box center [153, 230] width 18 height 6
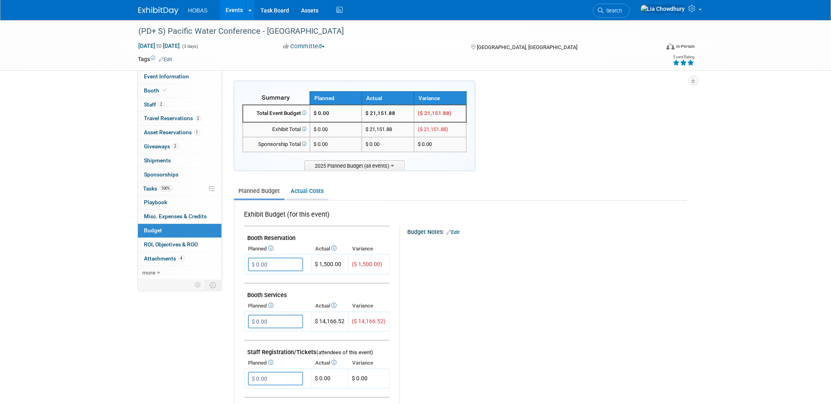
click at [305, 189] on link "Actual Costs" at bounding box center [307, 191] width 42 height 15
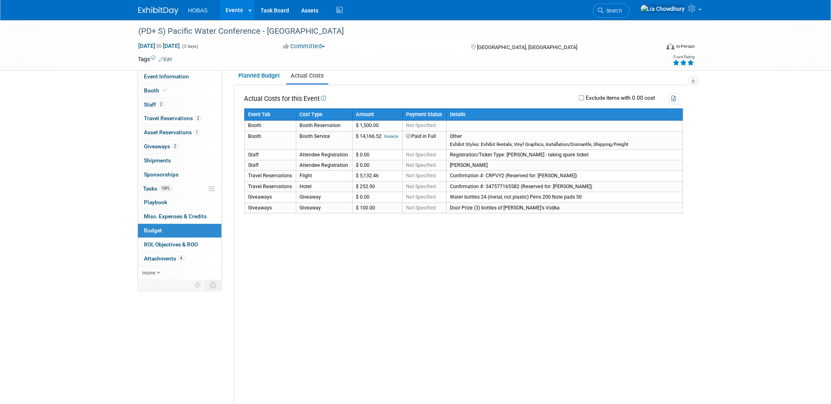
scroll to position [89, 0]
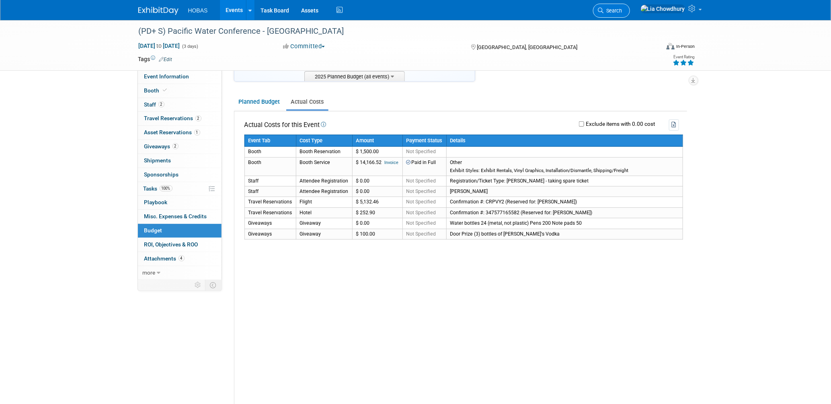
click at [630, 13] on link "Search" at bounding box center [611, 11] width 37 height 14
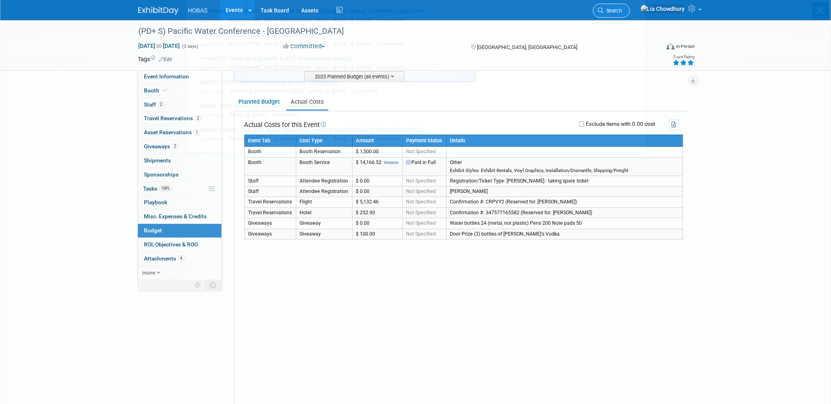
scroll to position [0, 0]
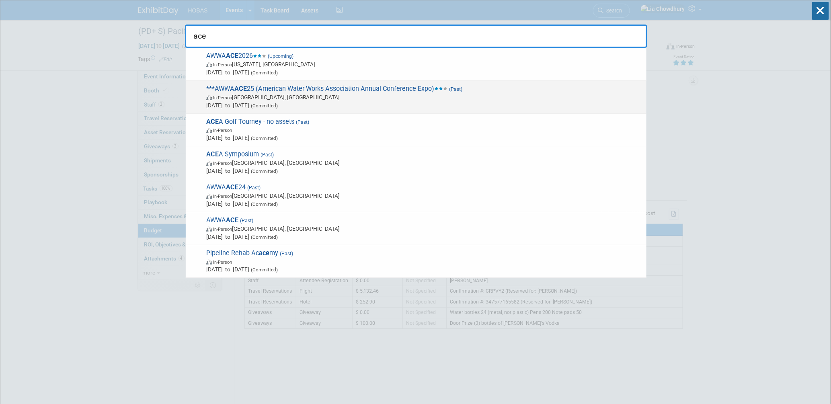
type input "ace"
click at [267, 88] on span "***AWWA ACE 25 (American Water Works Association Annual Conference Expo) (Past)…" at bounding box center [423, 97] width 438 height 25
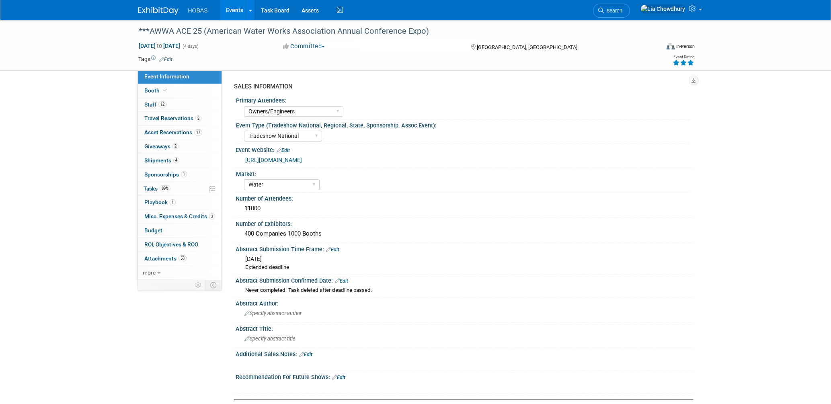
select select "Owners/Engineers"
select select "Tradeshow National"
select select "Water"
click at [154, 229] on span "Budget" at bounding box center [153, 230] width 18 height 6
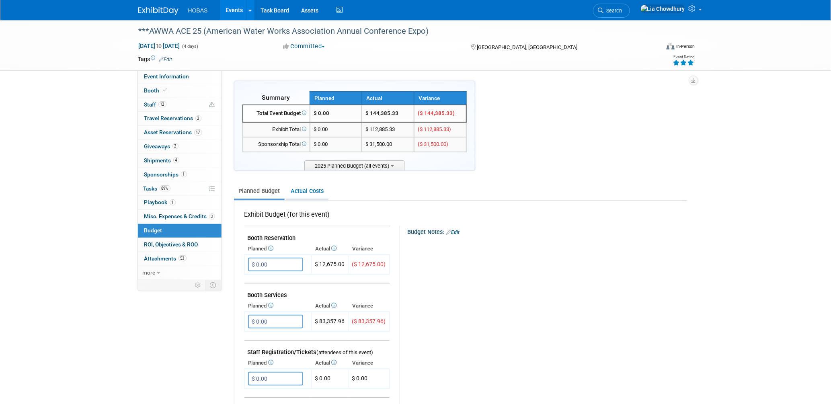
click at [312, 194] on link "Actual Costs" at bounding box center [307, 191] width 42 height 15
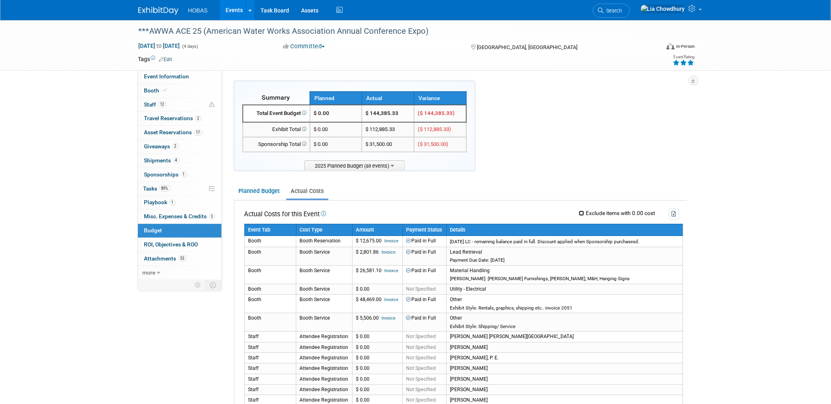
click at [580, 211] on input "Exclude items with 0.00 cost" at bounding box center [581, 213] width 5 height 5
checkbox input "true"
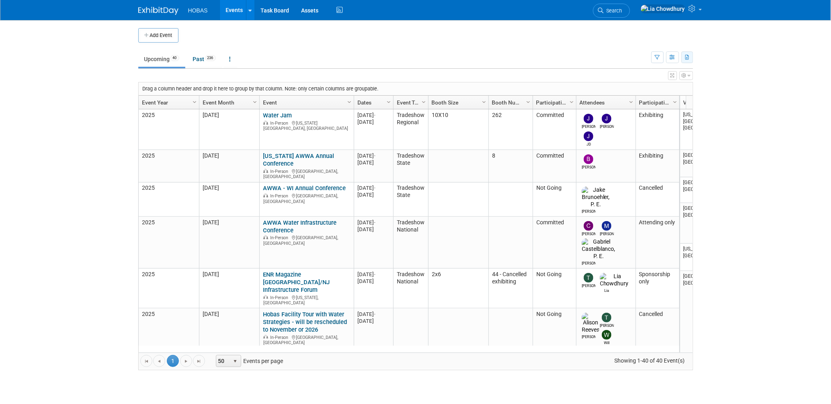
click at [686, 60] on button "button" at bounding box center [687, 57] width 12 height 12
click at [629, 96] on span "(276 Events)" at bounding box center [641, 96] width 27 height 6
click at [501, 40] on td at bounding box center [421, 35] width 487 height 14
click at [630, 6] on link "Search" at bounding box center [611, 11] width 37 height 14
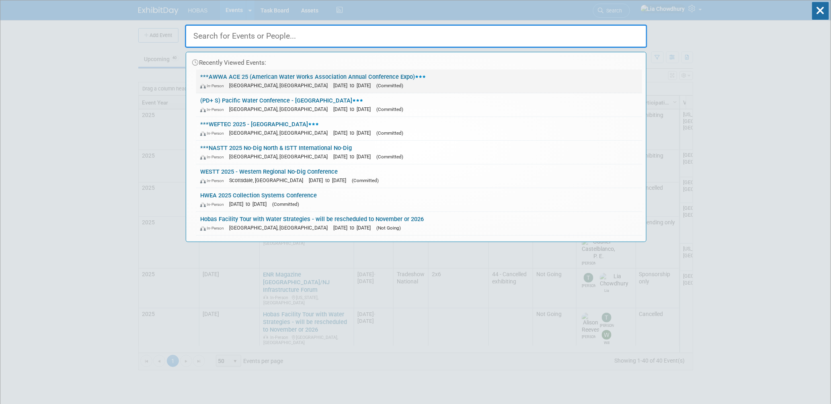
click at [280, 77] on link "***AWWA ACE 25 (American Water Works Association Annual Conference Expo) In-Per…" at bounding box center [419, 81] width 446 height 23
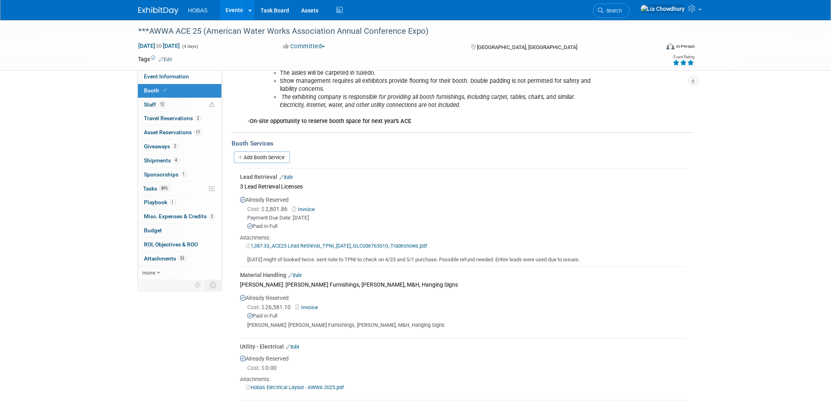
scroll to position [268, 0]
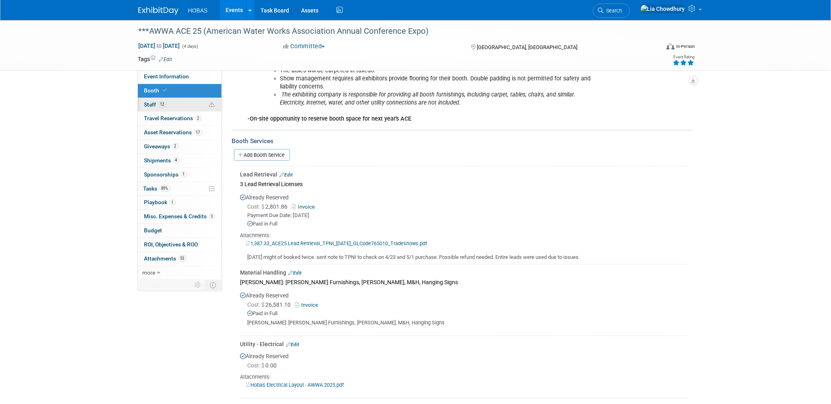
click at [152, 100] on link "12 Staff 12" at bounding box center [180, 105] width 84 height 14
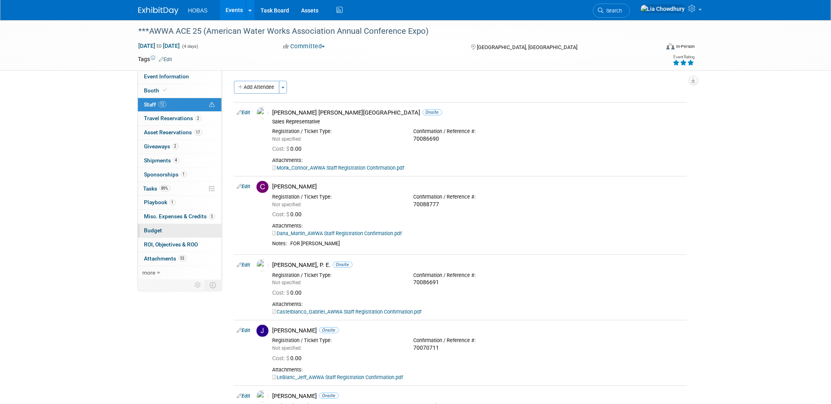
click at [153, 228] on span "Budget" at bounding box center [153, 230] width 18 height 6
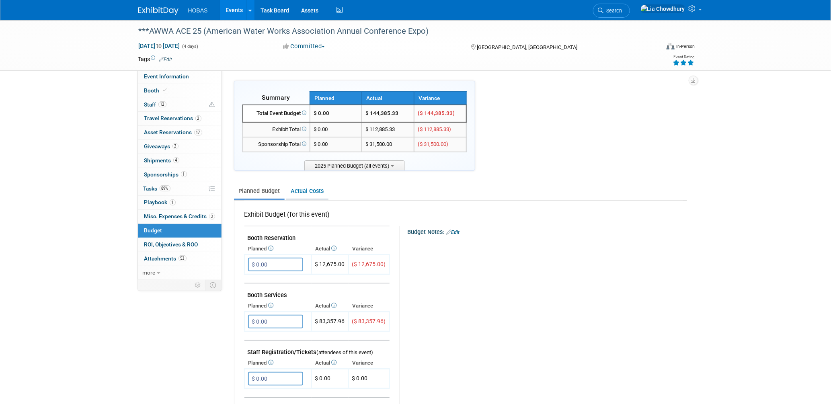
click at [309, 191] on link "Actual Costs" at bounding box center [307, 191] width 42 height 15
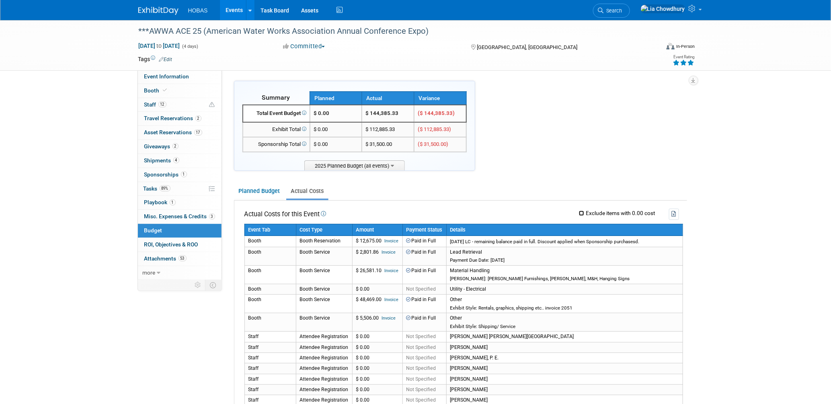
click at [579, 211] on input "Exclude items with 0.00 cost" at bounding box center [581, 213] width 5 height 5
checkbox input "true"
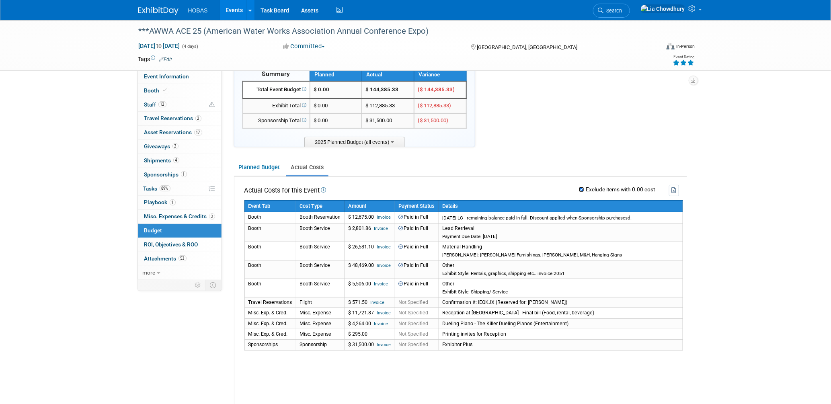
scroll to position [45, 0]
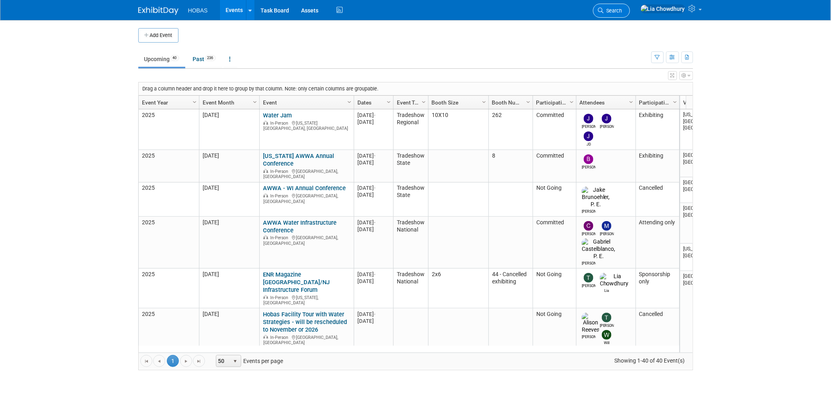
click at [604, 8] on icon at bounding box center [601, 11] width 6 height 6
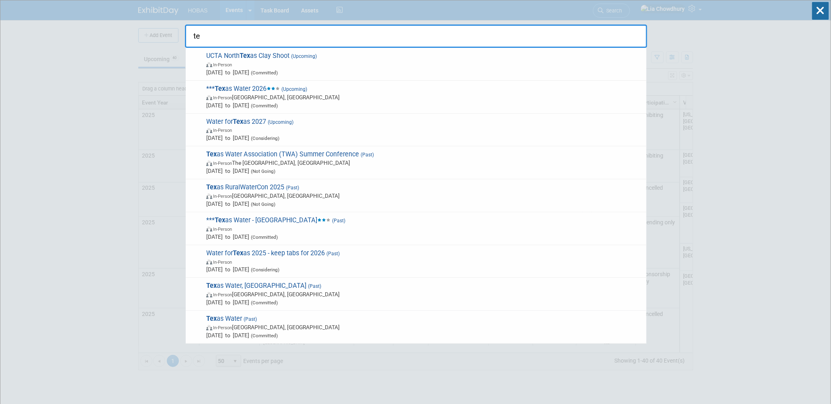
type input "t"
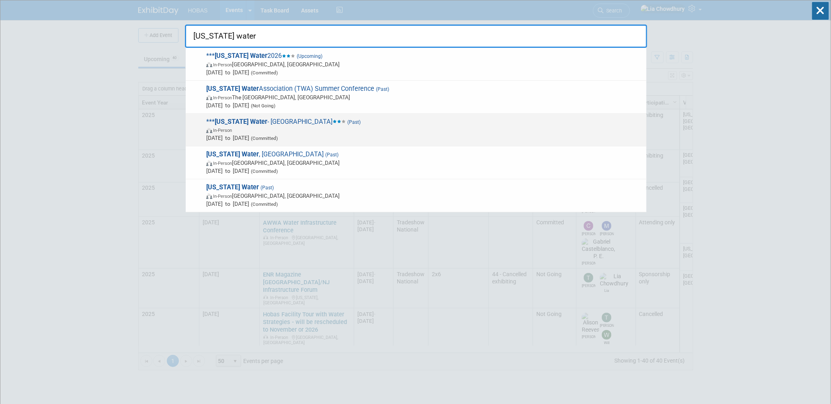
type input "texas water"
click at [262, 121] on span "*** Texas Water - Houston (Past) In-Person Mar 18, 2025 to Mar 20, 2025 (Commit…" at bounding box center [423, 130] width 438 height 25
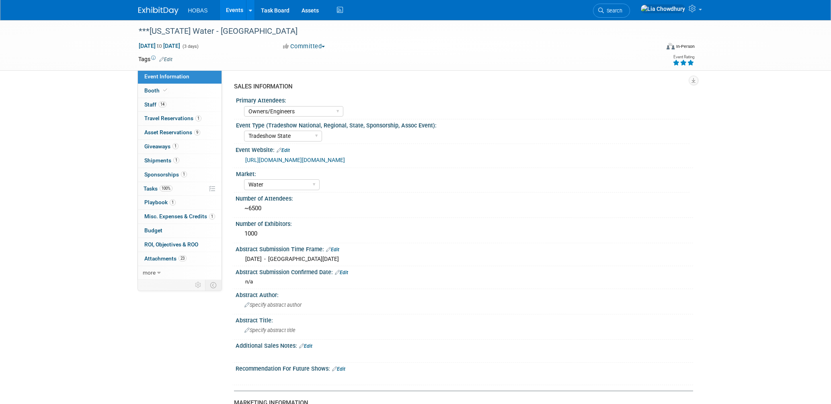
select select "Owners/Engineers"
select select "Tradeshow State"
select select "Water"
select select "Exhibiting and Sponsoring"
click at [149, 227] on span "Budget" at bounding box center [153, 230] width 18 height 6
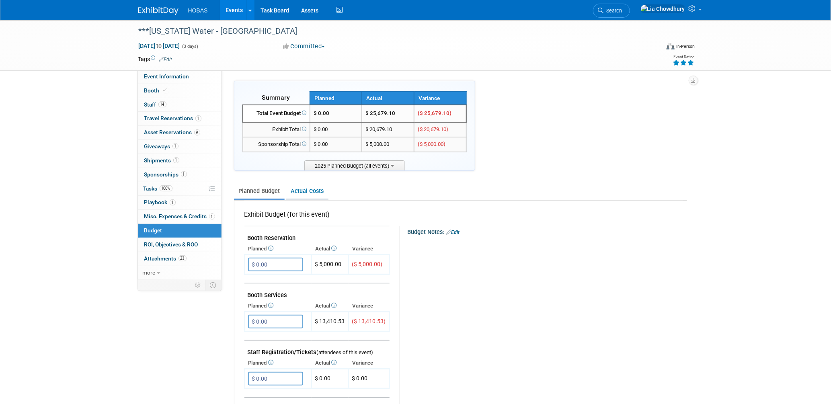
click at [295, 187] on link "Actual Costs" at bounding box center [307, 191] width 42 height 15
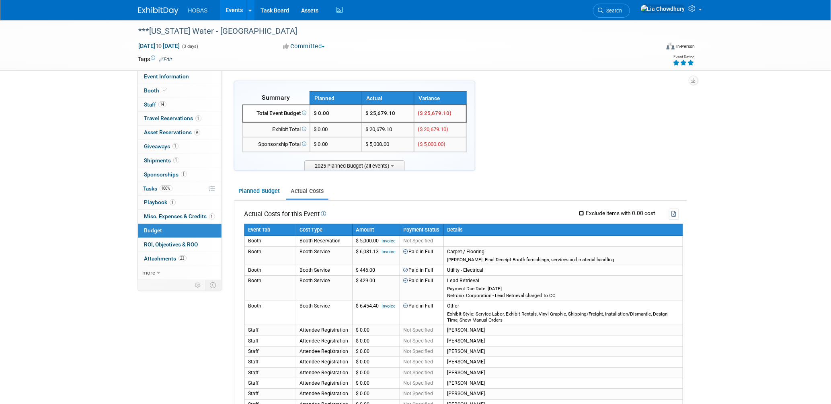
click at [581, 211] on input "Exclude items with 0.00 cost" at bounding box center [581, 213] width 5 height 5
checkbox input "true"
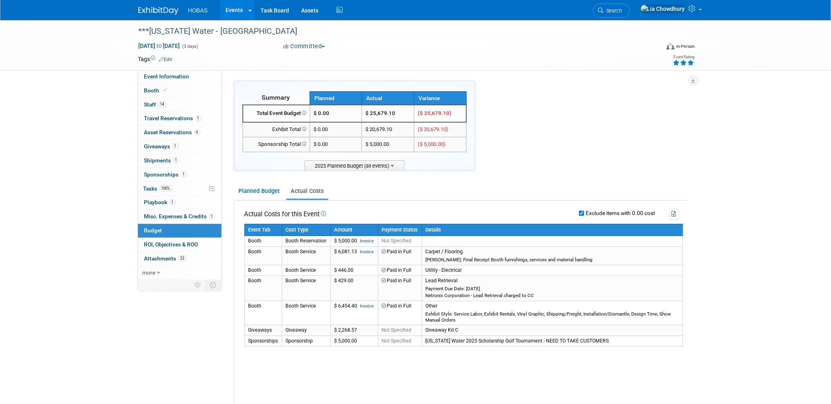
click at [234, 12] on link "Events" at bounding box center [234, 10] width 29 height 20
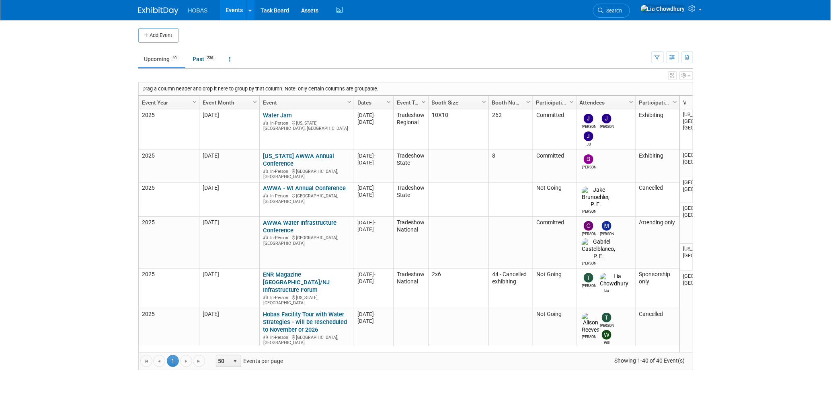
click at [421, 102] on span "Column Settings" at bounding box center [423, 102] width 6 height 6
click at [602, 57] on ul "Upcoming 40 Past 236 All Events 276 Past and Upcoming Grouped Annually Events g…" at bounding box center [394, 60] width 513 height 18
click at [238, 360] on span "select" at bounding box center [235, 361] width 6 height 6
click at [225, 349] on li "100" at bounding box center [228, 347] width 23 height 11
drag, startPoint x: 411, startPoint y: 350, endPoint x: 779, endPoint y: 315, distance: 369.3
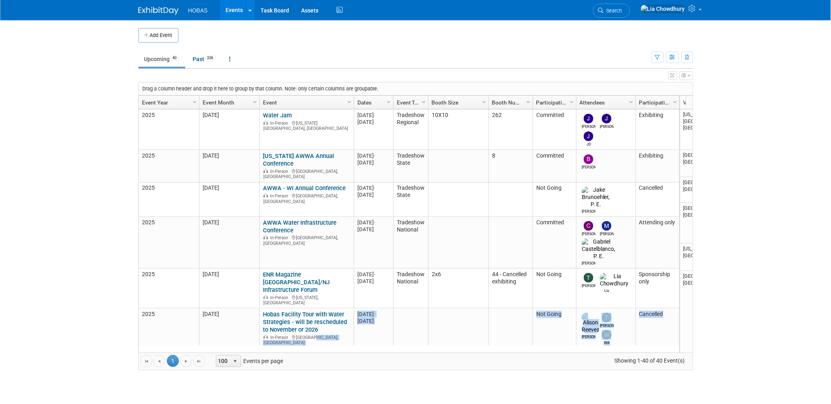
click at [779, 315] on body "HOBAS Events Add Event Bulk Upload Events Shareable Event Boards Recently Viewe…" at bounding box center [415, 202] width 831 height 404
click at [274, 114] on link "Water Jam" at bounding box center [277, 115] width 29 height 7
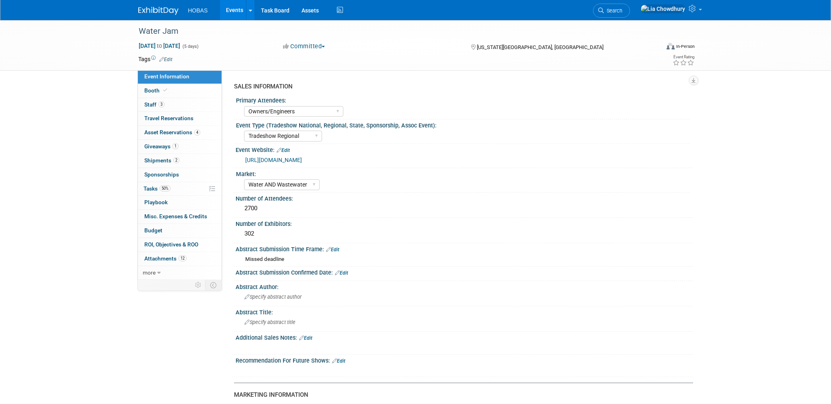
select select "Owners/Engineers"
select select "Tradeshow Regional"
select select "Water AND Wastewater"
select select "Exhibiting"
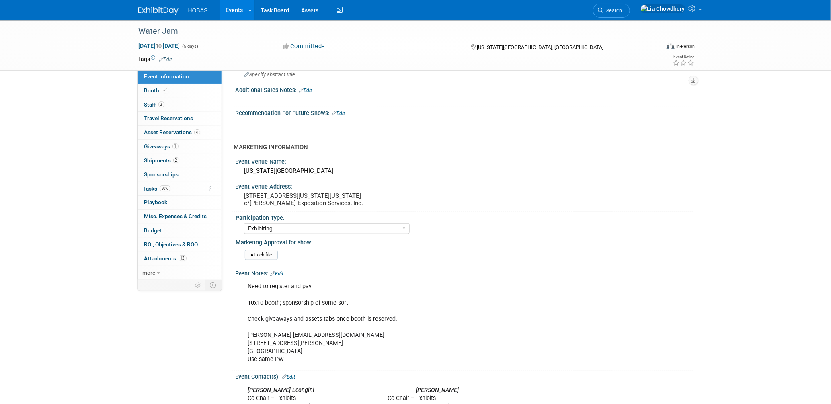
scroll to position [268, 0]
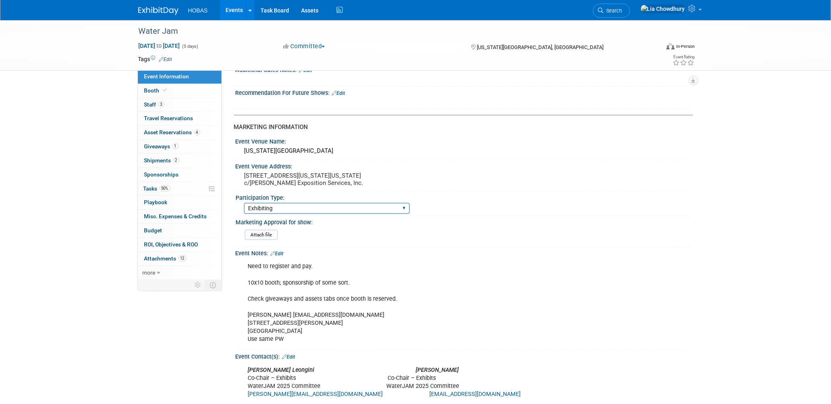
click at [307, 214] on select "Attending only Exhibiting Sponsorship only Exhibiting and Sponsoring Exhibiting…" at bounding box center [327, 208] width 166 height 11
click at [405, 186] on pre "[STREET_ADDRESS][US_STATE][US_STATE] c/[PERSON_NAME] Exposition Services, Inc." at bounding box center [330, 179] width 173 height 14
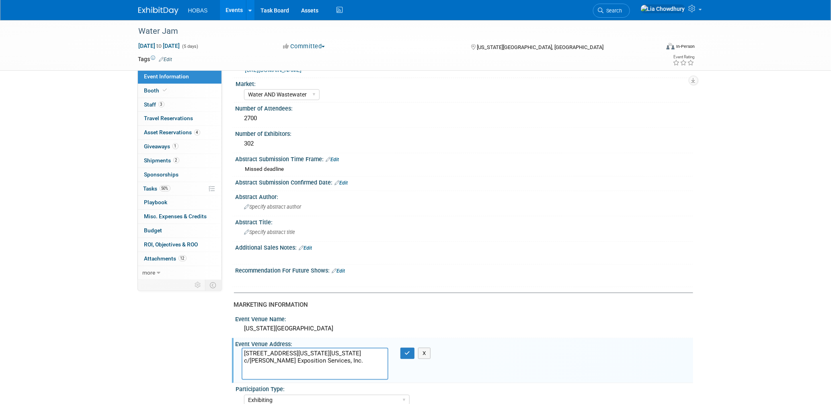
scroll to position [0, 0]
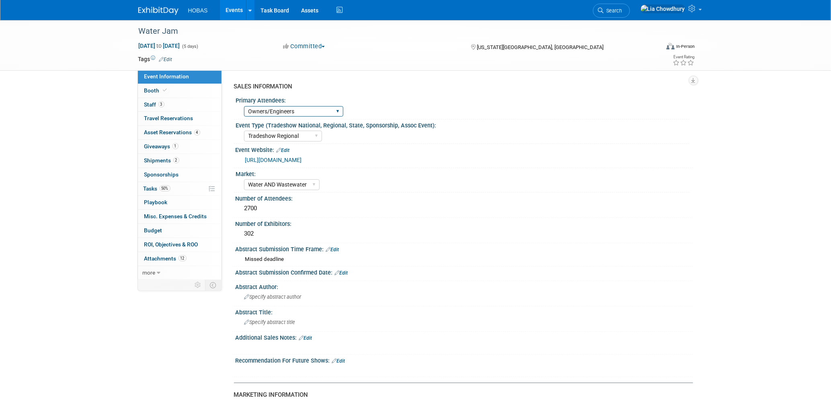
click at [291, 112] on select "Owners Engineers Contractors Owners/Engineers Owners, Engineers & Contractors" at bounding box center [293, 111] width 99 height 11
click at [403, 90] on div "SALES INFORMATION" at bounding box center [460, 86] width 453 height 8
click at [298, 135] on select "Tradeshow International Tradeshow National Tradeshow Regional Tradeshow State S…" at bounding box center [283, 136] width 78 height 11
click at [440, 140] on div "Tradeshow International Tradeshow National Tradeshow Regional Tradeshow State S…" at bounding box center [466, 135] width 445 height 13
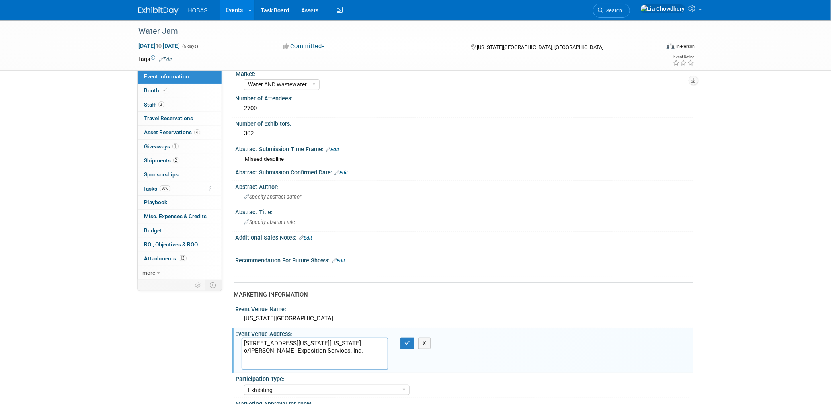
scroll to position [45, 0]
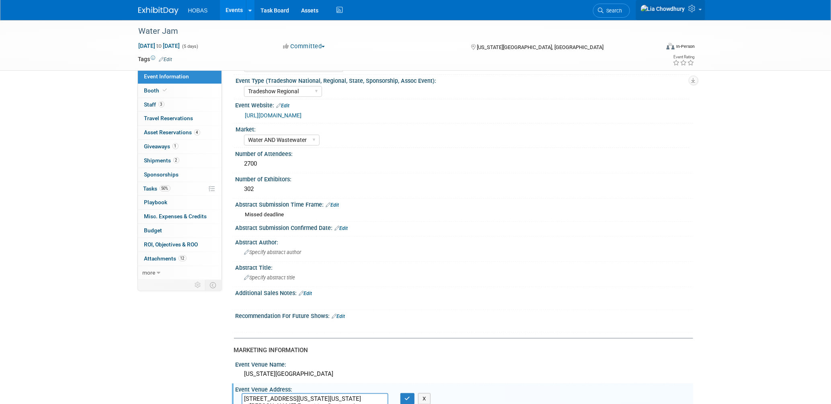
click at [690, 8] on icon at bounding box center [692, 8] width 9 height 7
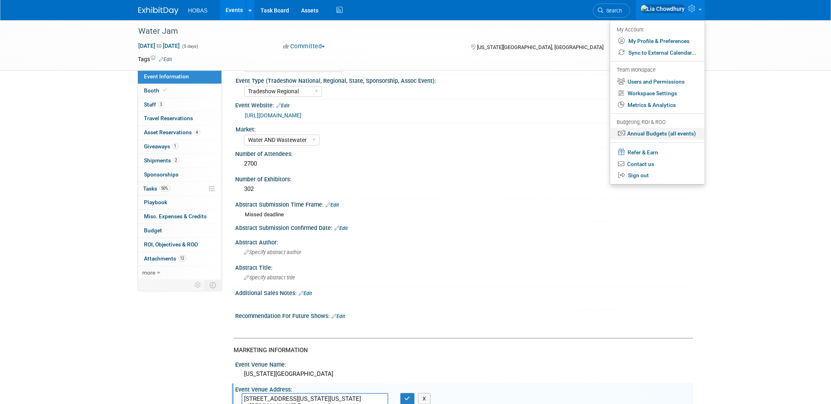
click at [651, 132] on link "Annual Budgets (all events)" at bounding box center [657, 134] width 94 height 12
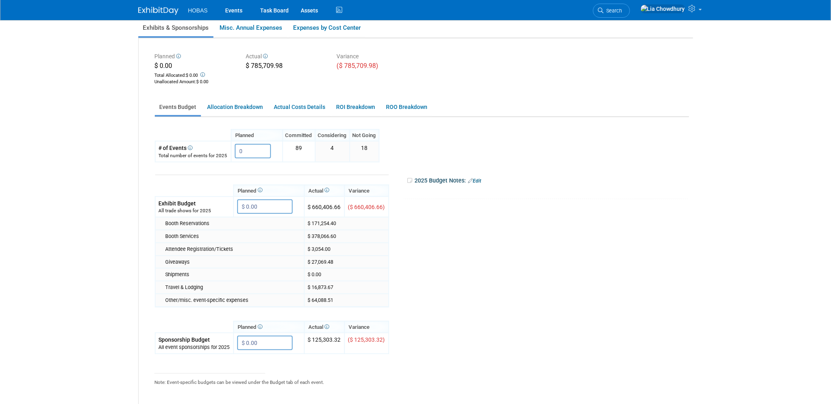
scroll to position [45, 0]
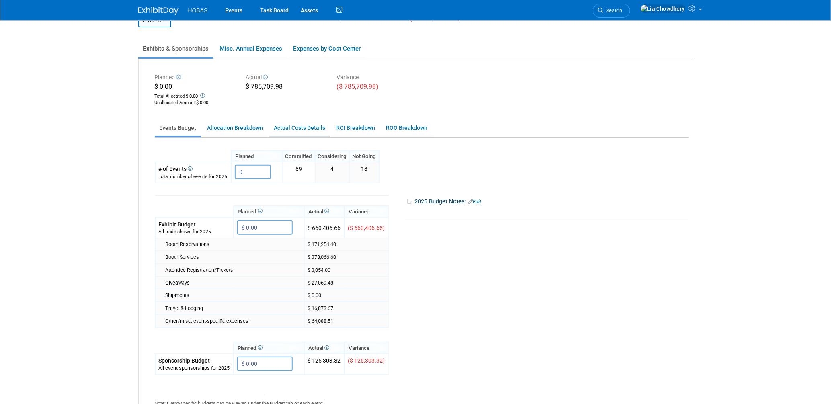
click at [293, 127] on link "Actual Costs Details" at bounding box center [299, 128] width 61 height 16
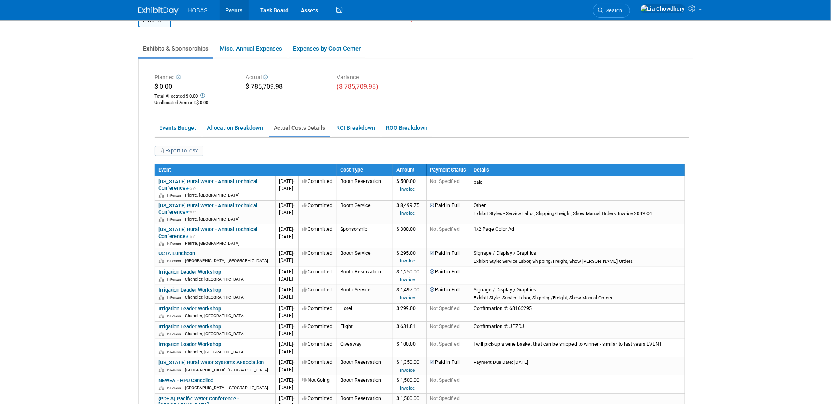
click at [235, 14] on link "Events" at bounding box center [233, 10] width 29 height 20
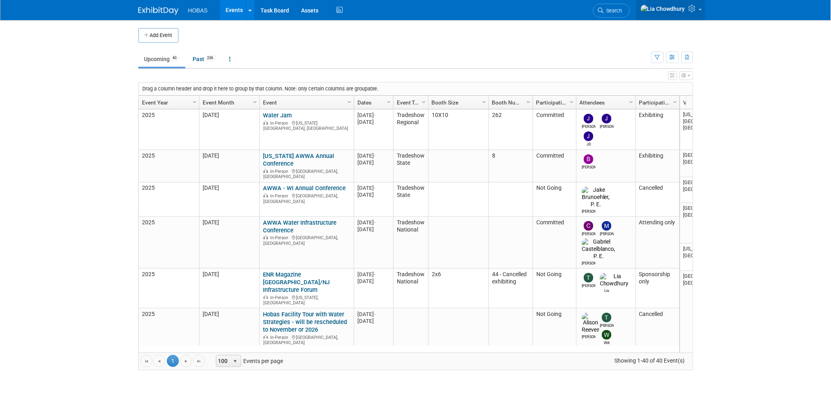
click at [698, 11] on link at bounding box center [670, 10] width 69 height 20
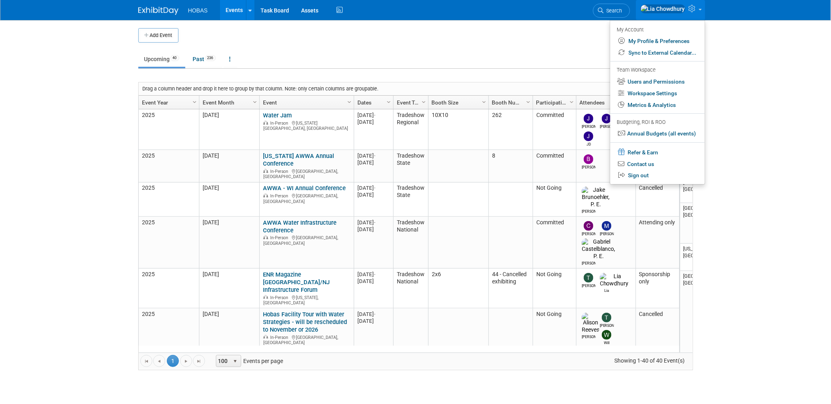
click at [386, 59] on ul "Upcoming 40 Past 236 All Events 276 Past and Upcoming Grouped Annually Events g…" at bounding box center [394, 60] width 513 height 18
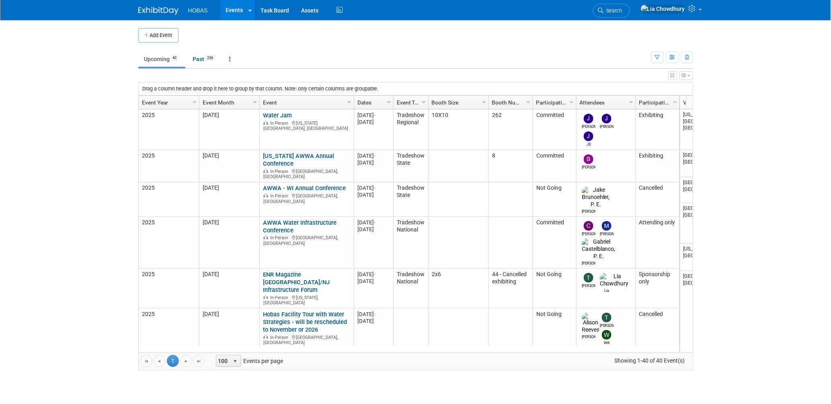
click at [423, 101] on span "Column Settings" at bounding box center [423, 102] width 6 height 6
click at [423, 104] on span "Column Settings" at bounding box center [423, 102] width 6 height 6
click at [420, 101] on span "Column Settings" at bounding box center [423, 102] width 6 height 6
click at [432, 115] on span "Sort Ascending" at bounding box center [452, 114] width 64 height 12
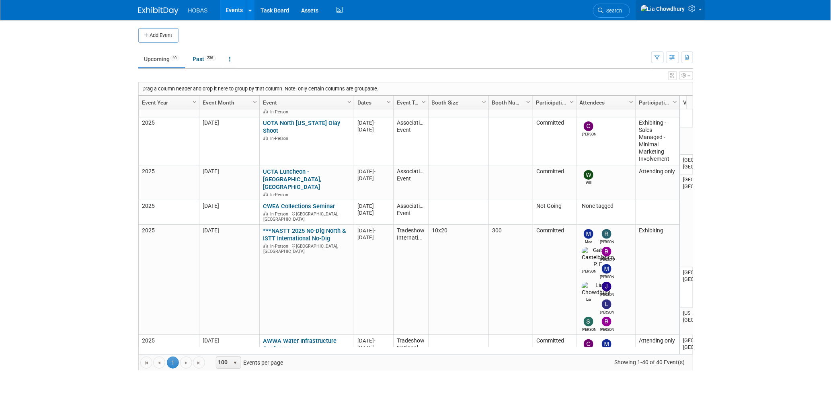
scroll to position [481, 0]
click at [622, 11] on span "Search" at bounding box center [613, 11] width 18 height 6
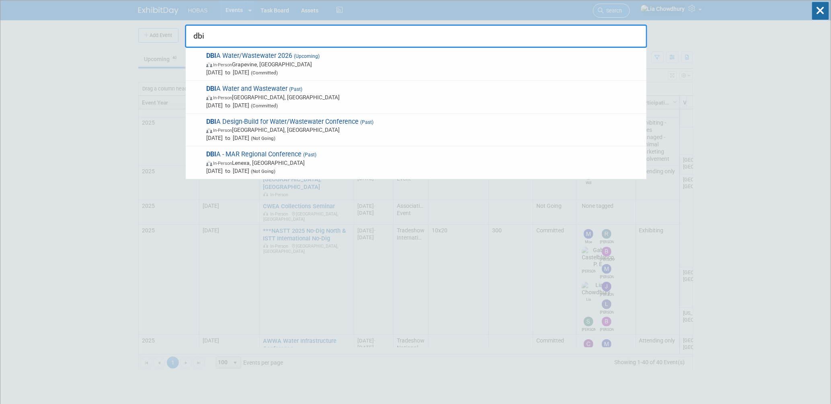
type input "dbi"
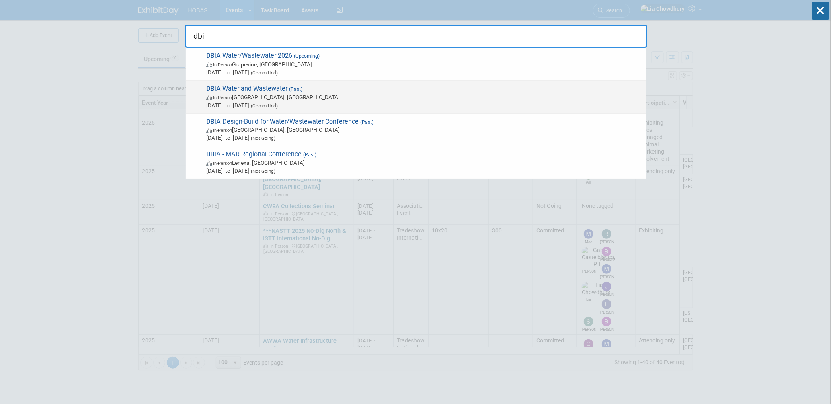
click at [254, 90] on span "DBI A Water and Wastewater (Past) In-Person [GEOGRAPHIC_DATA], [GEOGRAPHIC_DATA…" at bounding box center [423, 97] width 438 height 25
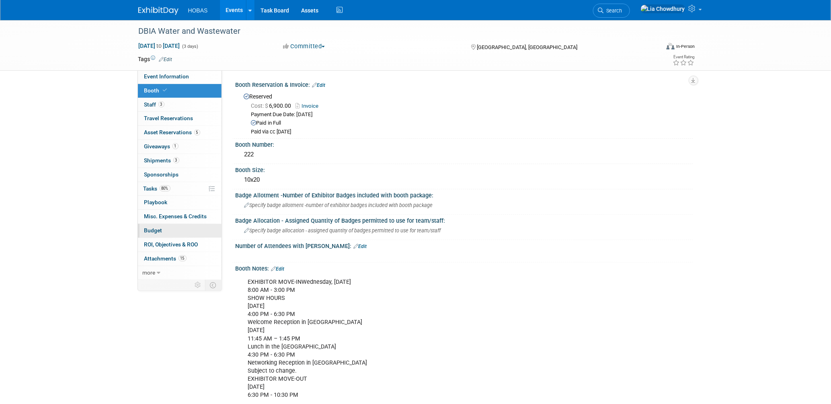
click at [149, 232] on span "Budget" at bounding box center [153, 230] width 18 height 6
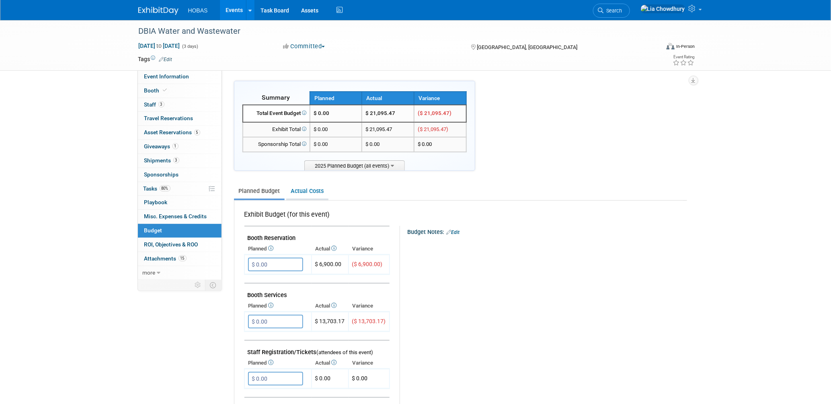
click at [315, 195] on link "Actual Costs" at bounding box center [307, 191] width 42 height 15
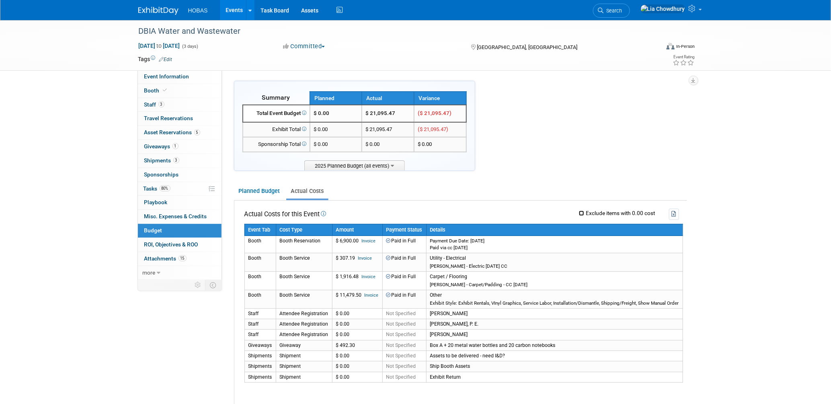
click at [582, 212] on input "Exclude items with 0.00 cost" at bounding box center [581, 213] width 5 height 5
checkbox input "true"
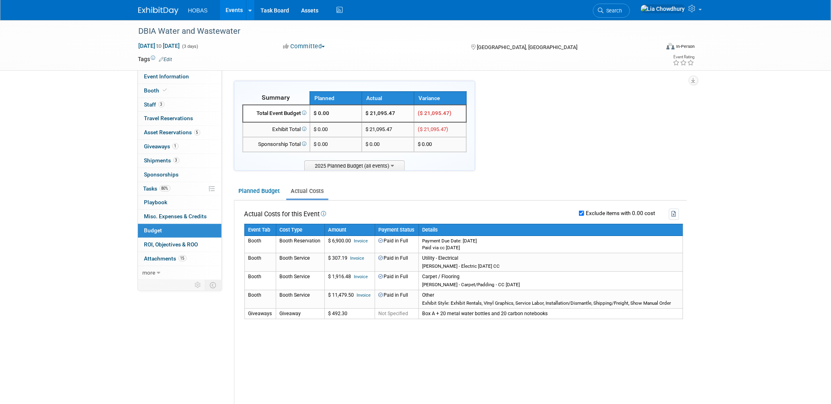
click at [237, 9] on link "Events" at bounding box center [234, 10] width 29 height 20
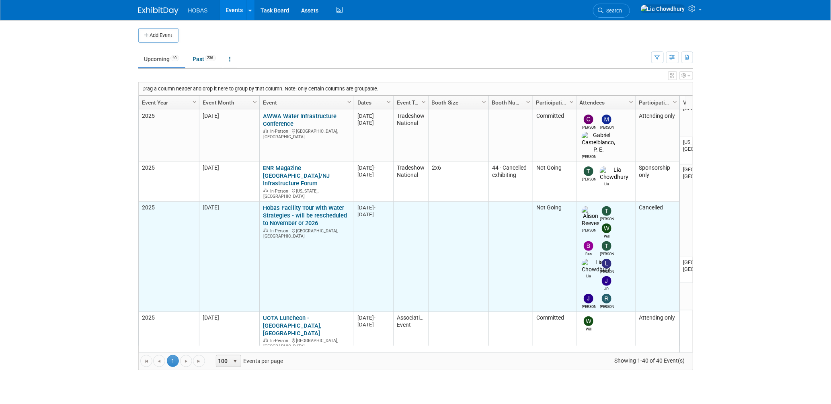
scroll to position [213, 0]
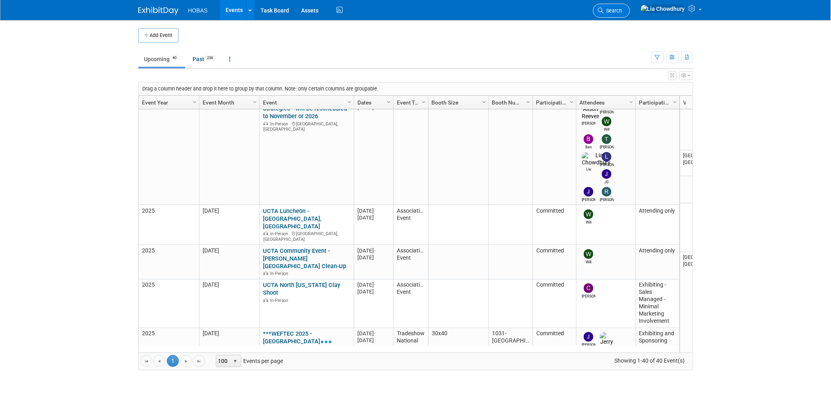
click at [622, 9] on span "Search" at bounding box center [613, 11] width 18 height 6
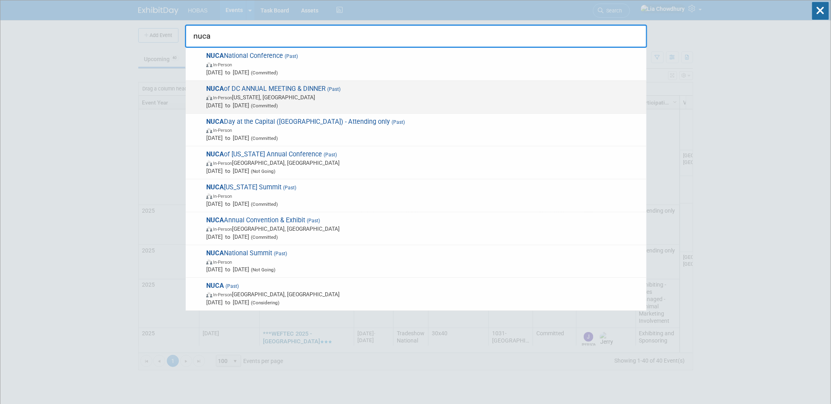
type input "nuca"
click at [298, 87] on span "NUCA of DC ANNUAL MEETING & DINNER (Past) In-Person Washington, DC Feb 26, 2025…" at bounding box center [423, 97] width 438 height 25
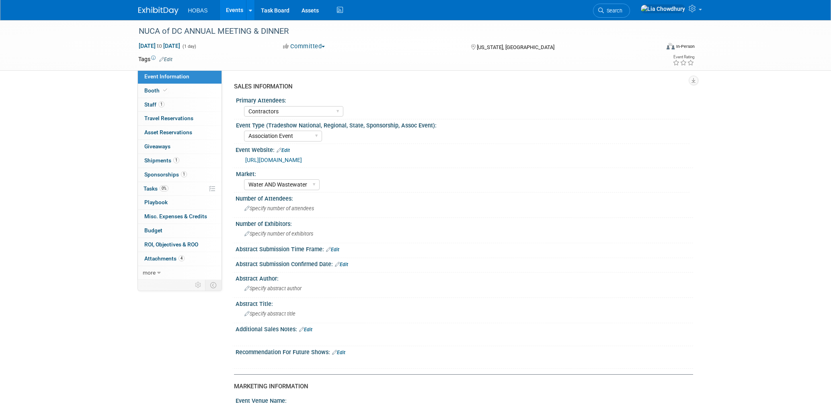
select select "Contractors"
select select "Association Event"
select select "Water AND Wastewater"
click at [149, 102] on span "Staff 1" at bounding box center [154, 104] width 20 height 6
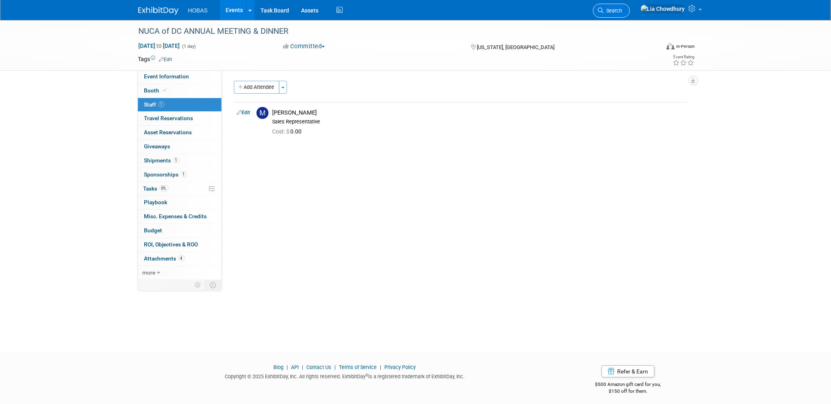
click at [604, 11] on icon at bounding box center [601, 11] width 6 height 6
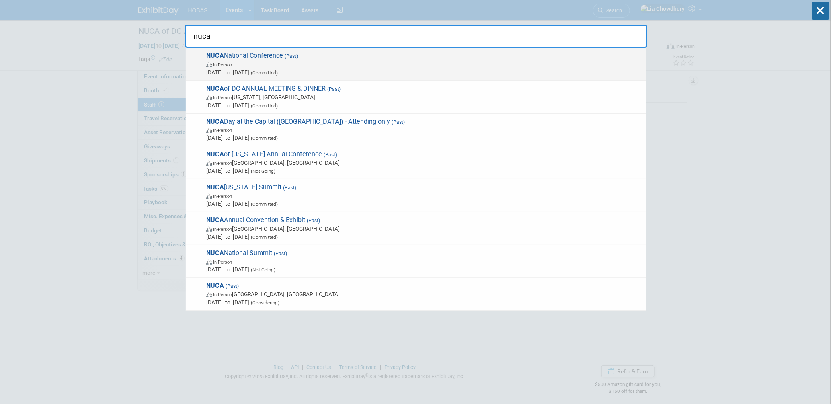
type input "nuca"
click at [252, 55] on span "NUCA National Conference (Past) In-Person [DATE] to [DATE] (Committed)" at bounding box center [423, 64] width 438 height 25
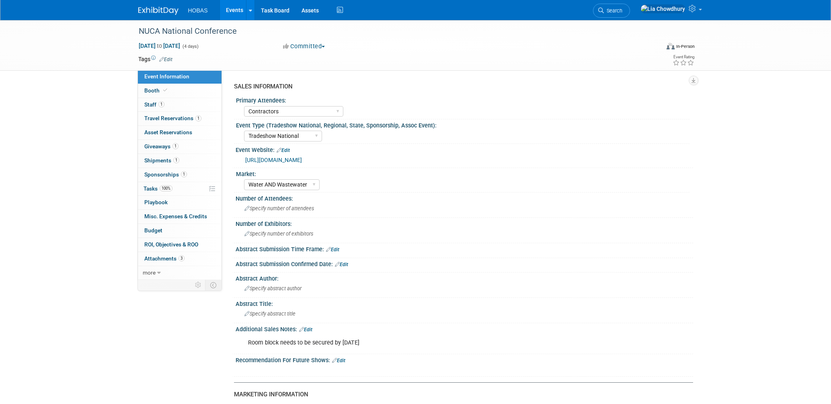
select select "Contractors"
select select "Tradeshow National"
select select "Water AND Wastewater"
click at [152, 104] on span "Staff 1" at bounding box center [154, 104] width 20 height 6
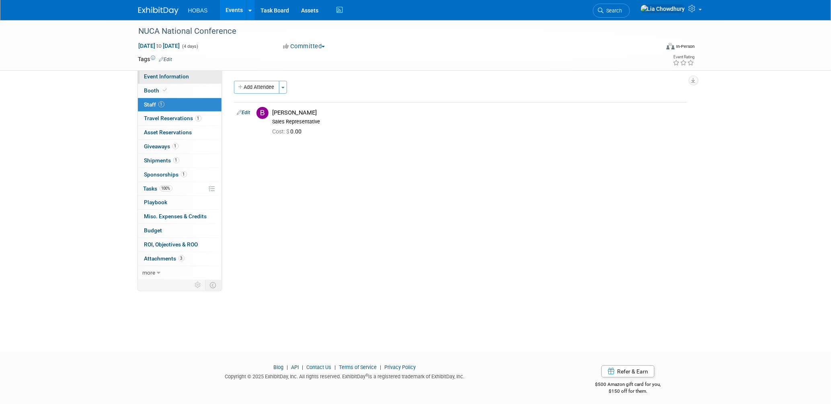
click at [179, 76] on span "Event Information" at bounding box center [166, 76] width 45 height 6
select select "Contractors"
select select "Tradeshow National"
select select "Water AND Wastewater"
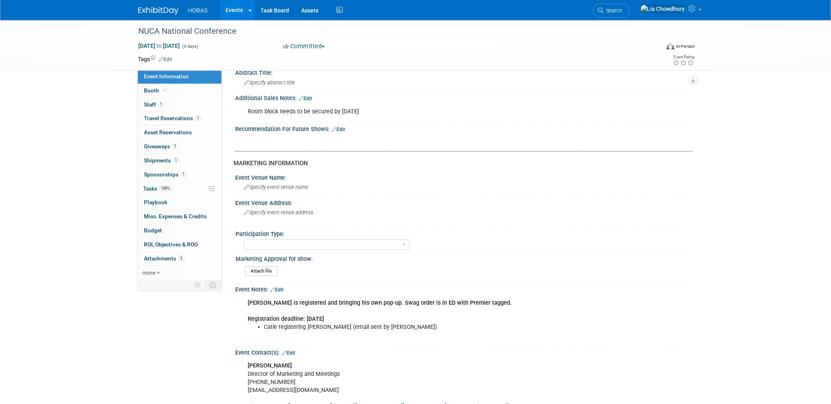
scroll to position [134, 0]
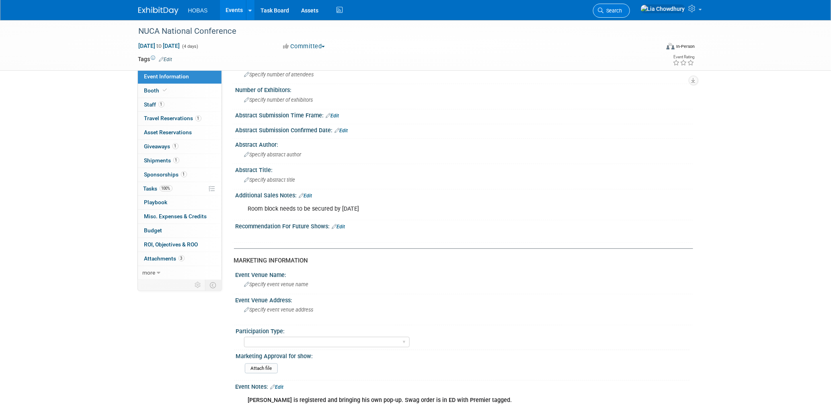
click at [630, 14] on link "Search" at bounding box center [611, 11] width 37 height 14
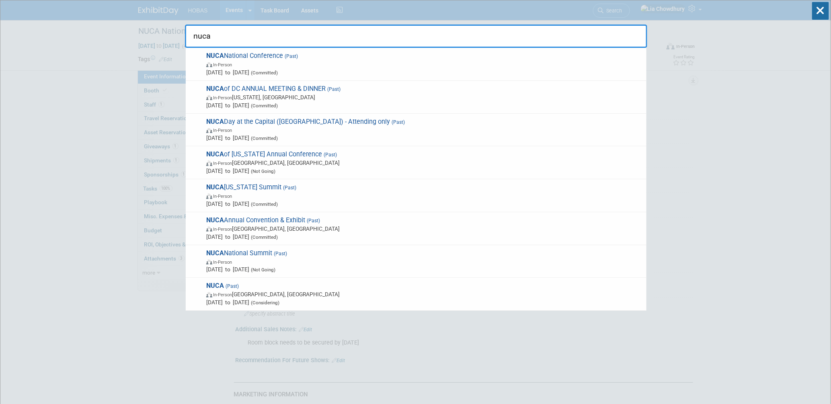
type input "nuca"
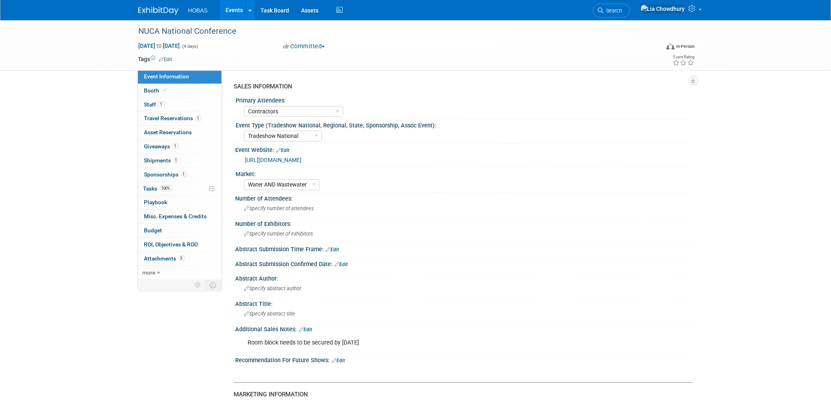
drag, startPoint x: 274, startPoint y: 172, endPoint x: 389, endPoint y: 133, distance: 121.4
click at [388, 132] on div "Tradeshow International Tradeshow National Tradeshow Regional Tradeshow State S…" at bounding box center [466, 135] width 445 height 13
